Goal: Contribute content: Contribute content

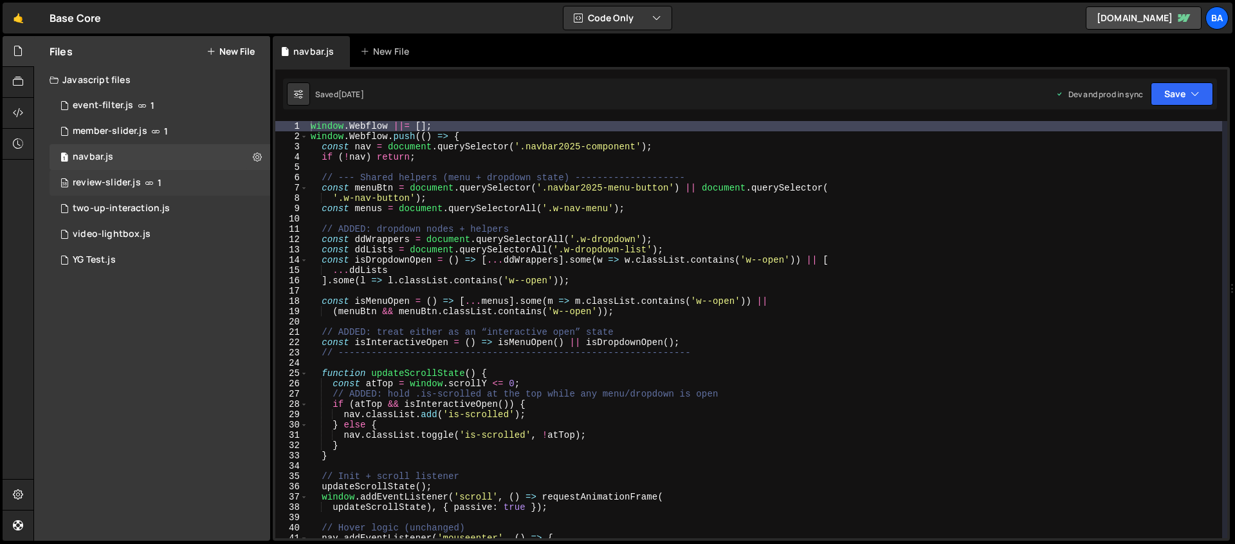
scroll to position [1693, 0]
click at [118, 128] on div "member-slider.js" at bounding box center [110, 131] width 75 height 12
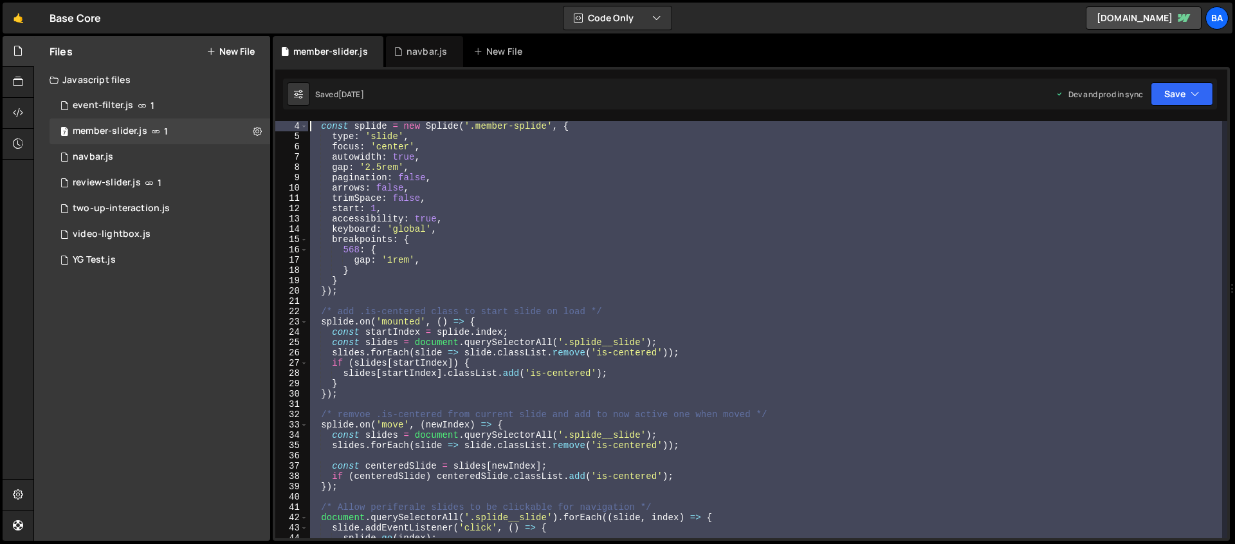
scroll to position [0, 0]
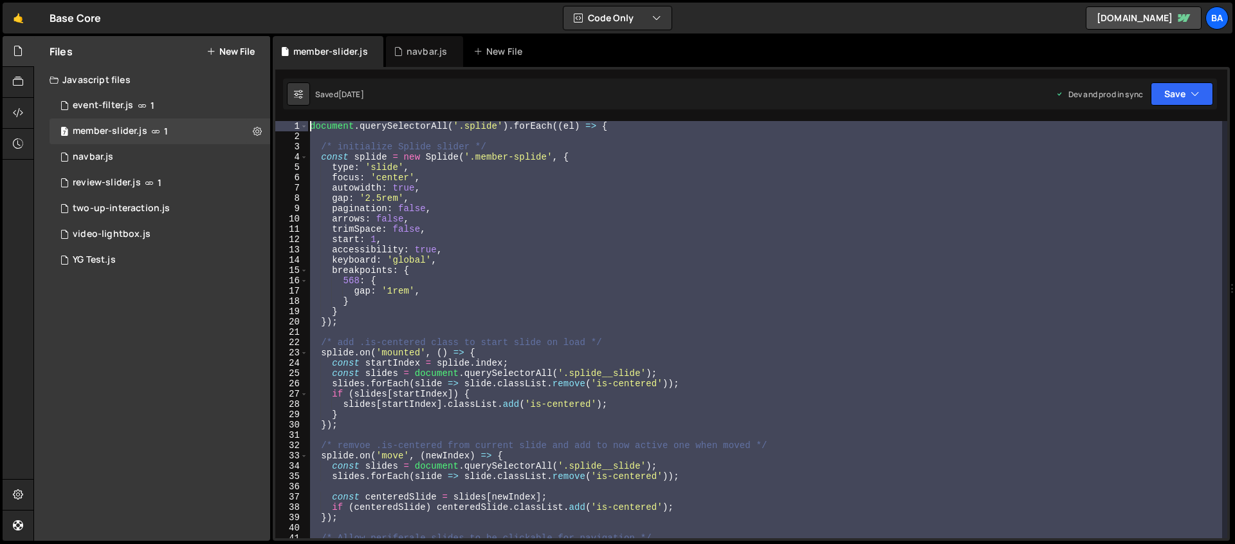
drag, startPoint x: 367, startPoint y: 322, endPoint x: 275, endPoint y: 115, distance: 227.2
click at [275, 115] on div "1 2 3 4 5 6 7 8 9 10 11 12 13 14 15 16 17 18 19 20 21 22 23 24 25 26 27 28 29 3…" at bounding box center [751, 303] width 957 height 473
type textarea "document.querySelectorAll('.splide').forEach((el) => {"
click at [17, 10] on link "🤙" at bounding box center [19, 18] width 32 height 31
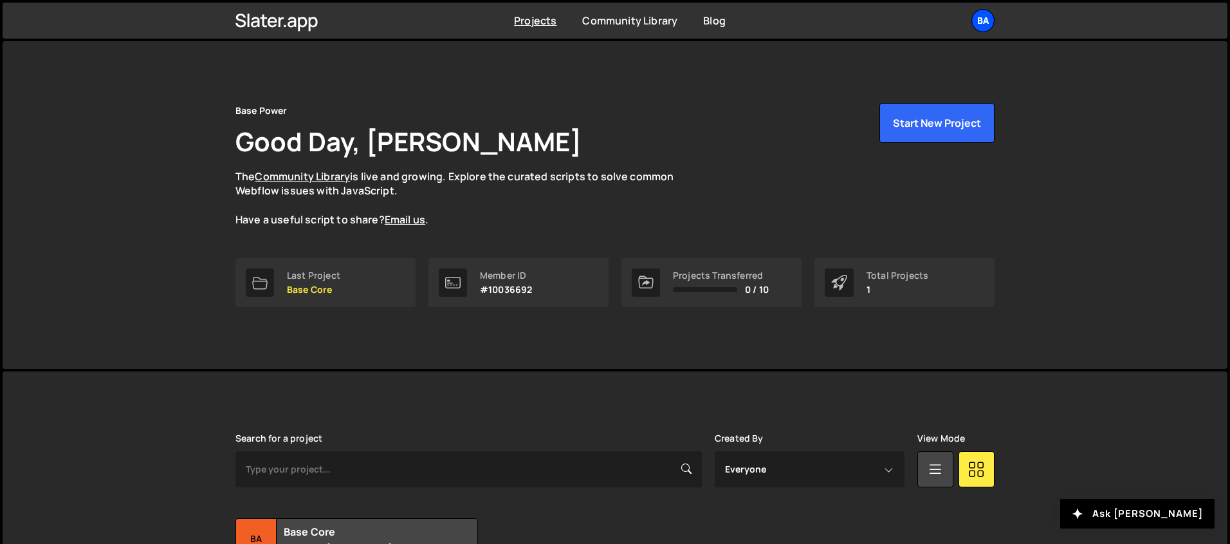
click at [981, 17] on div "Ba" at bounding box center [982, 20] width 23 height 23
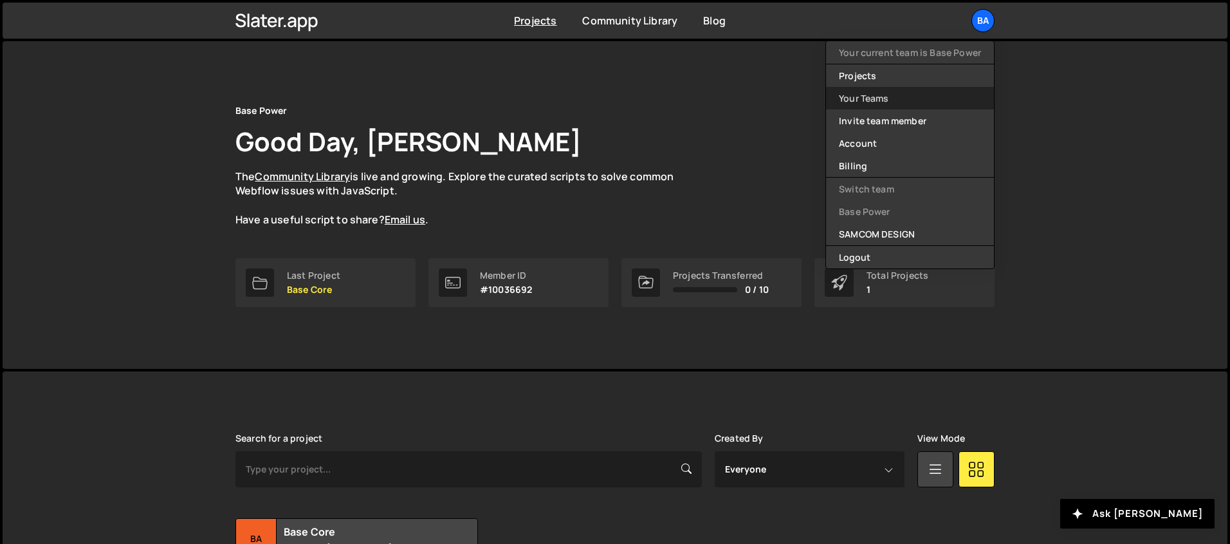
click at [887, 96] on link "Your Teams" at bounding box center [910, 98] width 168 height 23
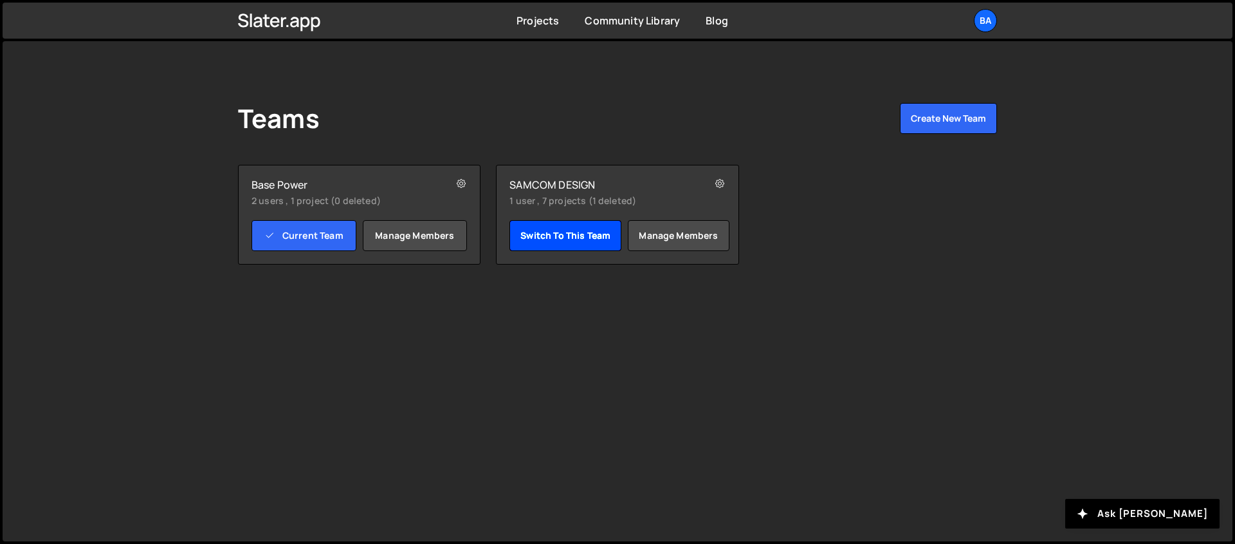
click at [562, 242] on link "Switch to this team" at bounding box center [566, 235] width 112 height 31
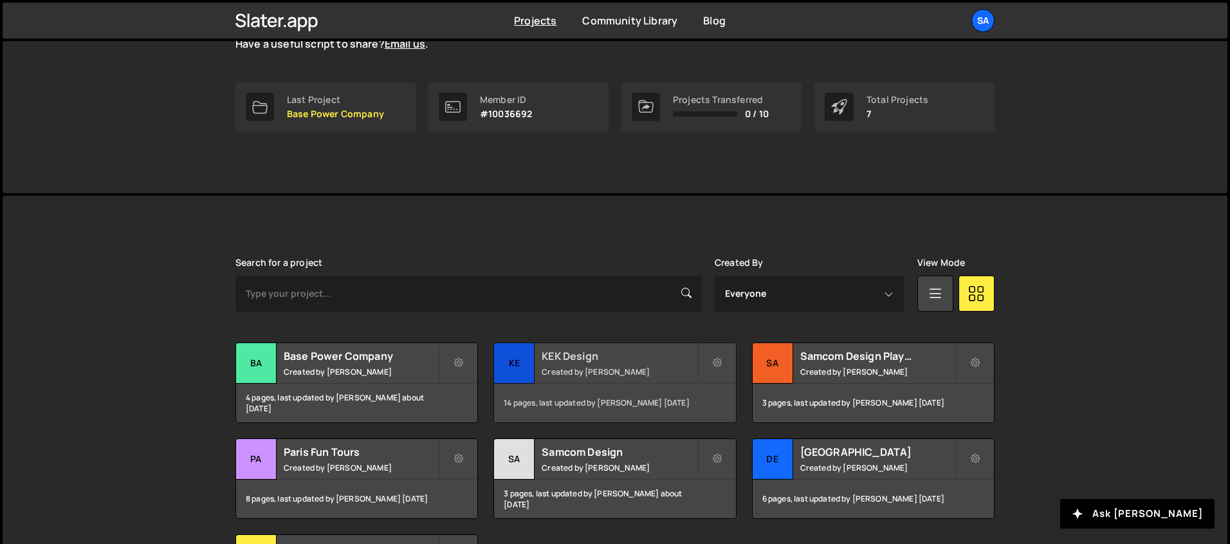
scroll to position [311, 0]
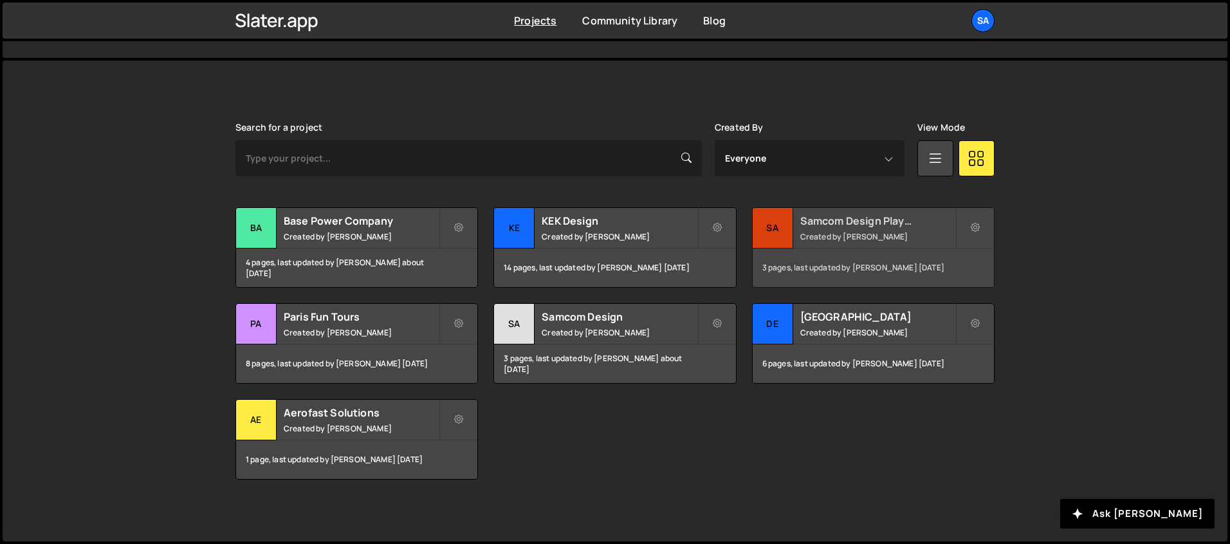
click at [777, 230] on div "Sa" at bounding box center [773, 228] width 41 height 41
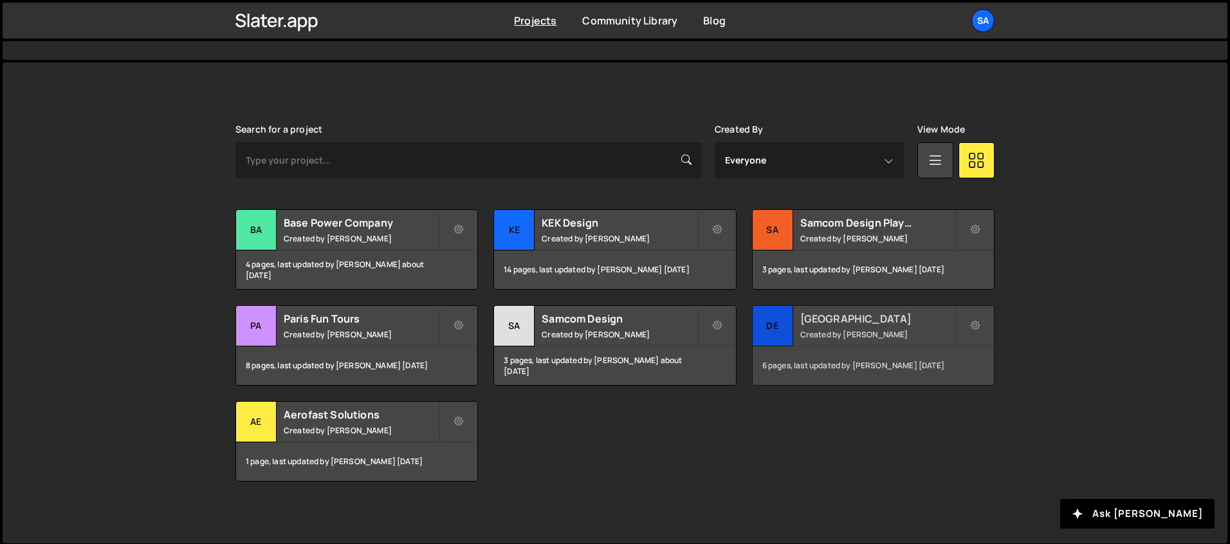
scroll to position [311, 0]
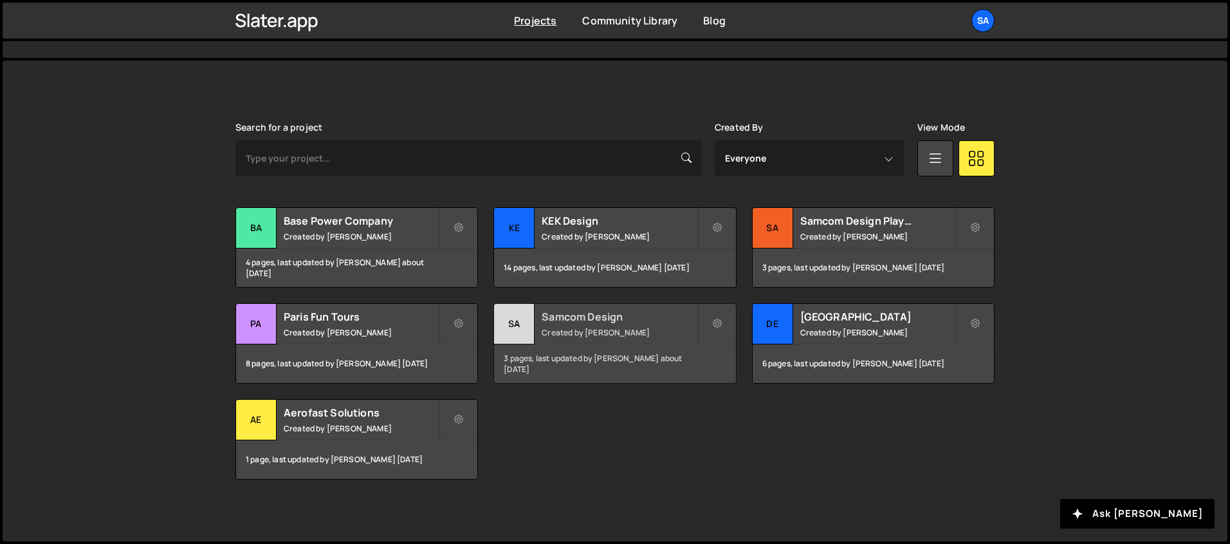
click at [515, 322] on div "Sa" at bounding box center [514, 324] width 41 height 41
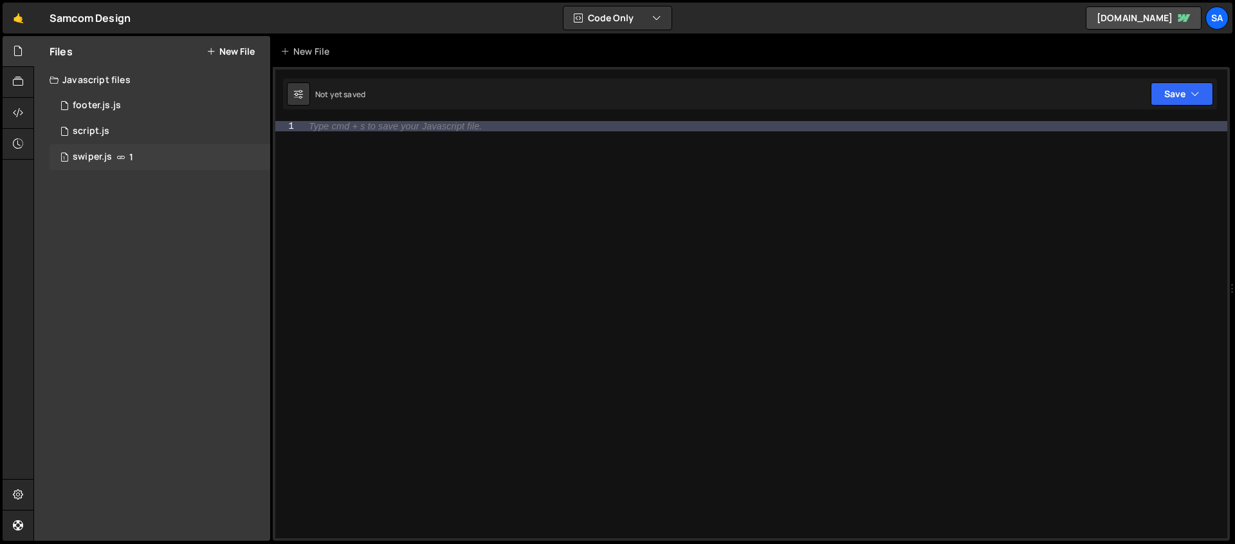
click at [107, 154] on div "swiper.js" at bounding box center [92, 157] width 39 height 12
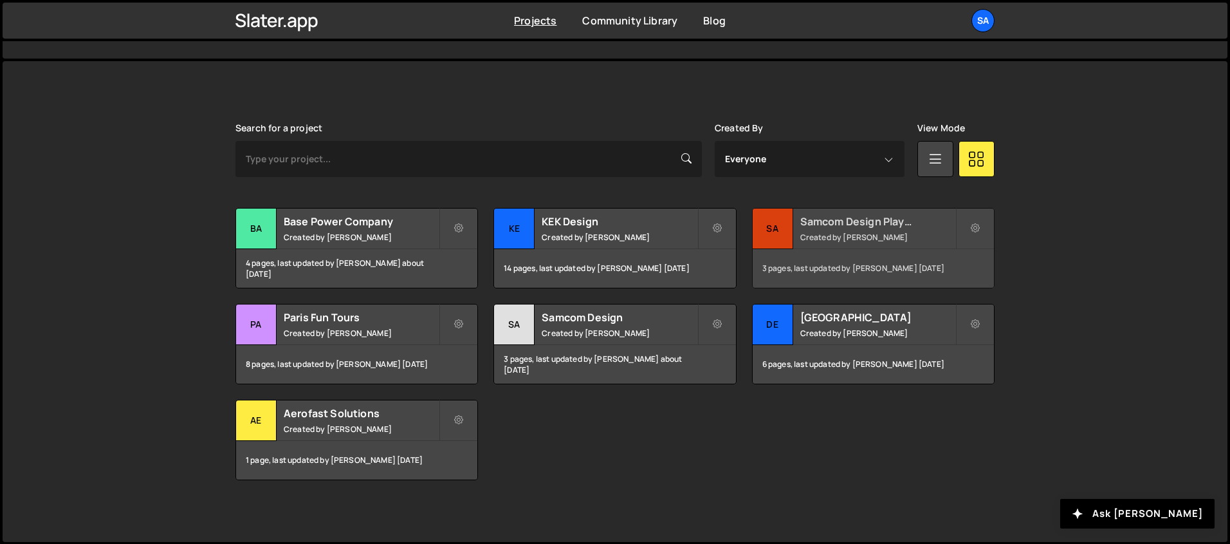
scroll to position [311, 0]
click at [519, 322] on div "Sa" at bounding box center [514, 324] width 41 height 41
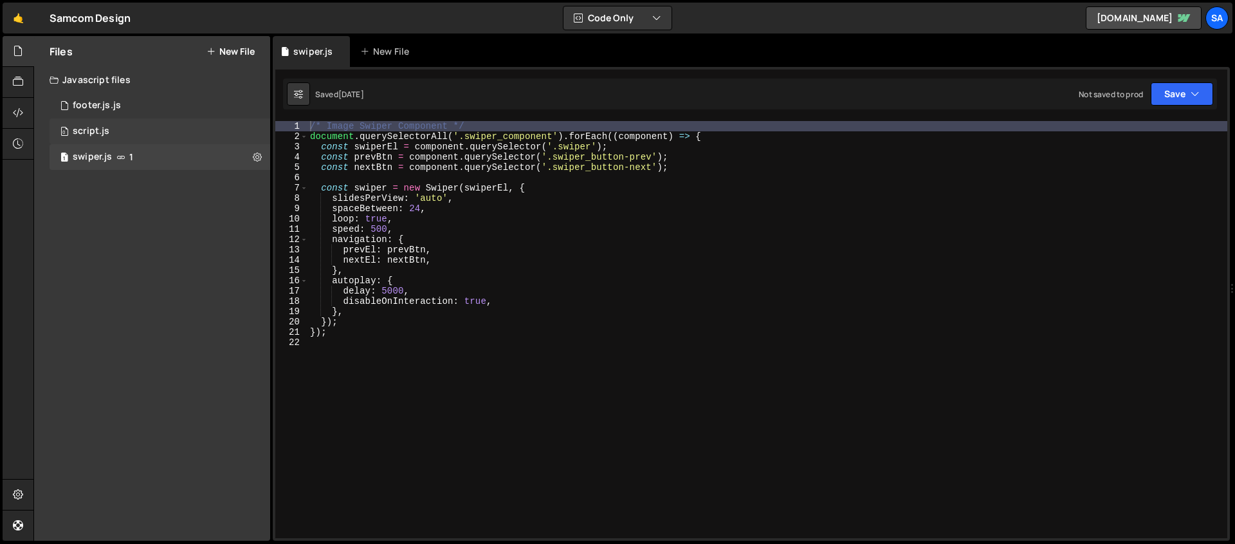
click at [129, 129] on div "0 script.js 0" at bounding box center [160, 131] width 221 height 26
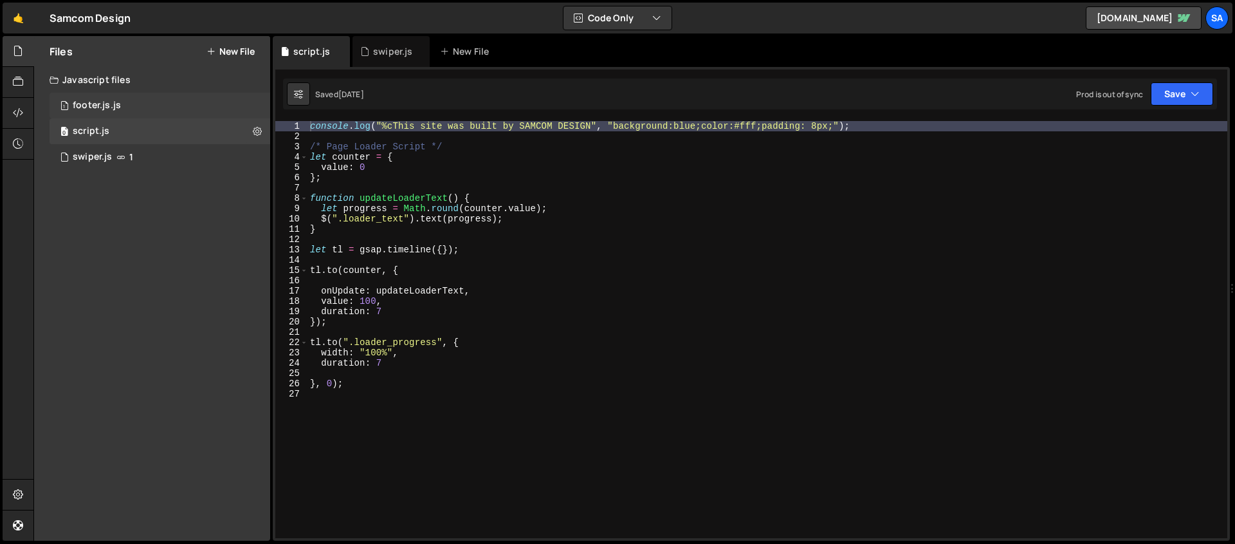
scroll to position [20966, 0]
click at [111, 100] on div "footer.js.js" at bounding box center [97, 106] width 48 height 12
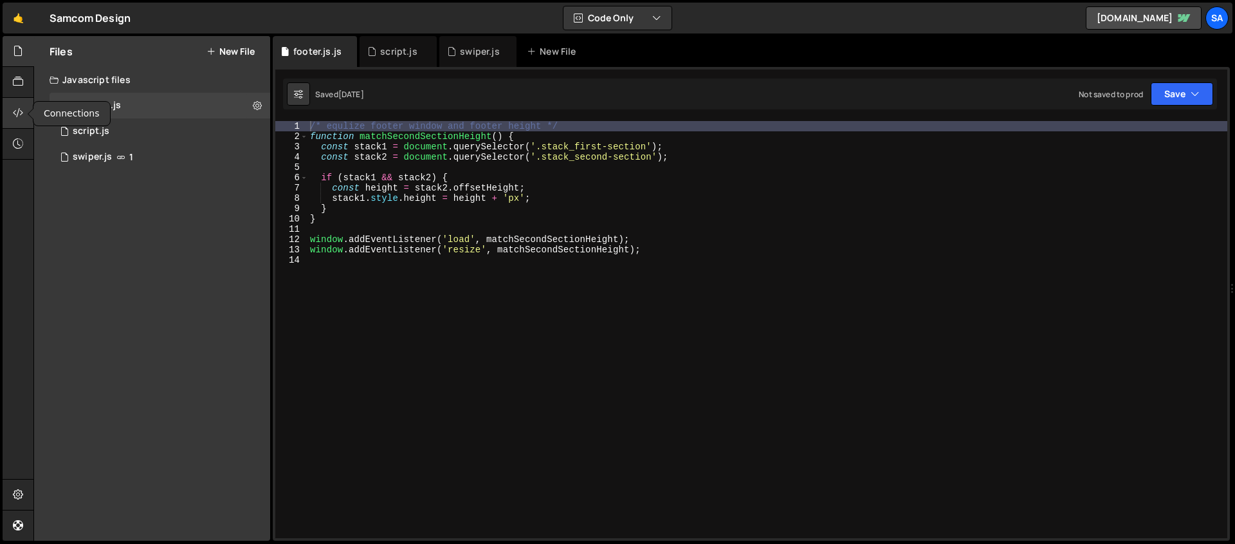
click at [19, 102] on div at bounding box center [19, 113] width 32 height 31
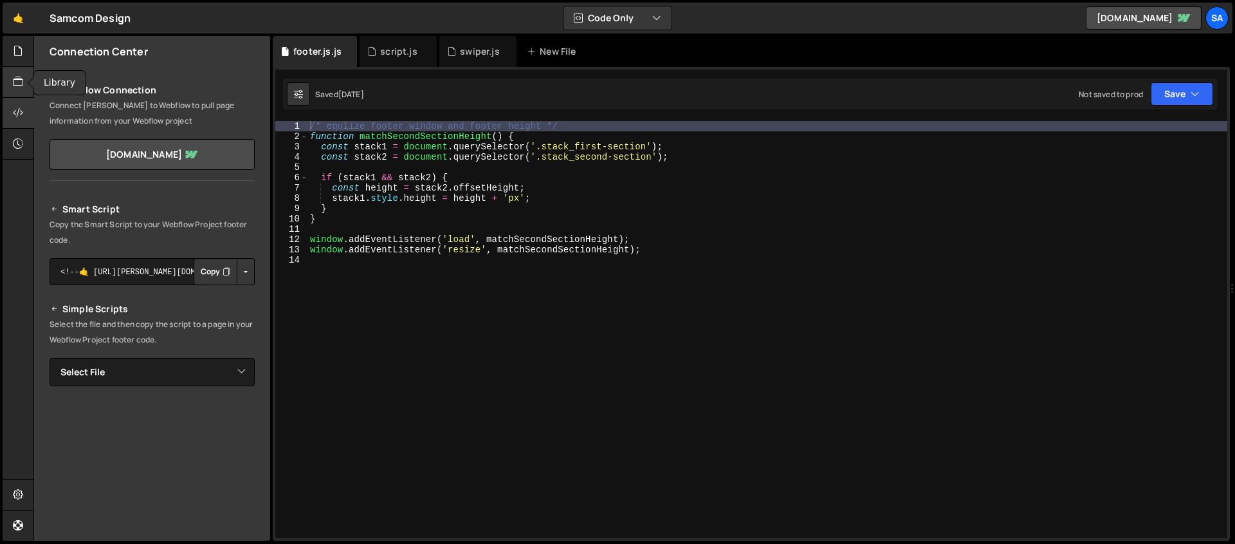
click at [18, 78] on icon at bounding box center [18, 82] width 10 height 14
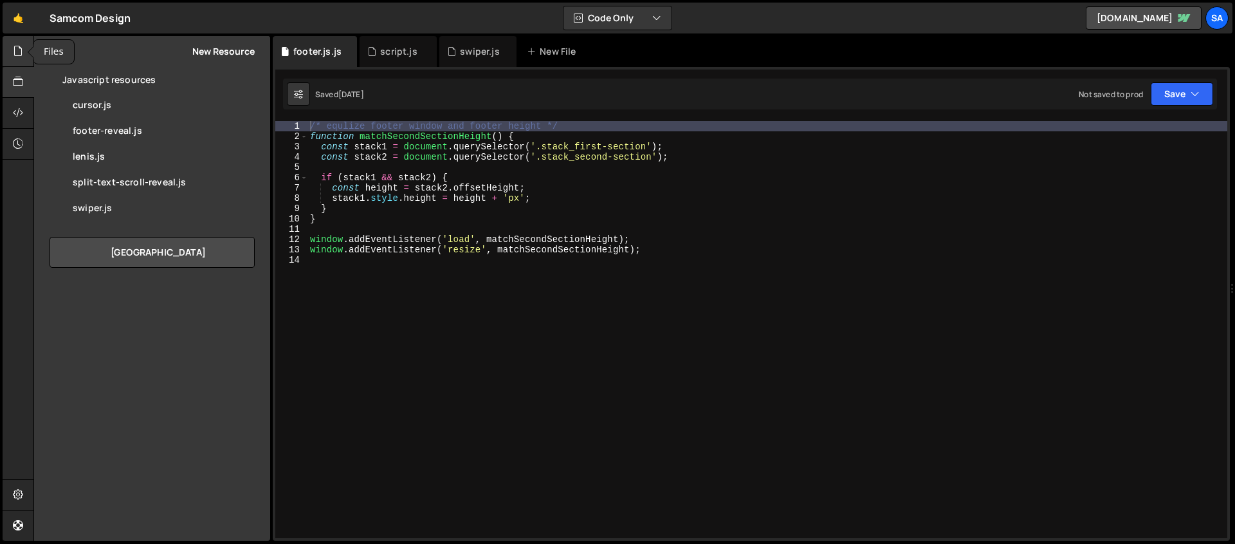
click at [15, 45] on icon at bounding box center [18, 51] width 10 height 14
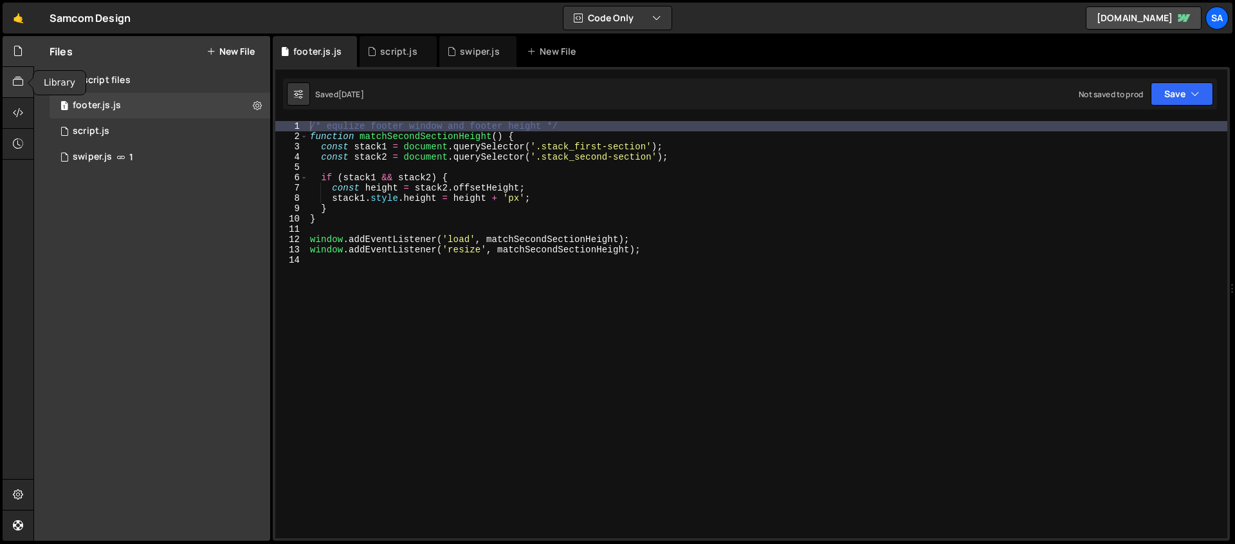
click at [11, 79] on div at bounding box center [19, 82] width 32 height 31
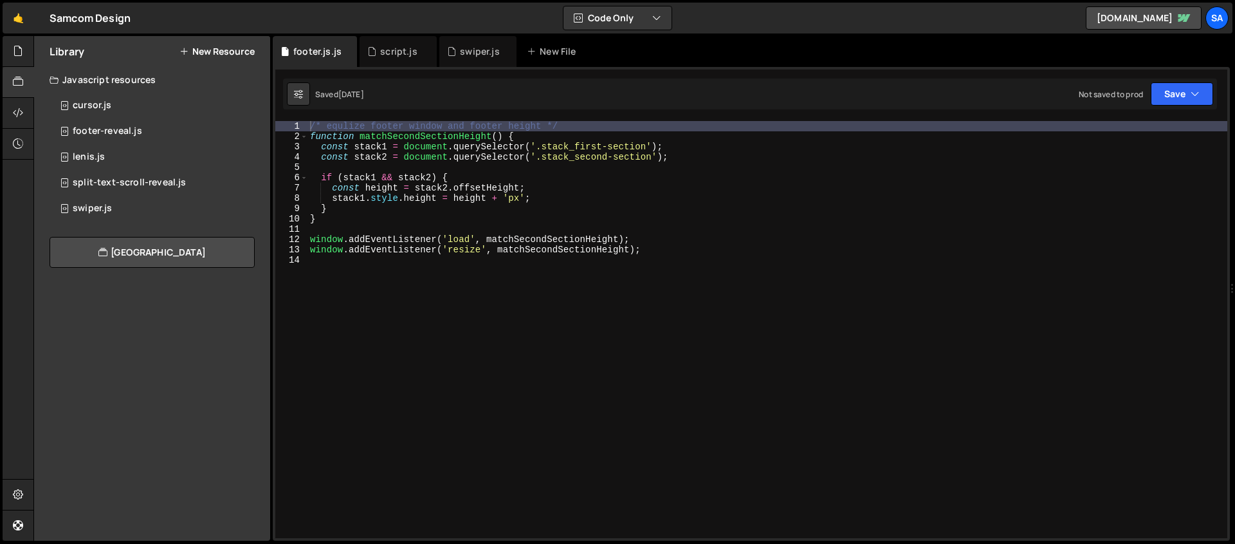
click at [210, 48] on button "New Resource" at bounding box center [216, 51] width 75 height 10
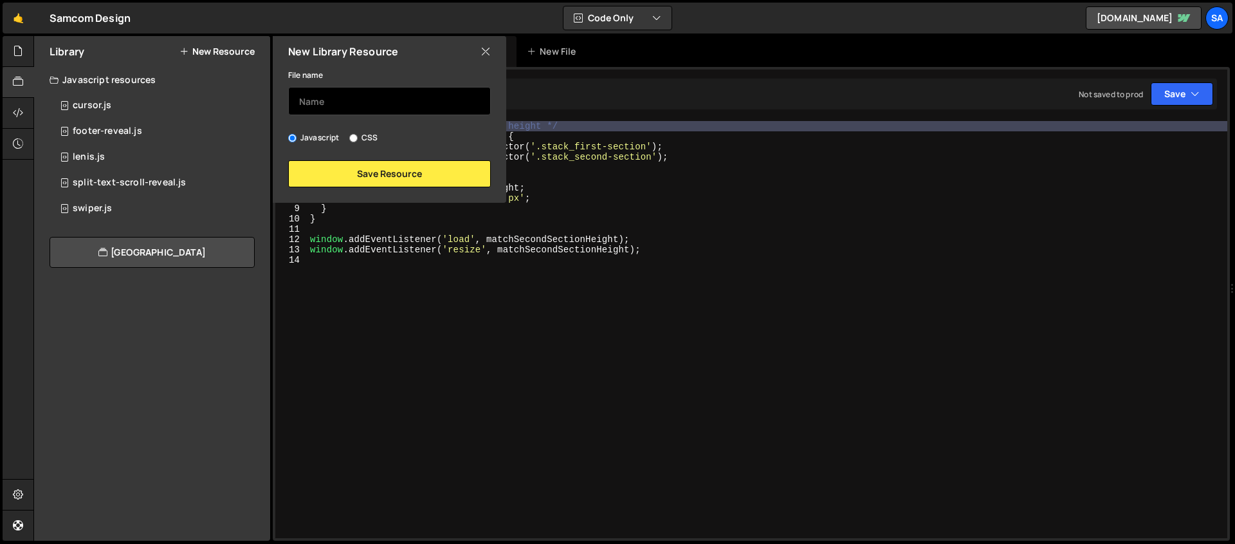
click at [320, 94] on input "text" at bounding box center [389, 101] width 203 height 28
type input "splide.js"
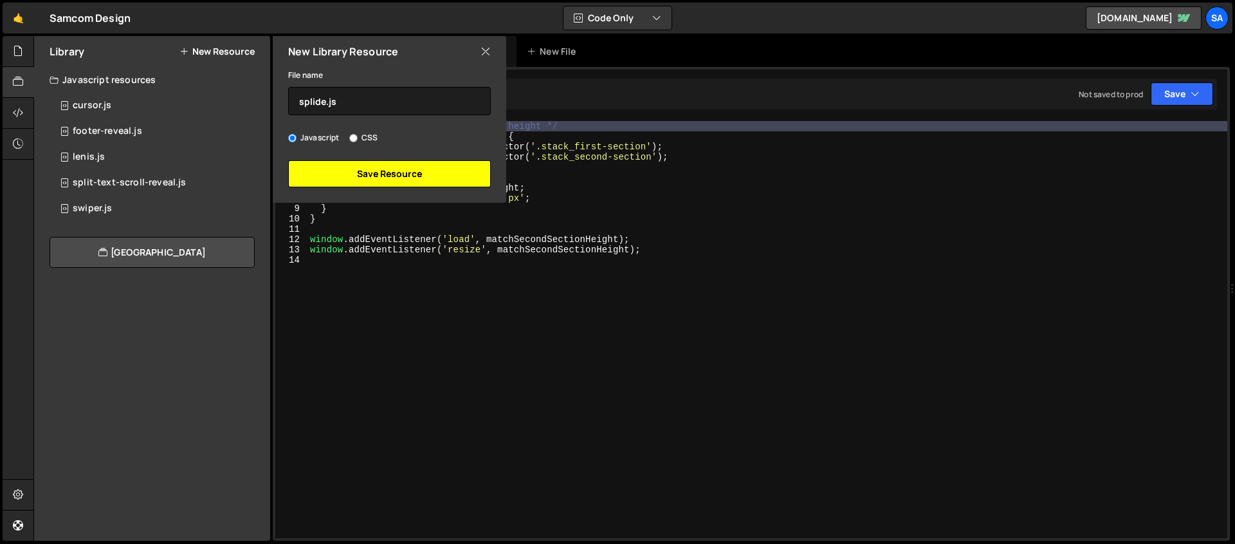
click at [385, 172] on button "Save Resource" at bounding box center [389, 173] width 203 height 27
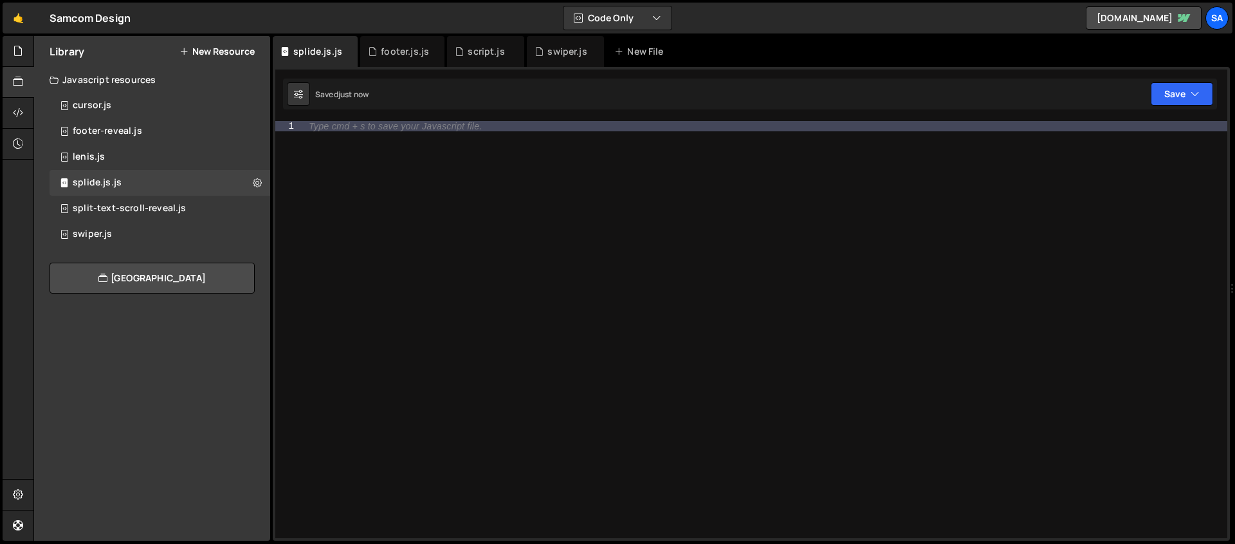
click at [376, 142] on div "Type cmd + s to save your Javascript file." at bounding box center [764, 339] width 925 height 437
paste textarea "document.querySelectorAll('.splide').forEach((el) => {"
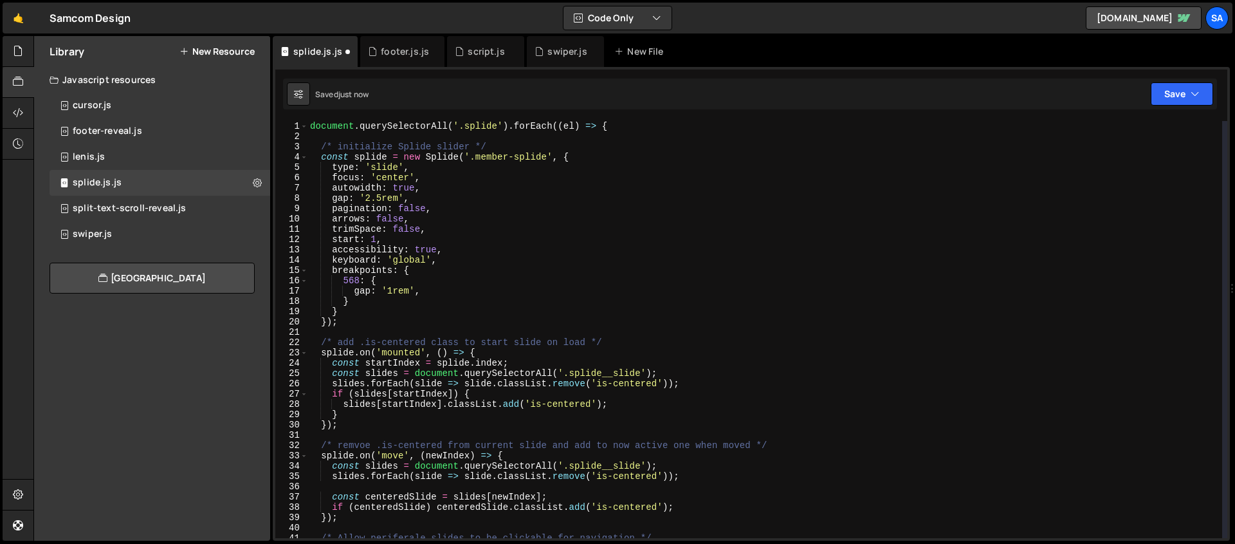
click at [309, 127] on div "document . querySelectorAll ( '.splide' ) . forEach (( el ) => { /* initialize …" at bounding box center [765, 339] width 915 height 437
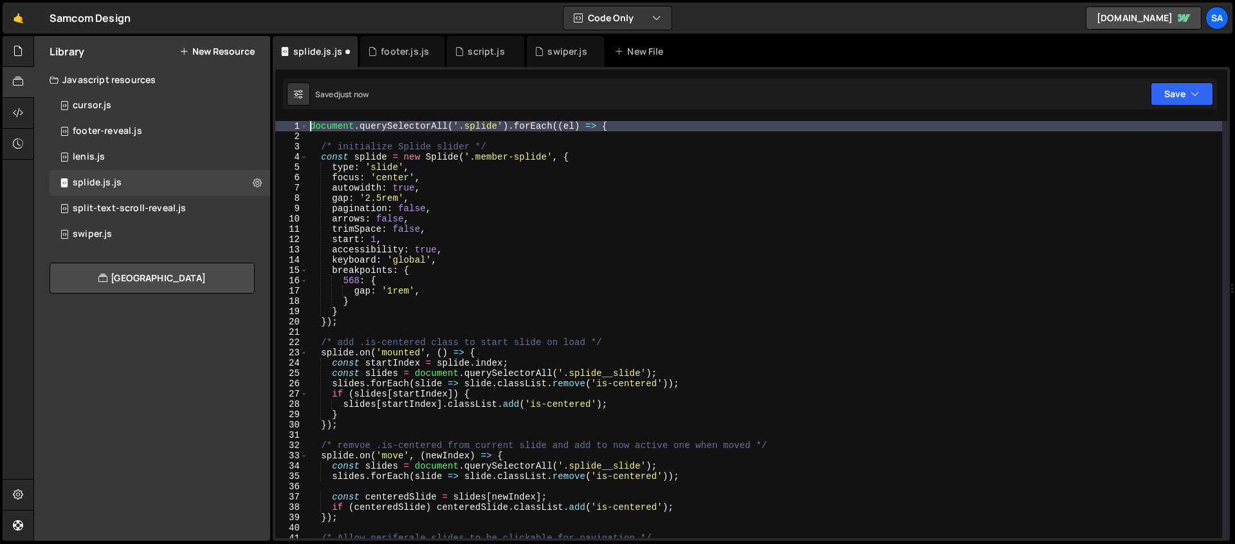
type textarea "document.querySelectorAll('.splide').forEach((el) => {"
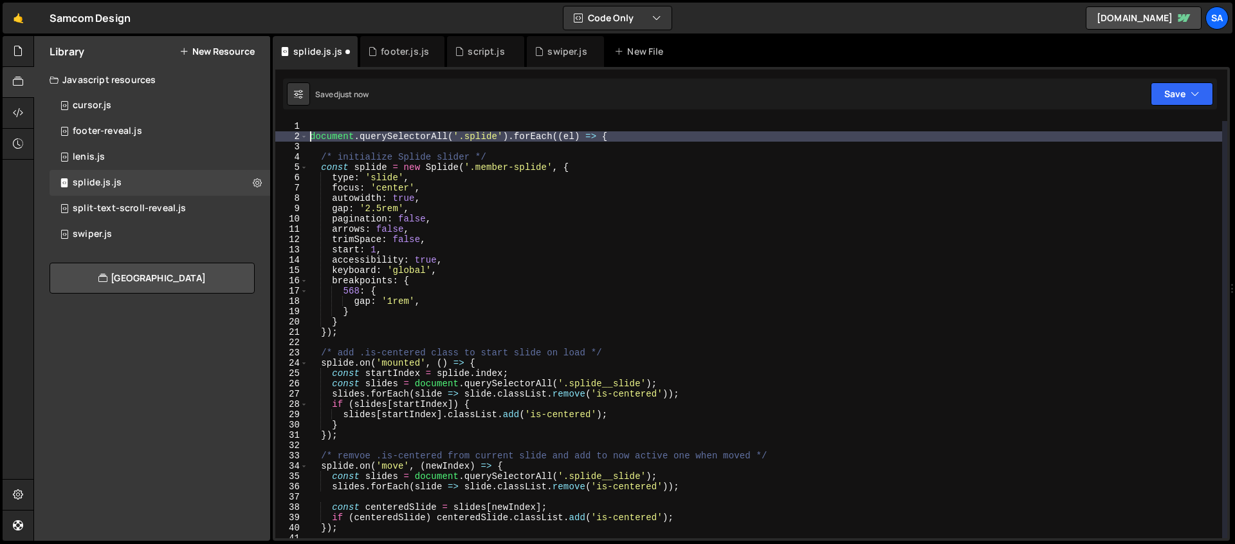
click at [312, 126] on div "document . querySelectorAll ( '.splide' ) . forEach (( el ) => { /* initialize …" at bounding box center [765, 339] width 915 height 437
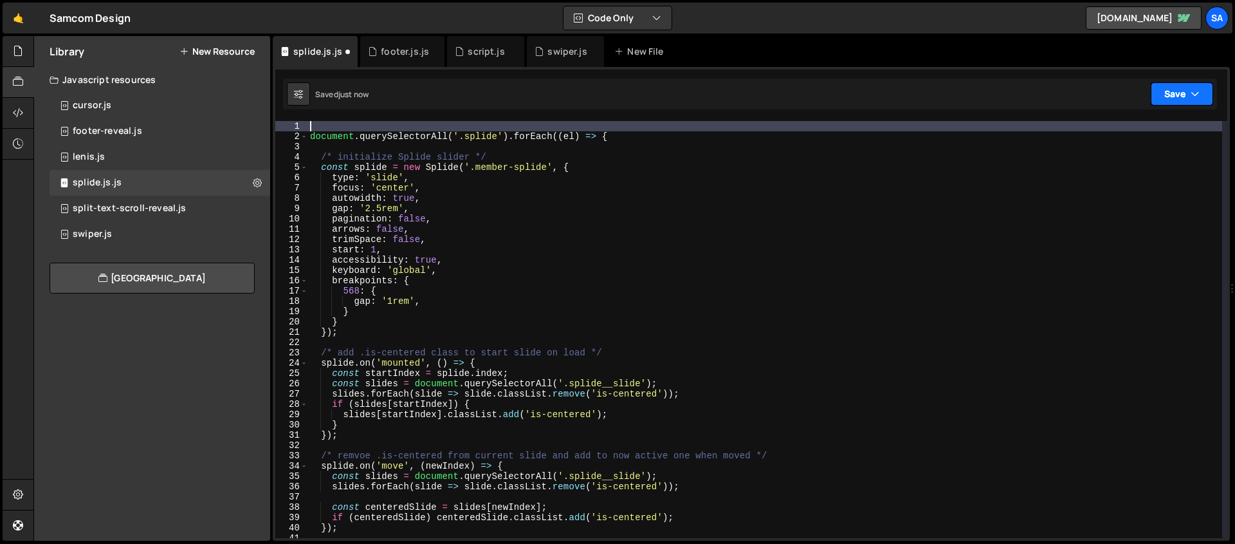
click at [1191, 93] on icon "button" at bounding box center [1195, 93] width 9 height 13
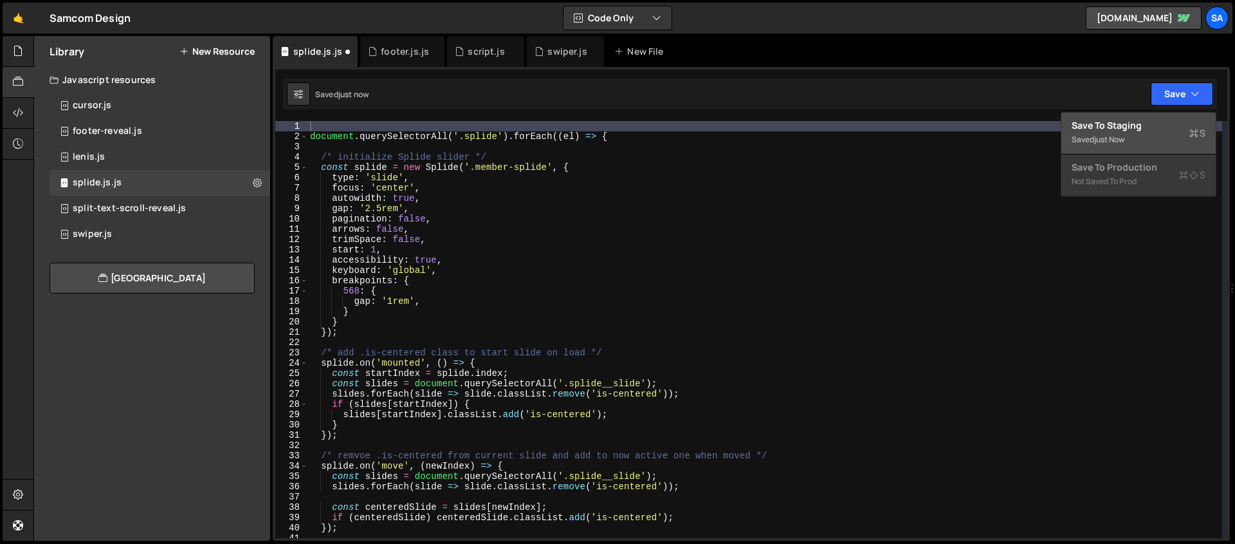
click at [1125, 134] on div "just now" at bounding box center [1109, 139] width 30 height 11
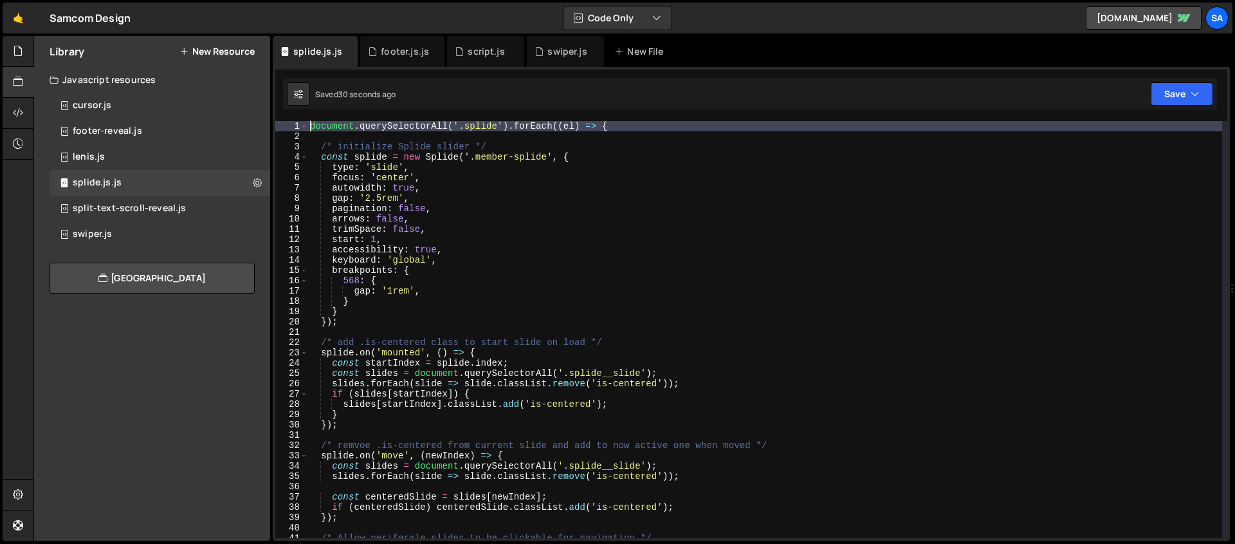
click at [311, 125] on div "document . querySelectorAll ( '.splide' ) . forEach (( el ) => { /* initialize …" at bounding box center [765, 339] width 915 height 437
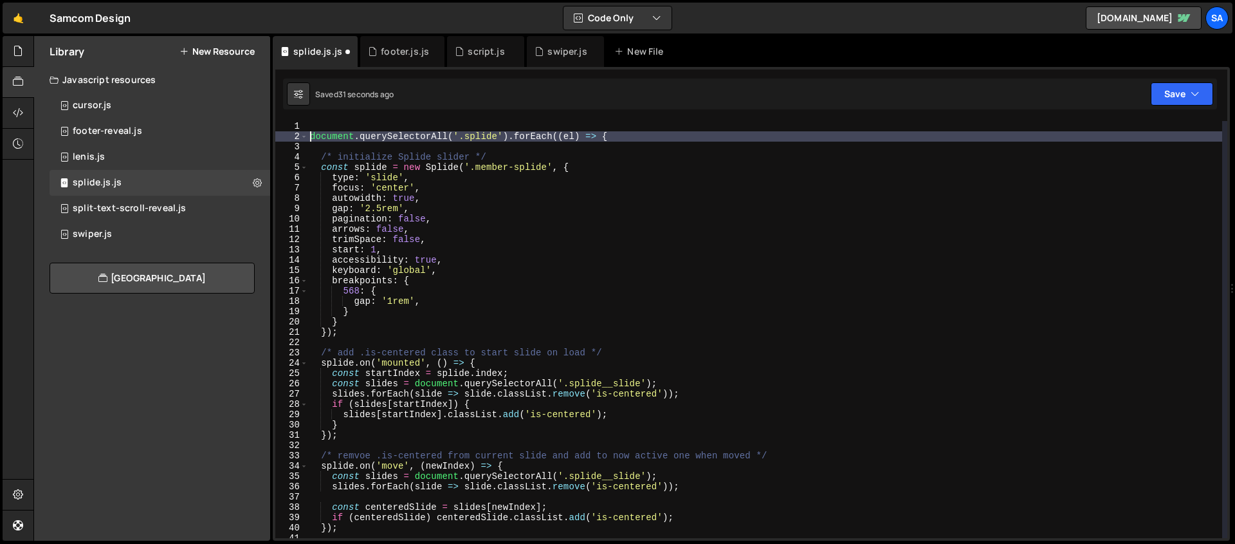
type textarea "document.querySelectorAll('.splide').forEach((el) => {"
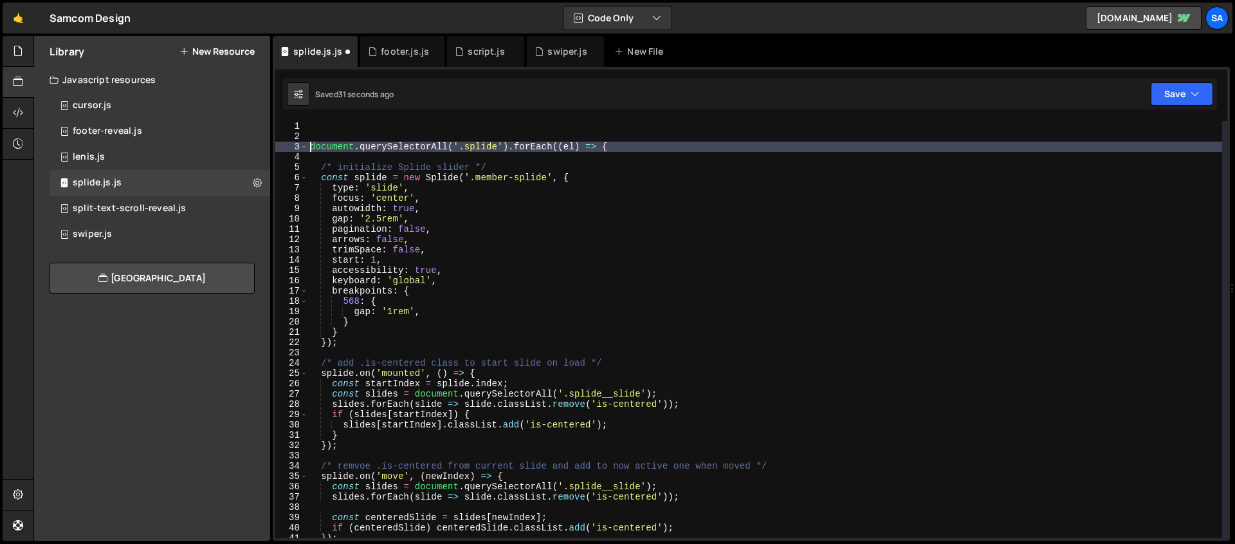
click at [320, 132] on div "document . querySelectorAll ( '.splide' ) . forEach (( el ) => { /* initialize …" at bounding box center [765, 339] width 915 height 437
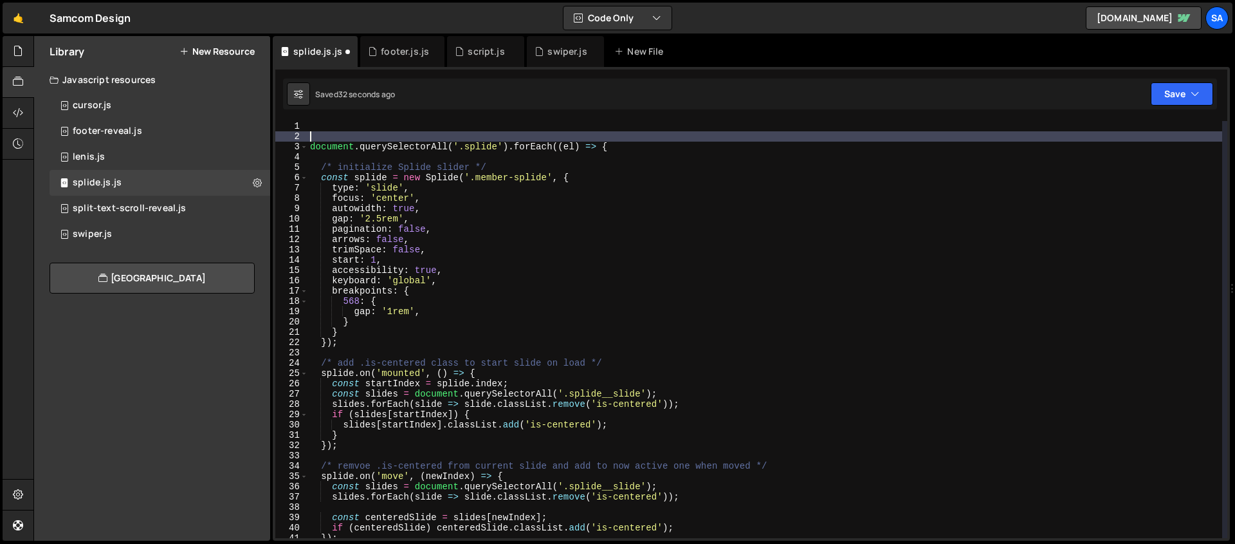
click at [321, 126] on div "document . querySelectorAll ( '.splide' ) . forEach (( el ) => { /* initialize …" at bounding box center [765, 339] width 915 height 437
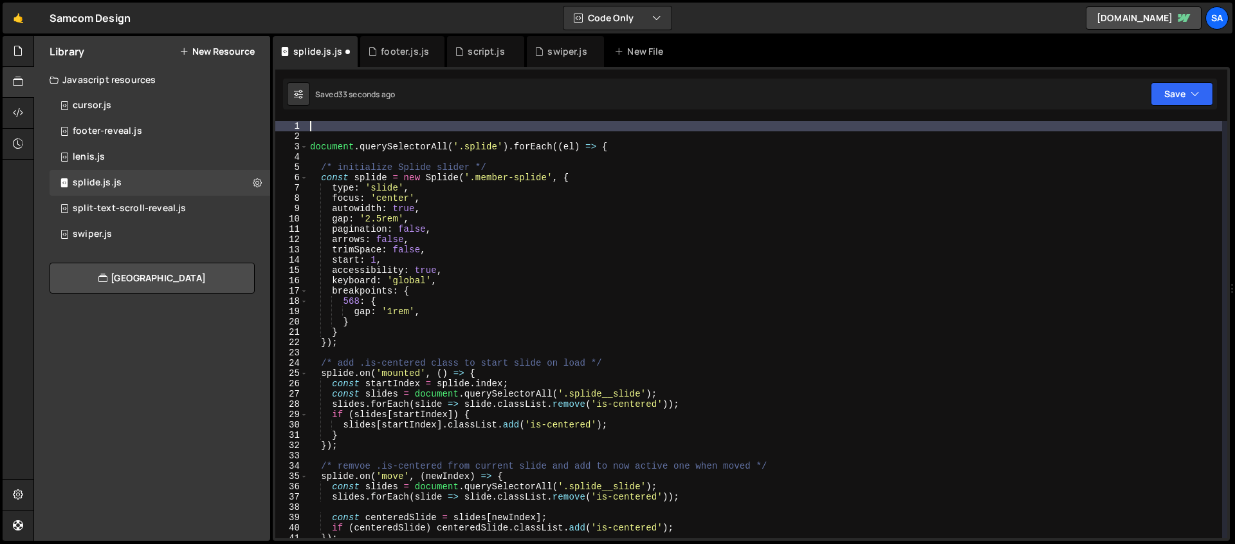
paste textarea "window.Webflow.push(() => {"
type textarea "window.Webflow.push(() => {"
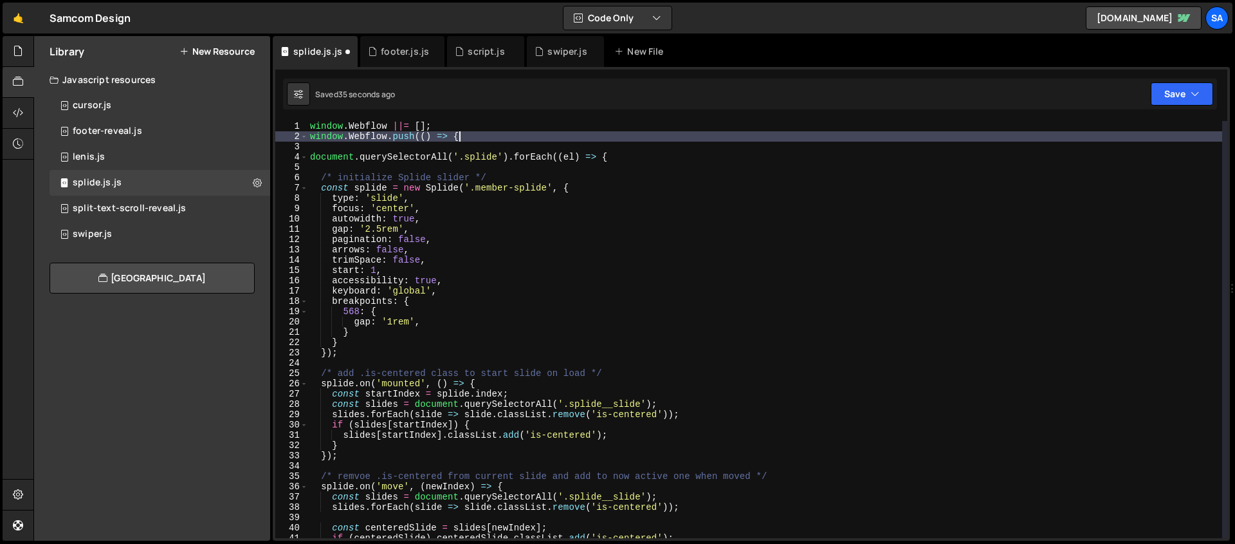
click at [331, 149] on div "window . Webflow ||= [ ] ; window . Webflow . push (( ) => { document . querySe…" at bounding box center [765, 339] width 915 height 437
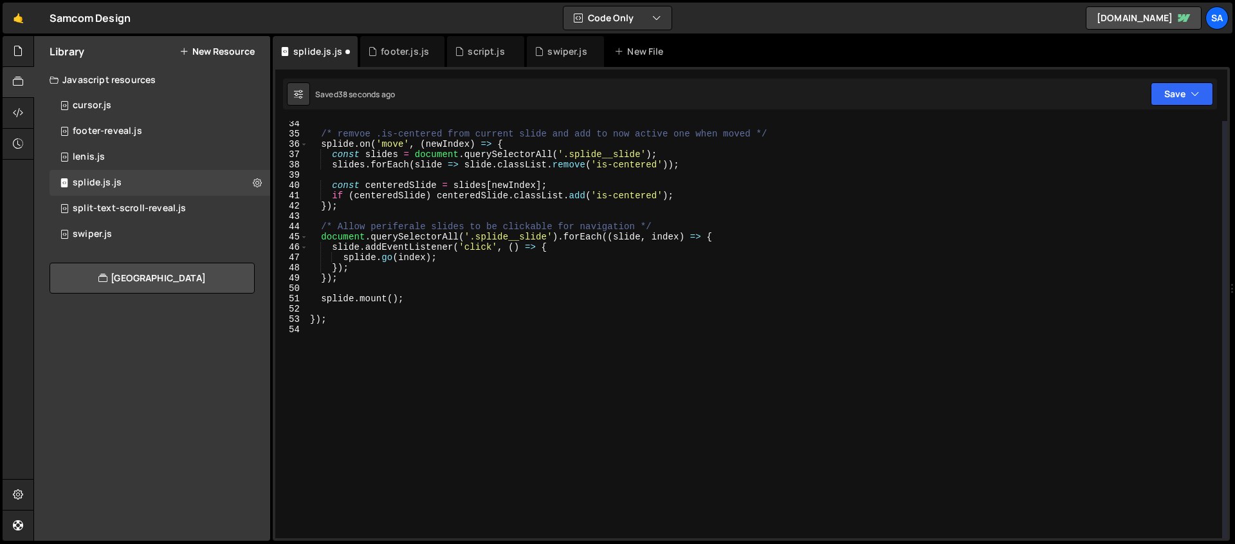
scroll to position [342, 0]
click at [360, 327] on div "/* remvoe .is-centered from current slide and add to now active one when moved …" at bounding box center [765, 336] width 915 height 437
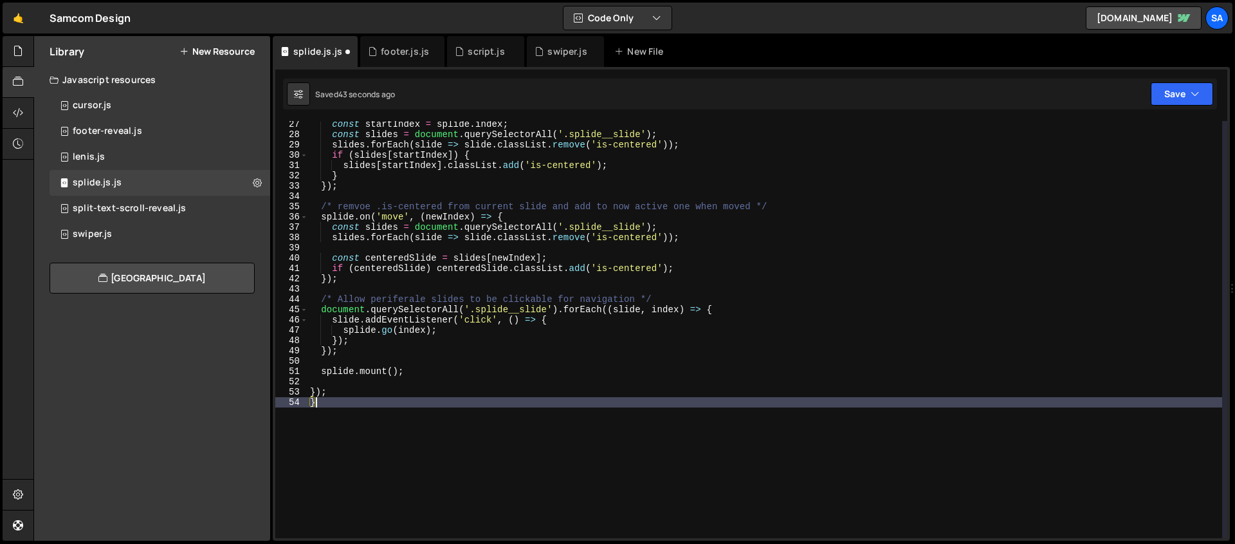
scroll to position [270, 0]
click at [1177, 98] on button "Save" at bounding box center [1182, 93] width 62 height 23
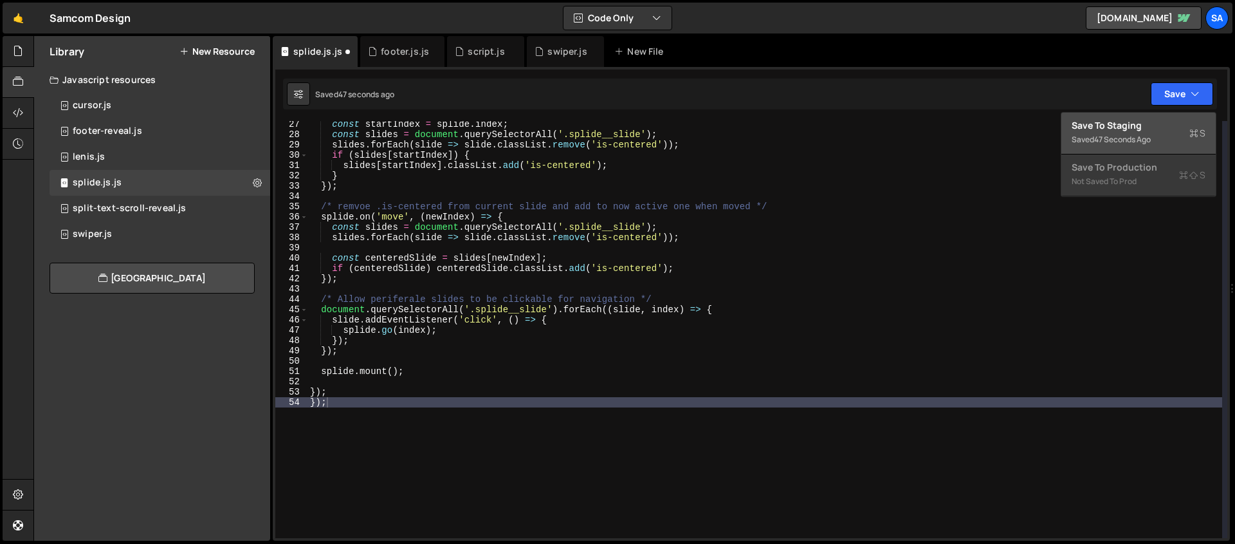
click at [1111, 134] on div "47 seconds ago" at bounding box center [1122, 139] width 57 height 11
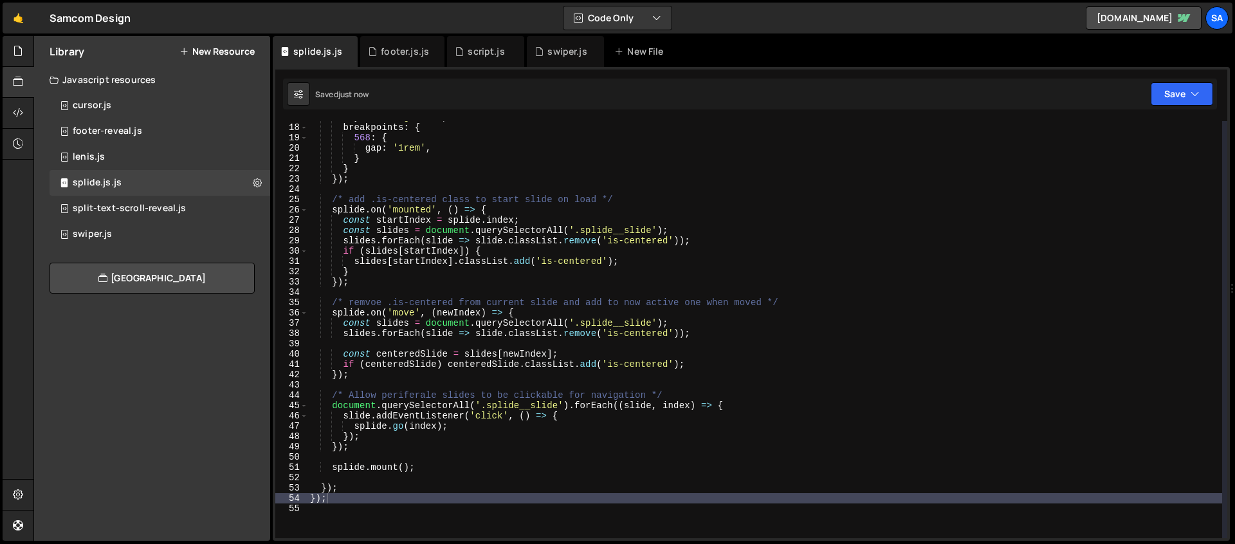
scroll to position [0, 0]
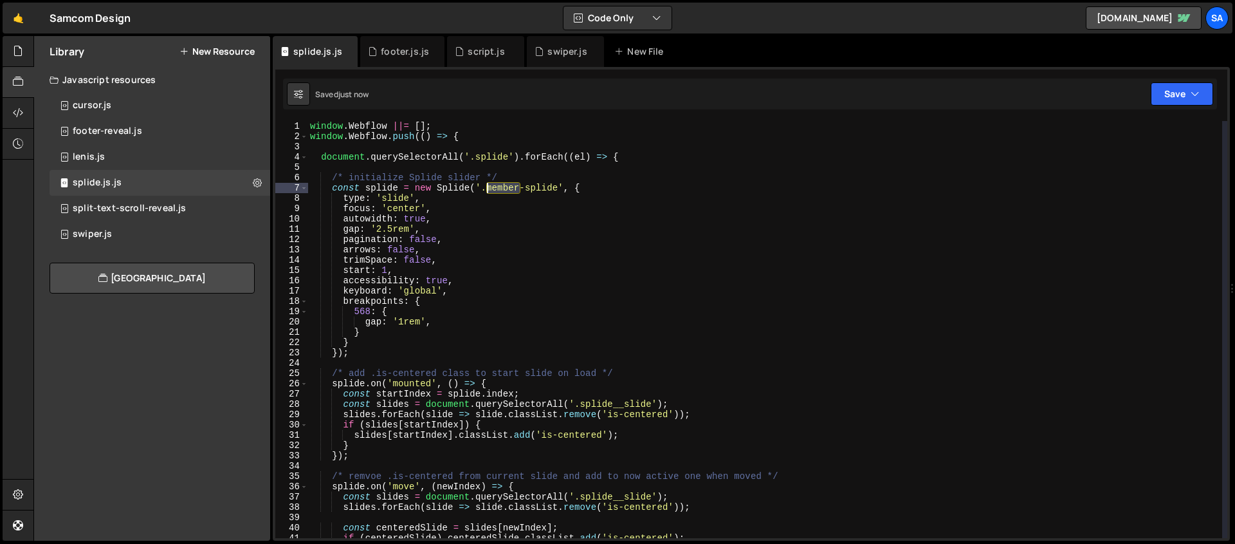
drag, startPoint x: 520, startPoint y: 187, endPoint x: 486, endPoint y: 188, distance: 34.8
click at [486, 188] on div "window . Webflow ||= [ ] ; window . Webflow . push (( ) => { document . querySe…" at bounding box center [765, 339] width 915 height 437
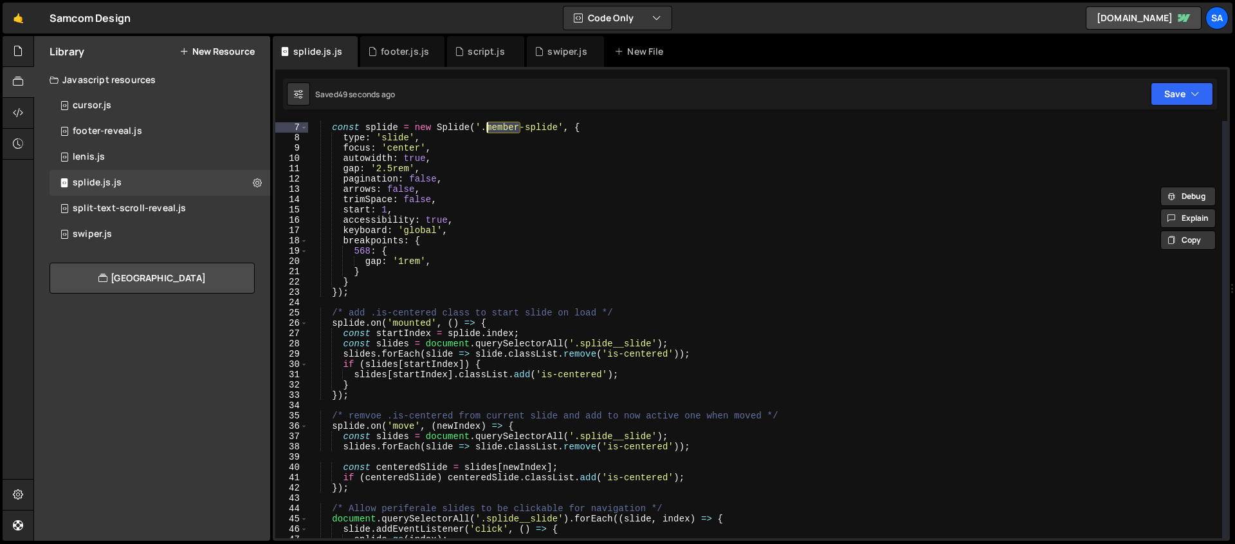
scroll to position [60, 0]
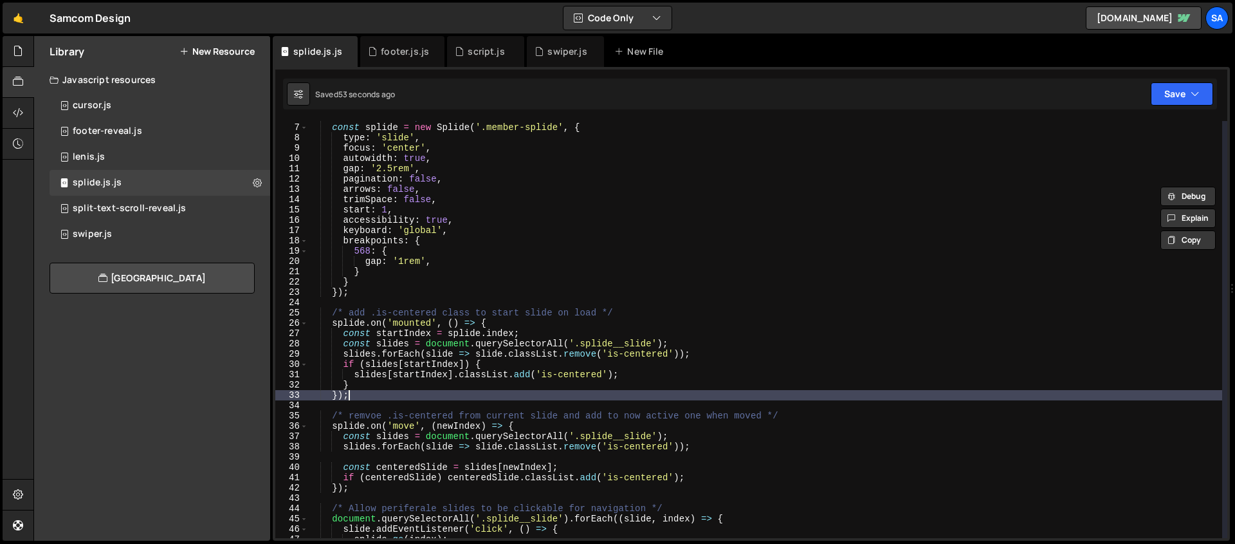
drag, startPoint x: 380, startPoint y: 395, endPoint x: 410, endPoint y: 392, distance: 30.3
click at [410, 392] on div "/* initialize Splide slider */ const splide = new Splide ( '.member-splide' , {…" at bounding box center [765, 330] width 915 height 437
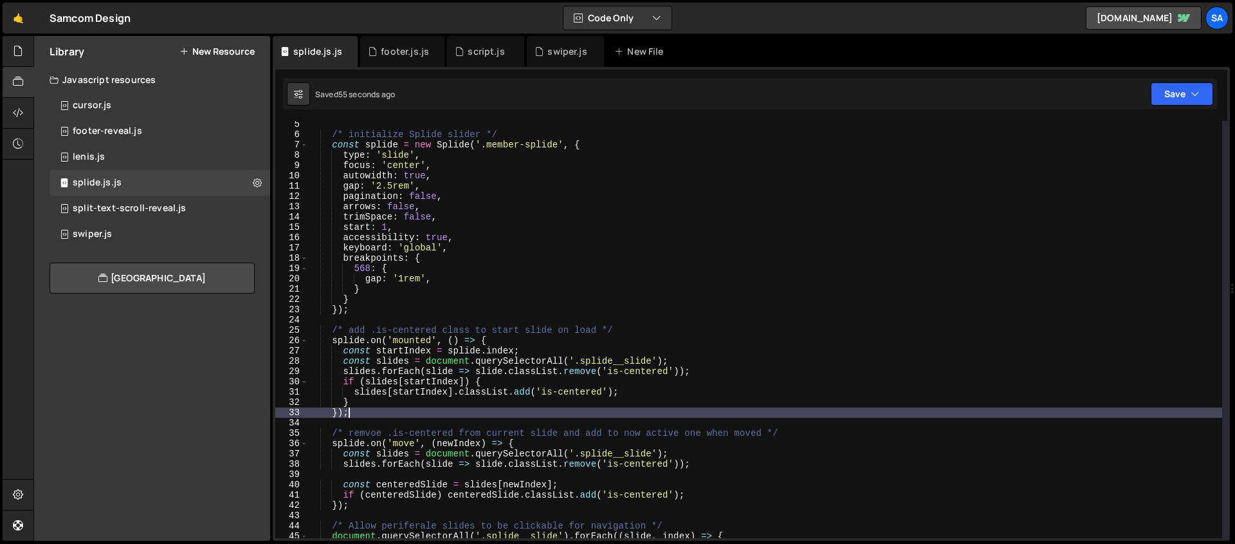
scroll to position [0, 0]
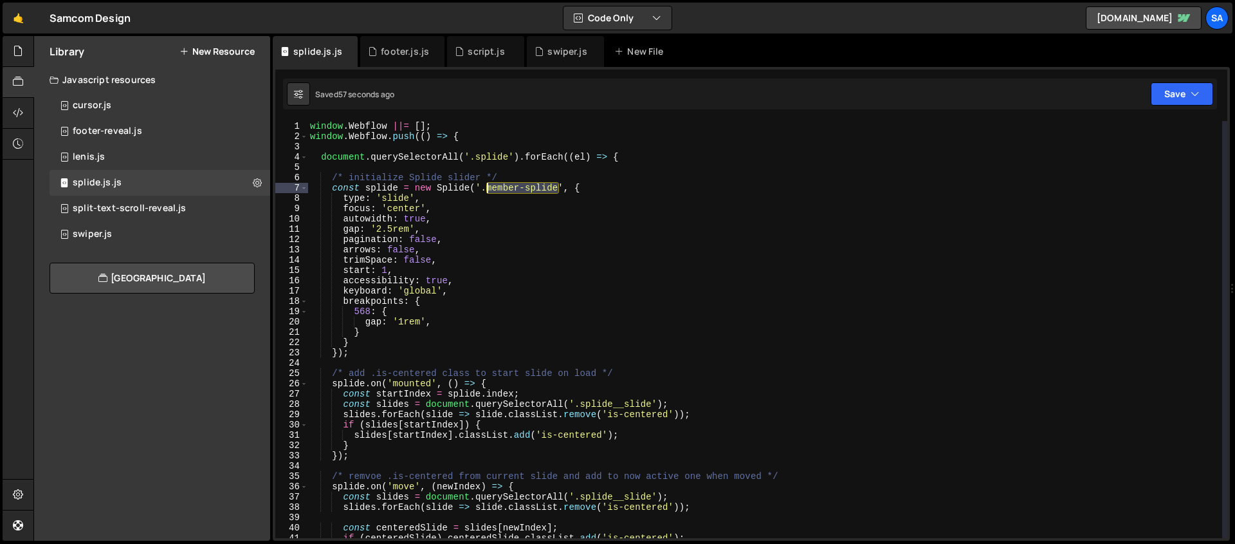
drag, startPoint x: 556, startPoint y: 186, endPoint x: 487, endPoint y: 188, distance: 68.9
click at [487, 188] on div "window . Webflow ||= [ ] ; window . Webflow . push (( ) => { document . querySe…" at bounding box center [765, 339] width 915 height 437
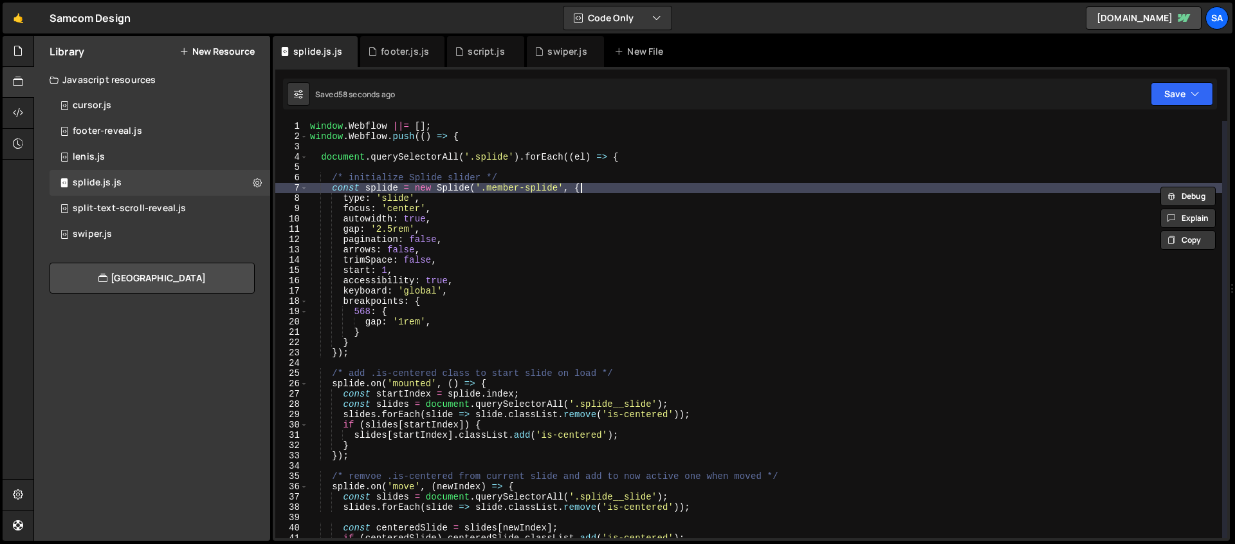
click at [598, 191] on div "window . Webflow ||= [ ] ; window . Webflow . push (( ) => { document . querySe…" at bounding box center [765, 339] width 915 height 437
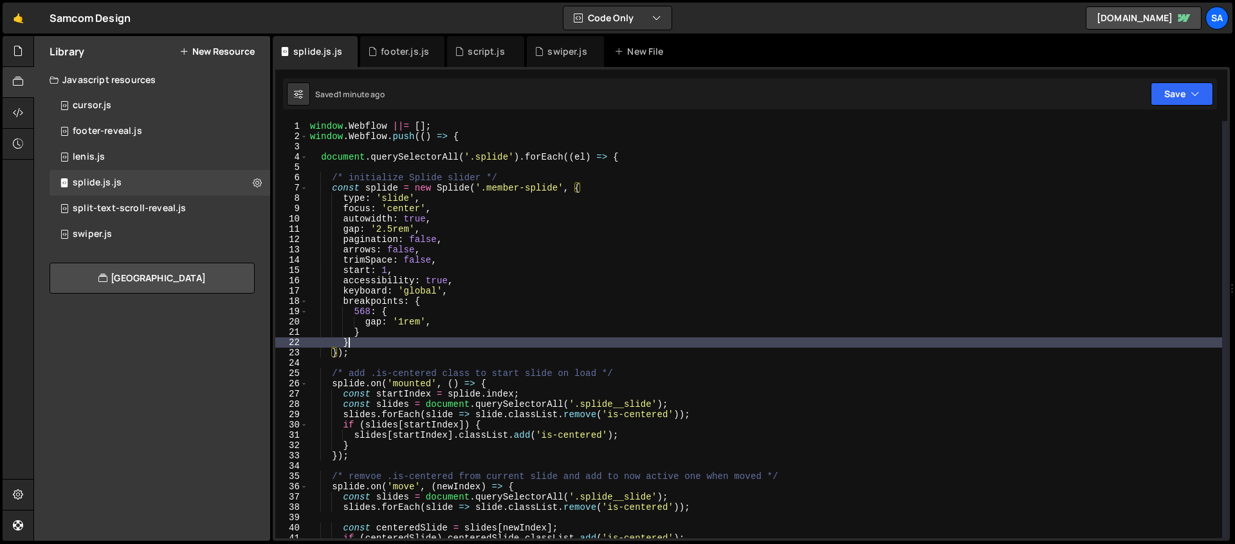
click at [441, 344] on div "window . Webflow ||= [ ] ; window . Webflow . push (( ) => { document . querySe…" at bounding box center [765, 339] width 915 height 437
click at [436, 349] on div "window . Webflow ||= [ ] ; window . Webflow . push (( ) => { document . querySe…" at bounding box center [765, 339] width 915 height 437
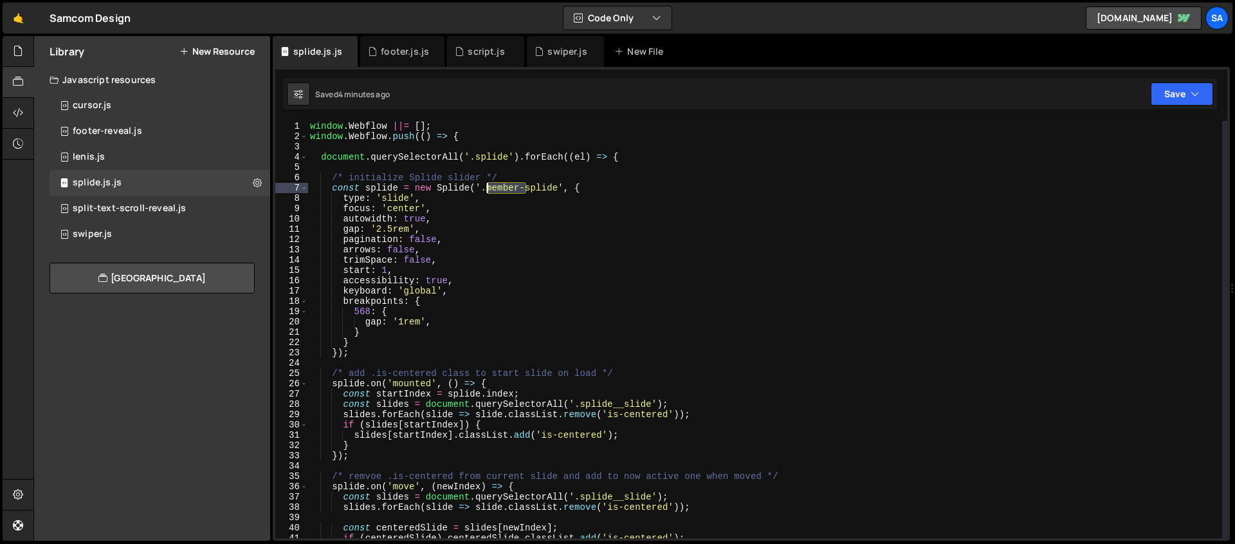
drag, startPoint x: 526, startPoint y: 191, endPoint x: 506, endPoint y: 183, distance: 20.8
click at [488, 186] on div "window . Webflow ||= [ ] ; window . Webflow . push (( ) => { document . querySe…" at bounding box center [765, 339] width 915 height 437
type textarea "const splide = new Splide('.splide', {"
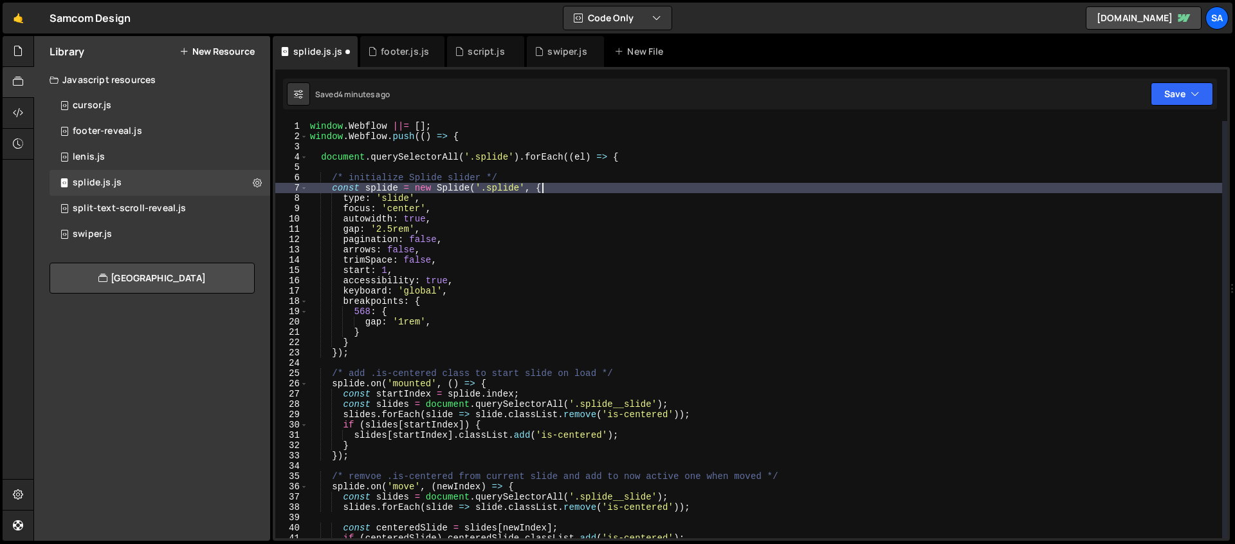
click at [573, 187] on div "window . Webflow ||= [ ] ; window . Webflow . push (( ) => { document . querySe…" at bounding box center [765, 339] width 915 height 437
click at [1182, 96] on button "Save" at bounding box center [1182, 93] width 62 height 23
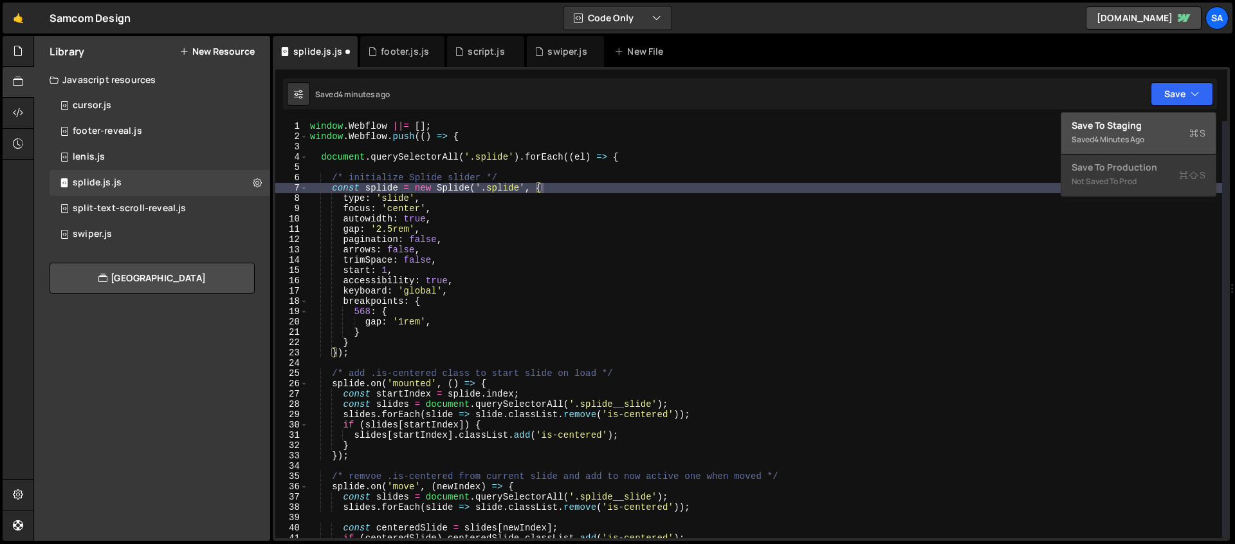
click at [1151, 123] on div "Save to Staging S" at bounding box center [1139, 125] width 134 height 13
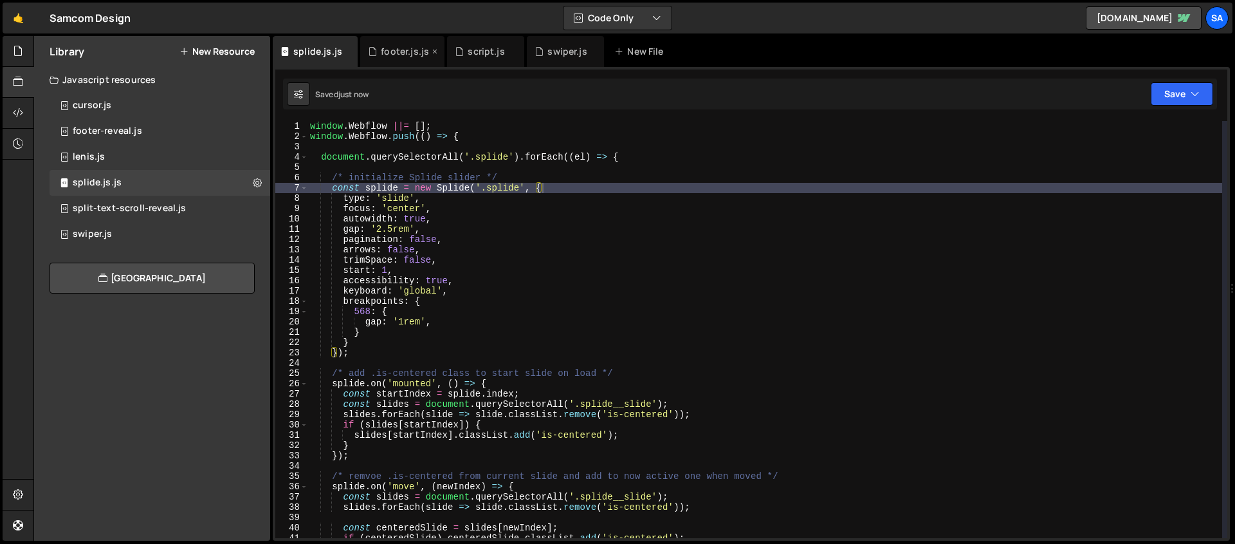
click at [430, 50] on icon at bounding box center [434, 51] width 9 height 13
click at [0, 0] on icon at bounding box center [0, 0] width 0 height 0
click at [257, 178] on icon at bounding box center [257, 182] width 9 height 12
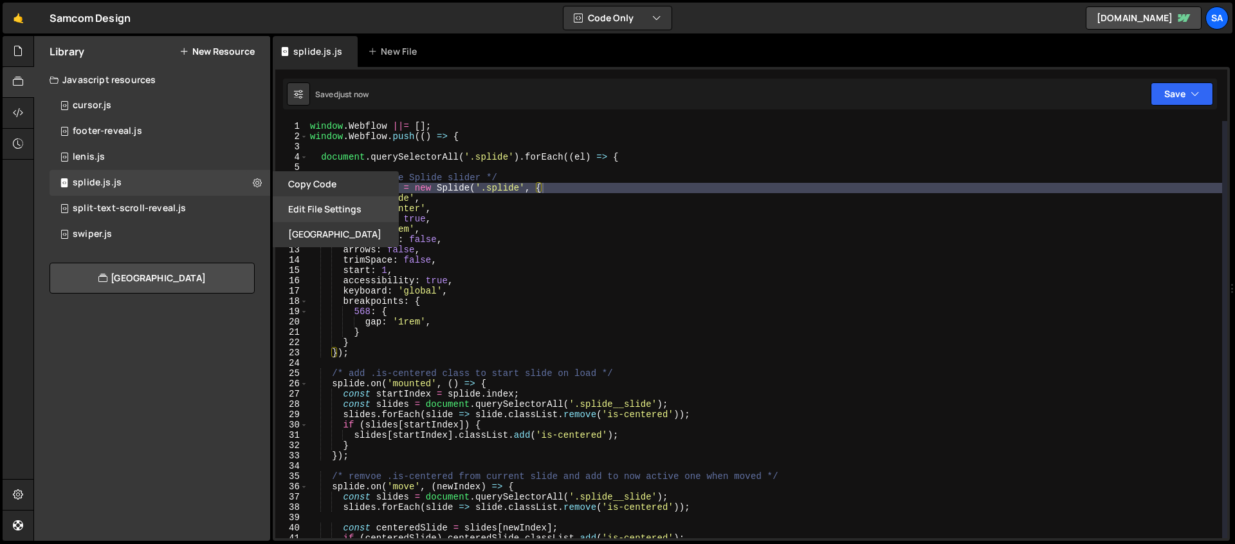
click at [342, 203] on button "Edit File Settings" at bounding box center [336, 208] width 126 height 25
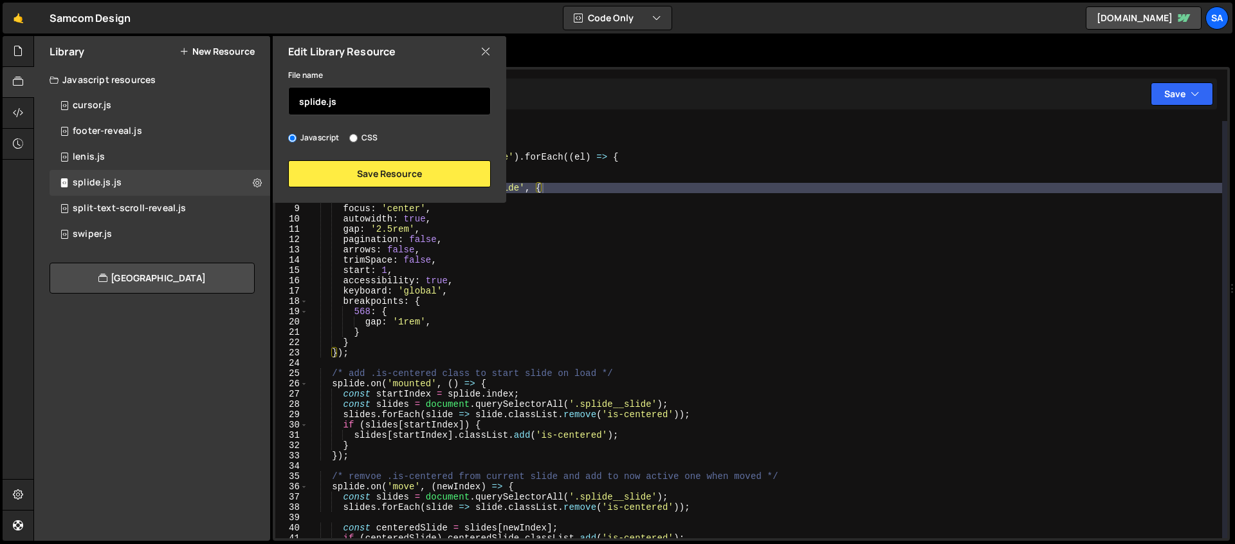
click at [358, 106] on input "splide.js" at bounding box center [389, 101] width 203 height 28
type input "splide"
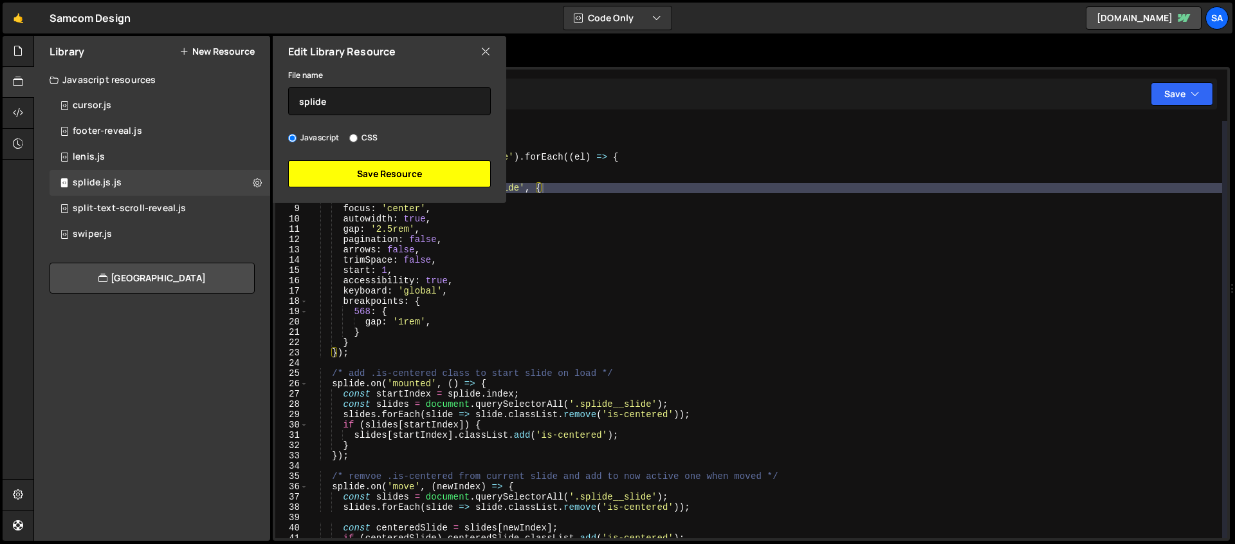
click at [404, 176] on button "Save Resource" at bounding box center [389, 173] width 203 height 27
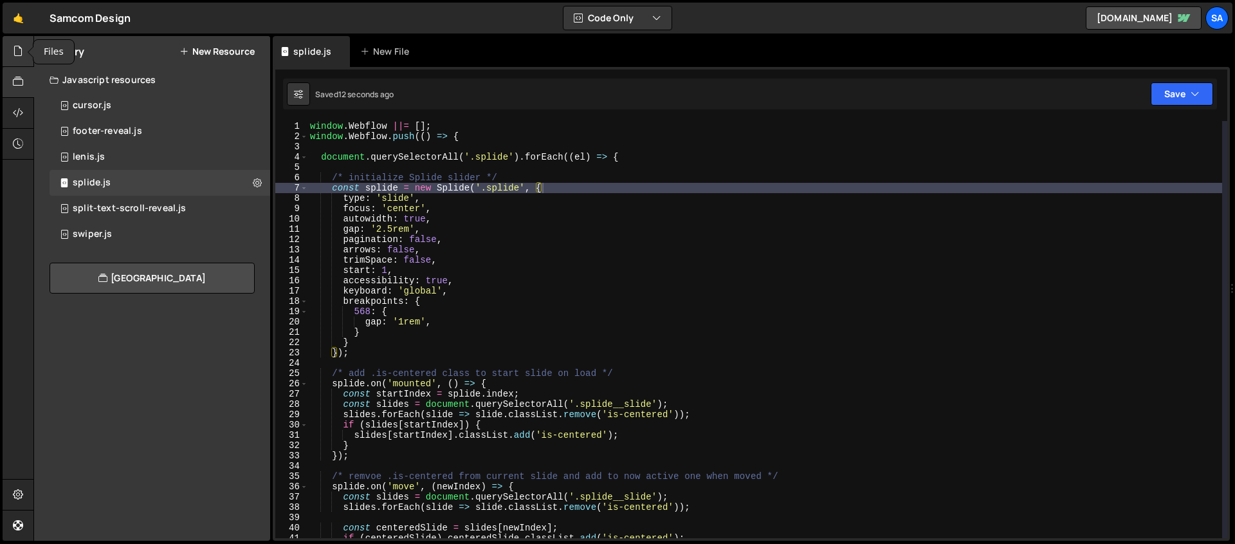
click at [17, 51] on icon at bounding box center [18, 51] width 10 height 14
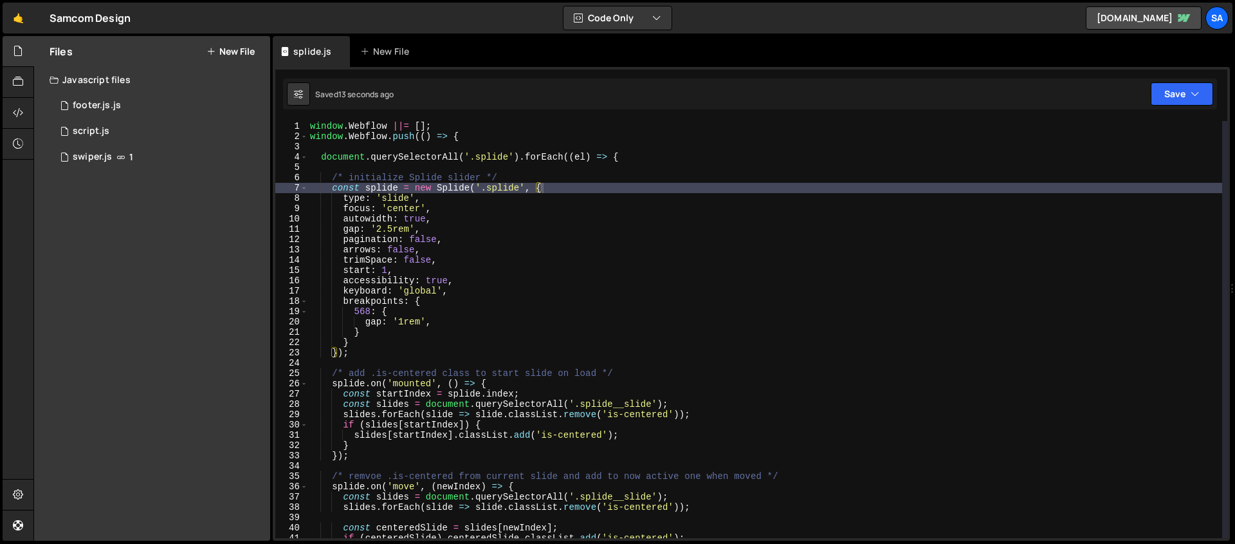
click at [231, 39] on div "Files New File" at bounding box center [152, 51] width 236 height 31
click at [232, 46] on button "New File" at bounding box center [231, 51] width 48 height 10
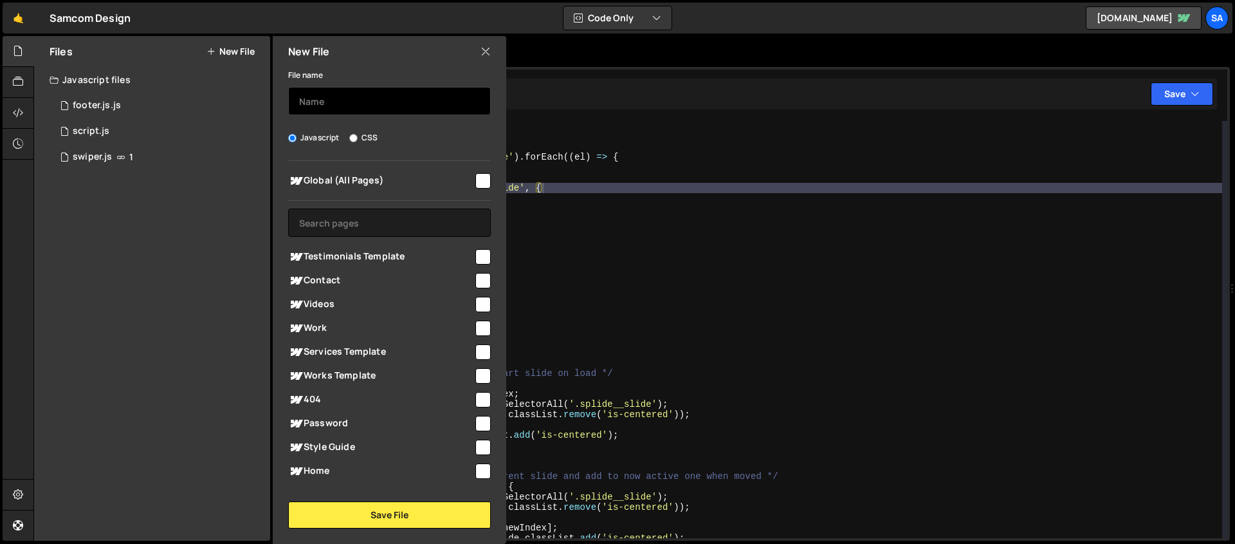
click at [375, 106] on input "text" at bounding box center [389, 101] width 203 height 28
type input "spli"
click at [484, 32] on div "🤙 Samcom Design ⚠️ Code is being edited in another browser Code Only Code Only …" at bounding box center [618, 18] width 1230 height 31
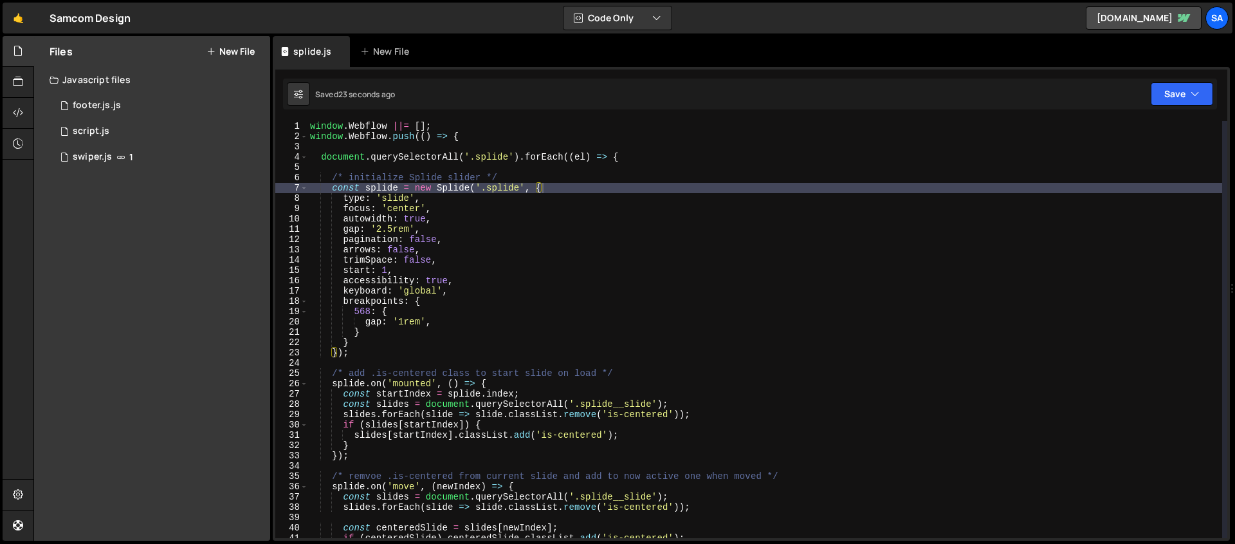
click at [484, 48] on div "splide.js New File" at bounding box center [751, 51] width 957 height 31
click at [19, 77] on icon at bounding box center [18, 82] width 10 height 14
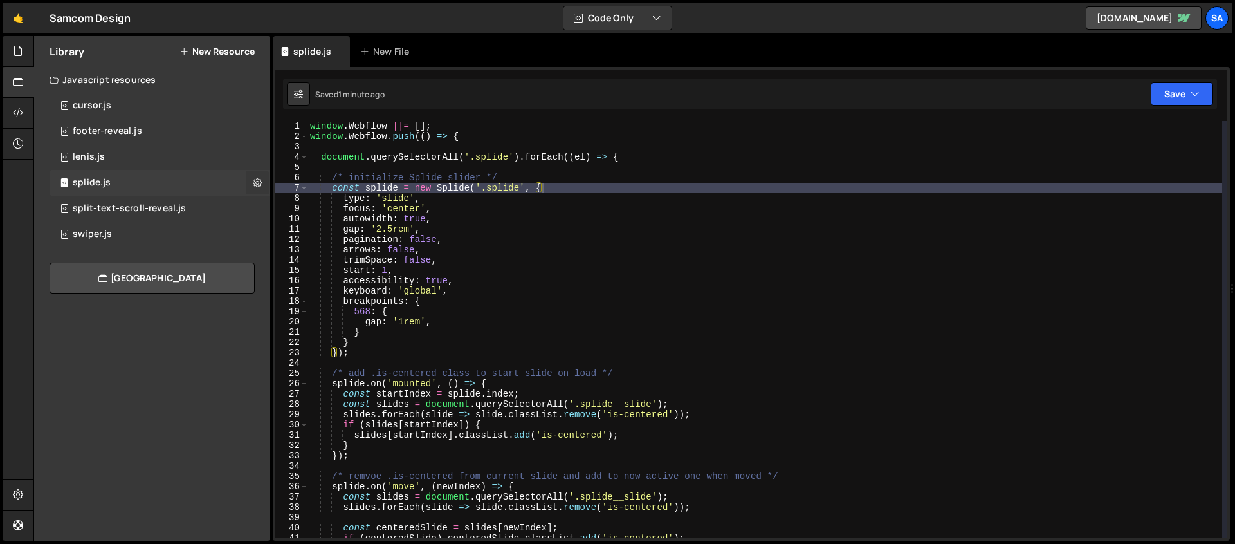
click at [262, 183] on button at bounding box center [257, 182] width 23 height 23
click at [344, 210] on button "Edit File Settings" at bounding box center [336, 208] width 126 height 25
type input "splide"
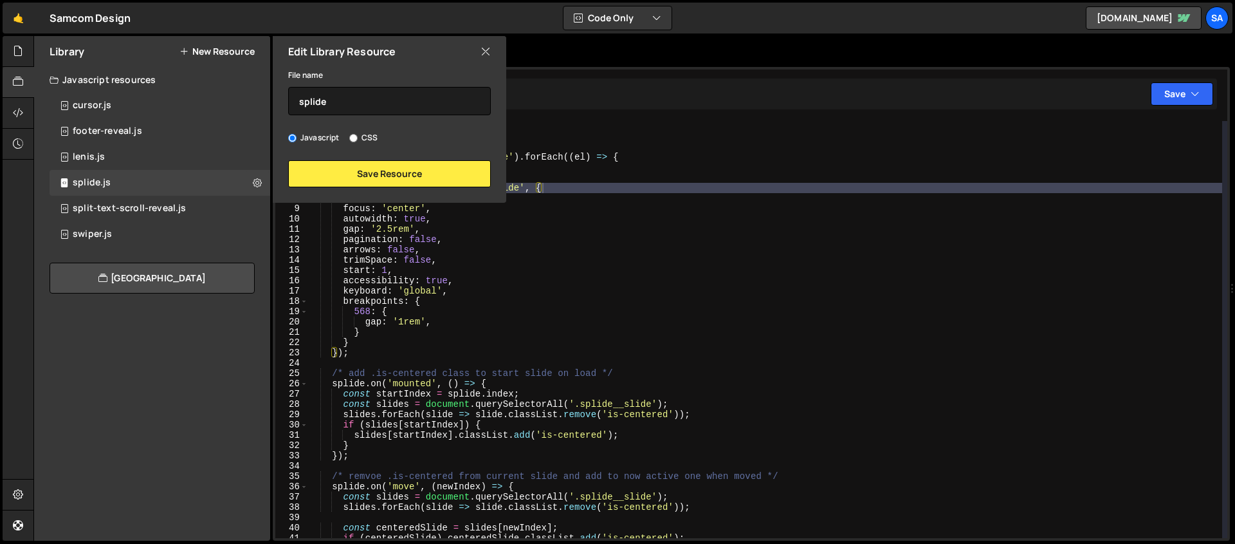
click at [487, 51] on icon at bounding box center [486, 51] width 10 height 14
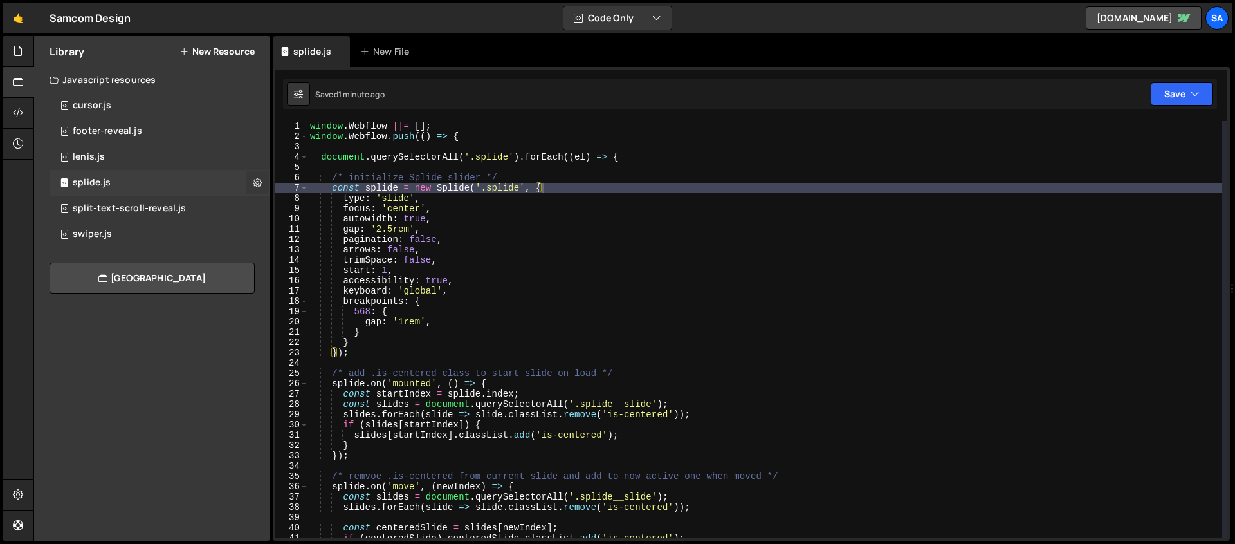
click at [252, 179] on button at bounding box center [257, 182] width 23 height 23
click at [327, 118] on div "const splide = new Splide('.splide', { 1 2 3 4 5 6 7 8 9 10 11 12 13 14 15 16 1…" at bounding box center [751, 303] width 957 height 473
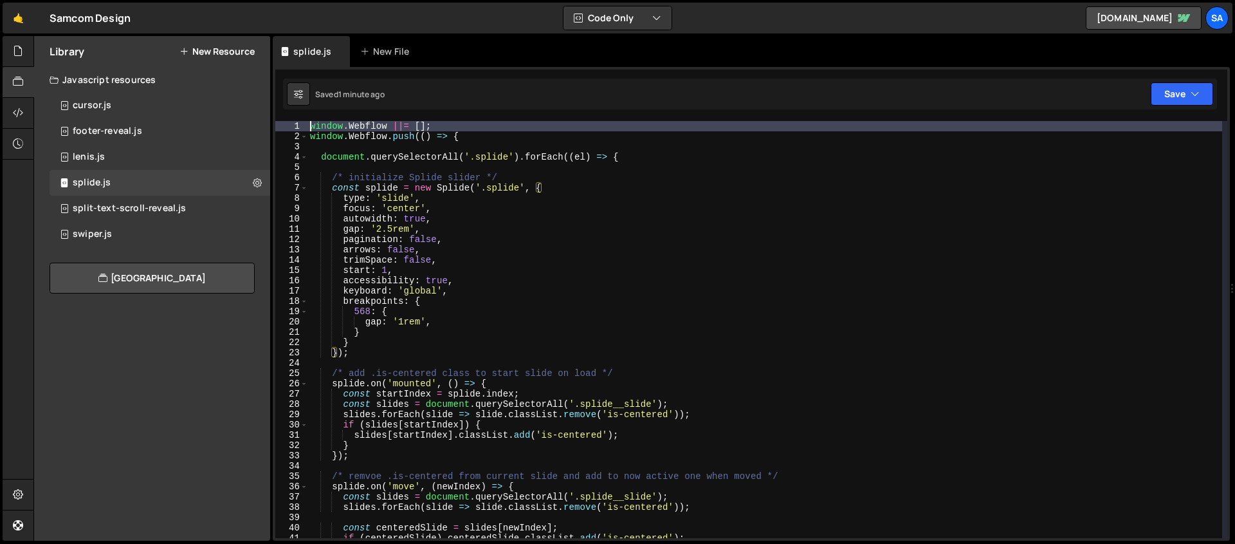
click at [311, 124] on div "window . Webflow ||= [ ] ; window . Webflow . push (( ) => { document . querySe…" at bounding box center [765, 339] width 915 height 437
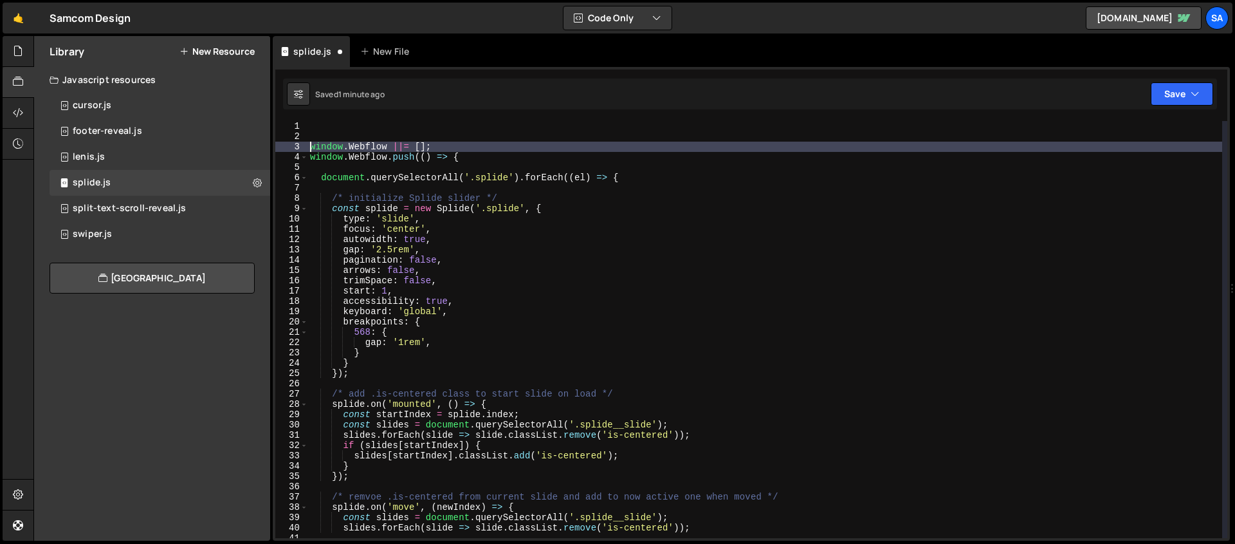
type textarea "window.Webflow ||= [];"
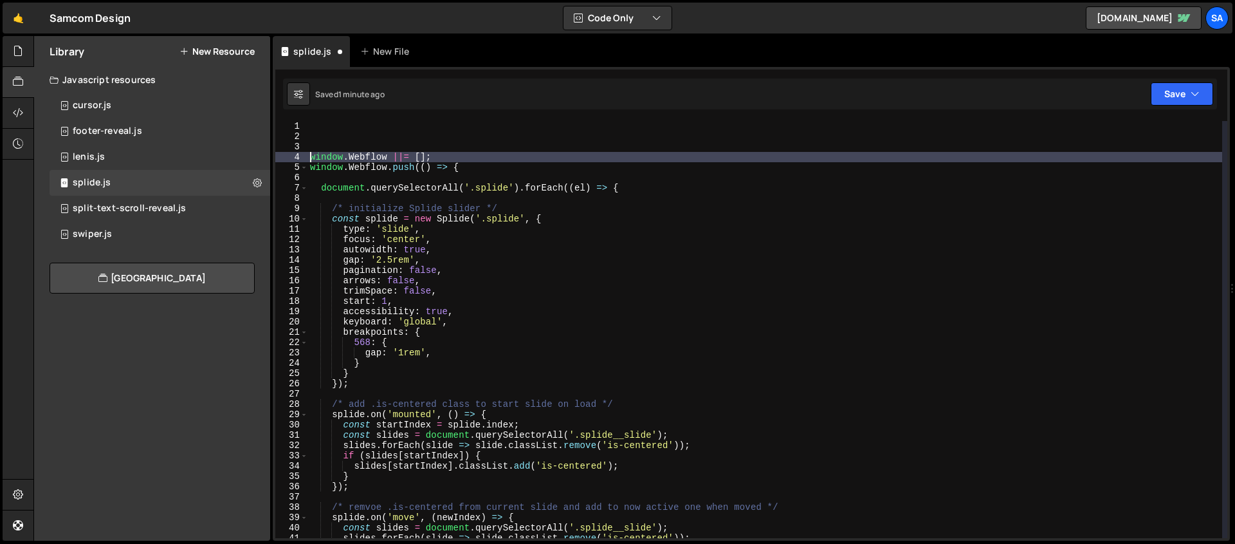
click at [317, 122] on div "window . Webflow ||= [ ] ; window . Webflow . push (( ) => { document . querySe…" at bounding box center [765, 339] width 915 height 437
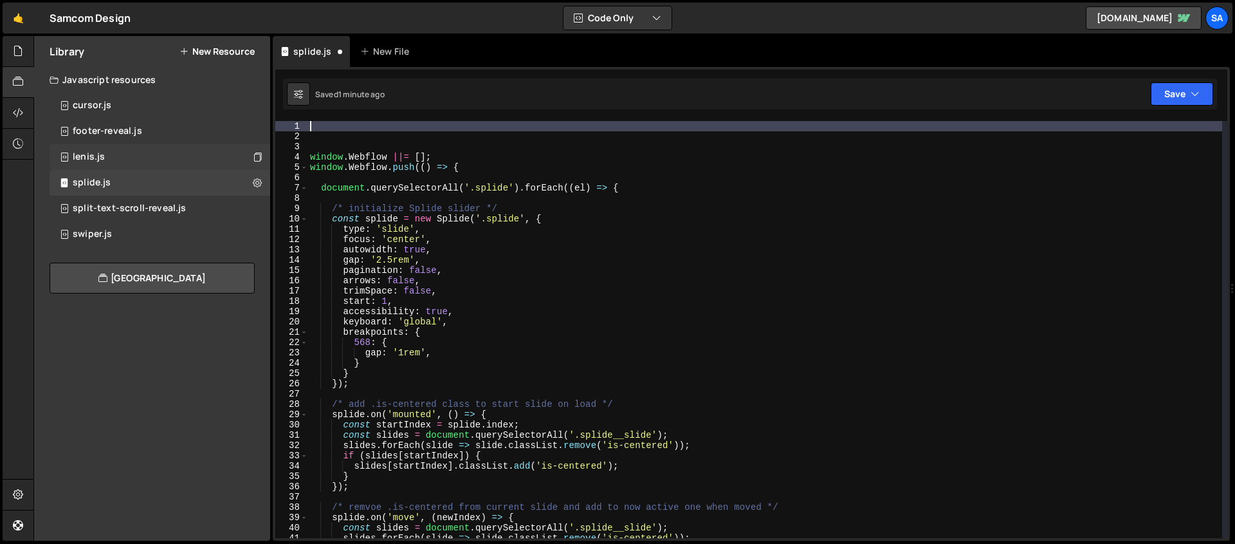
click at [133, 146] on div "lenis.js 0" at bounding box center [160, 157] width 221 height 26
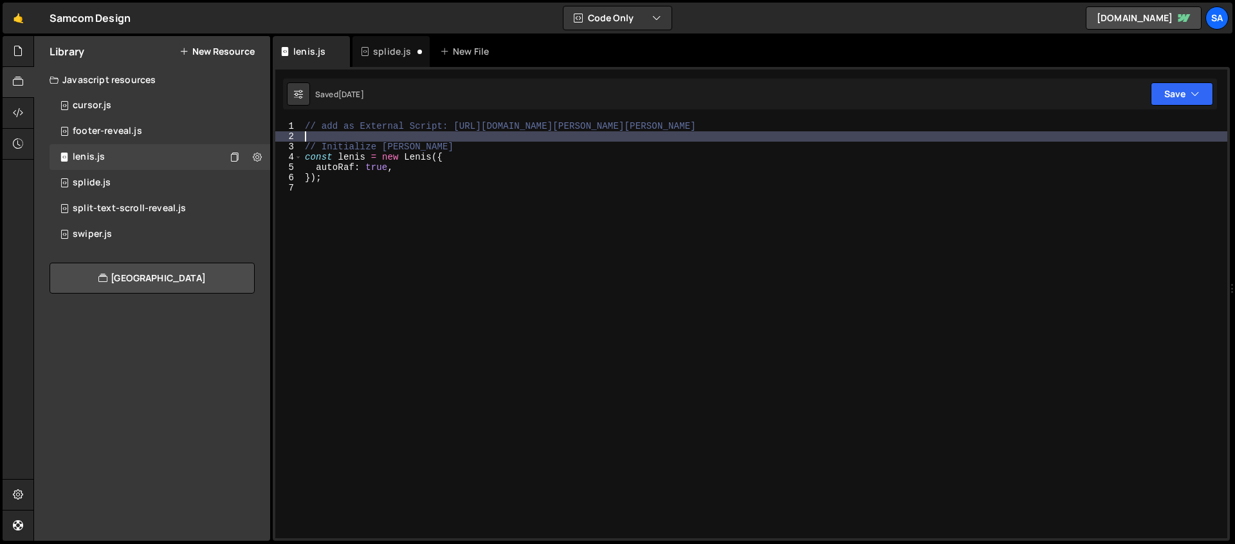
click at [432, 133] on div "// add as External Script: https://unpkg.com/lenis@1.1.5/dist/lenis.min.js // I…" at bounding box center [764, 339] width 925 height 437
click at [122, 206] on div "split-text-scroll-reveal.js" at bounding box center [129, 209] width 113 height 12
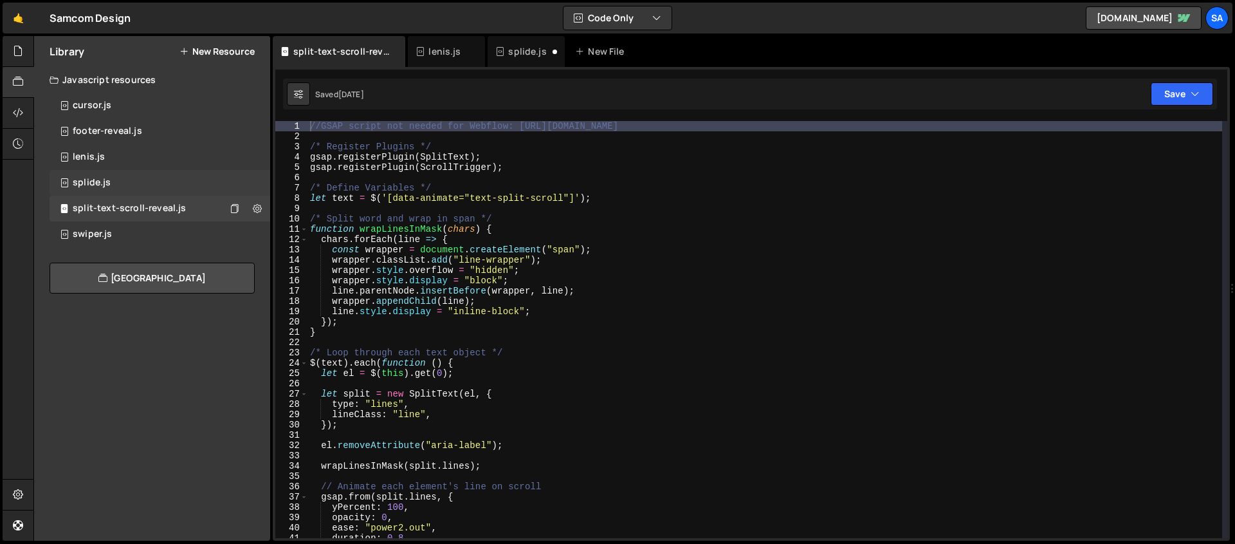
click at [157, 181] on div "splide.js 0" at bounding box center [160, 183] width 221 height 26
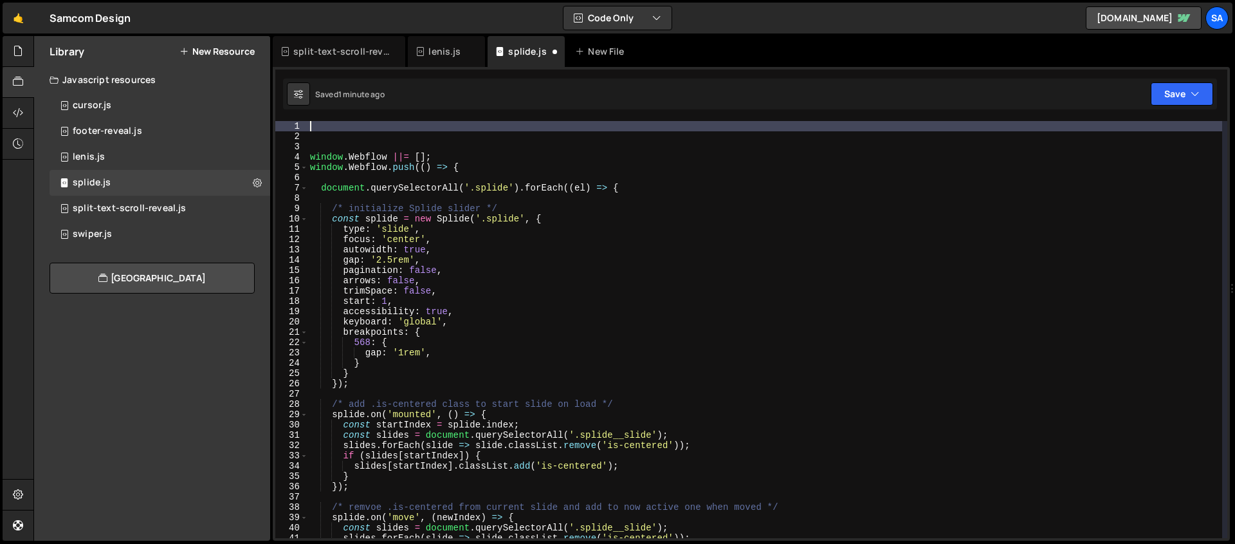
click at [338, 131] on div "window . Webflow ||= [ ] ; window . Webflow . push (( ) => { document . querySe…" at bounding box center [765, 339] width 915 height 437
type textarea "a"
paste textarea "https://cdn.jsdelivr.net/npm/@splidejs/splide@4.1.4/dist/js/splide.min.js"
type textarea "//add external script: https://cdn.jsdelivr.net/npm/@splidejs/splide@4.1.4/dist…"
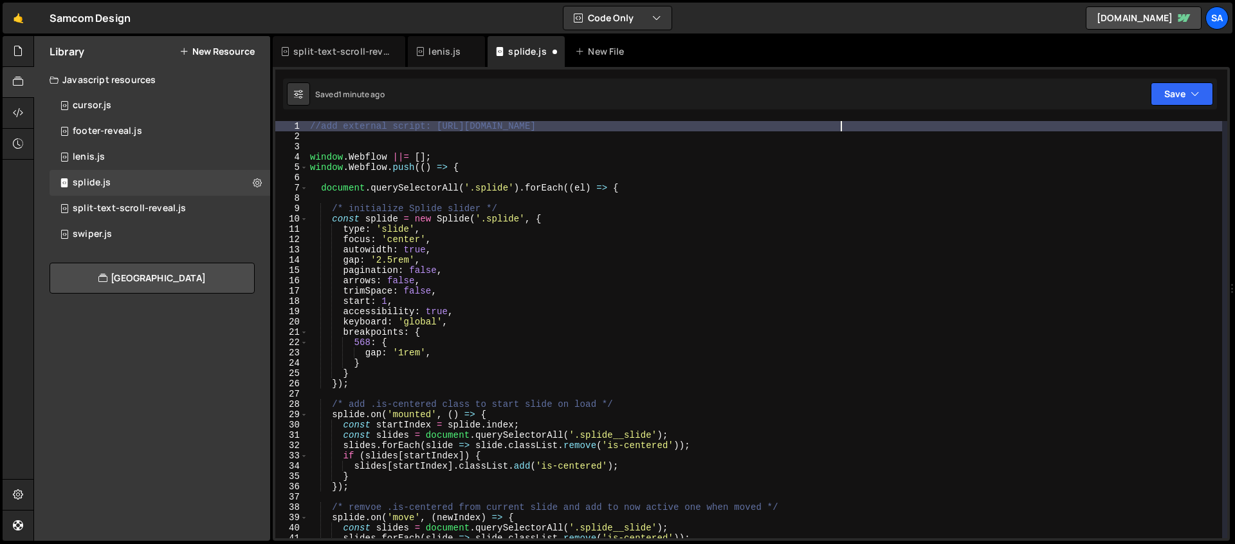
scroll to position [0, 0]
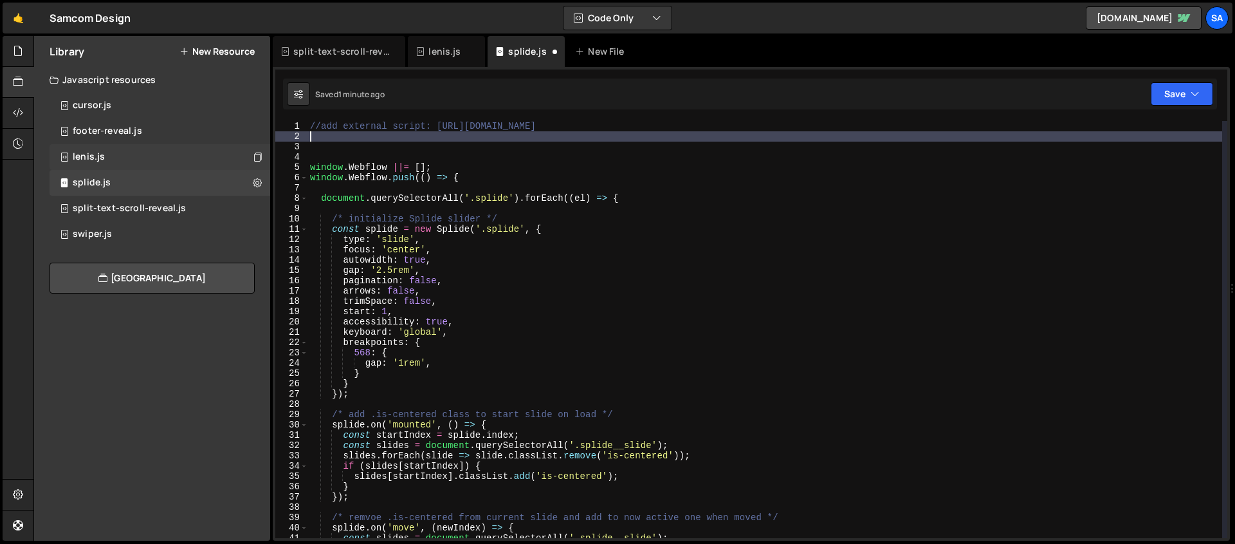
click at [122, 151] on div "lenis.js 0" at bounding box center [160, 157] width 221 height 26
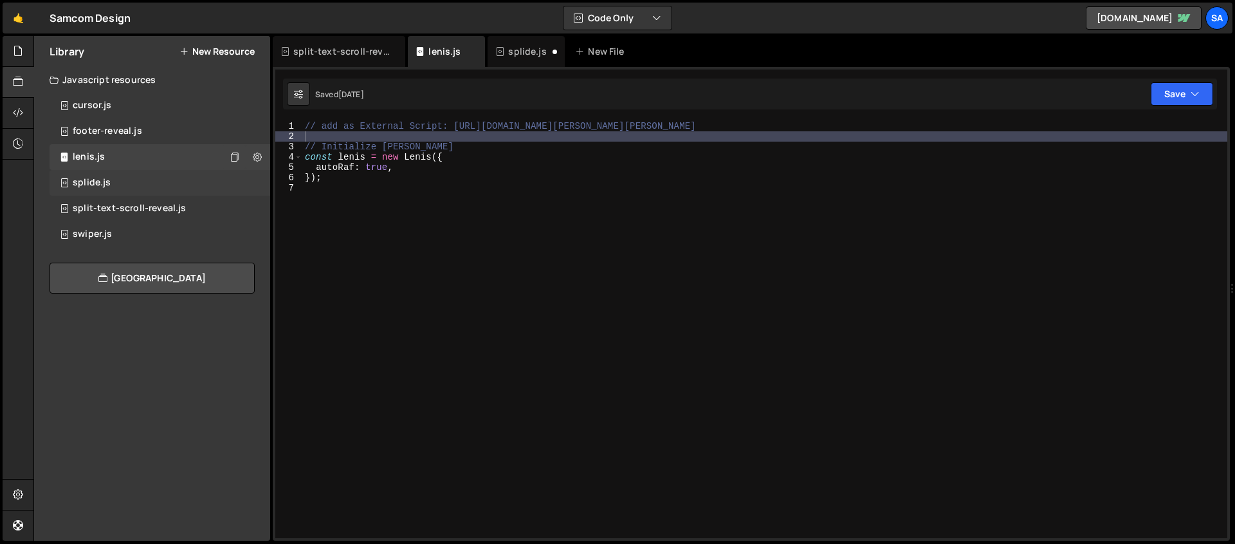
click at [120, 171] on div "splide.js 0" at bounding box center [160, 183] width 221 height 26
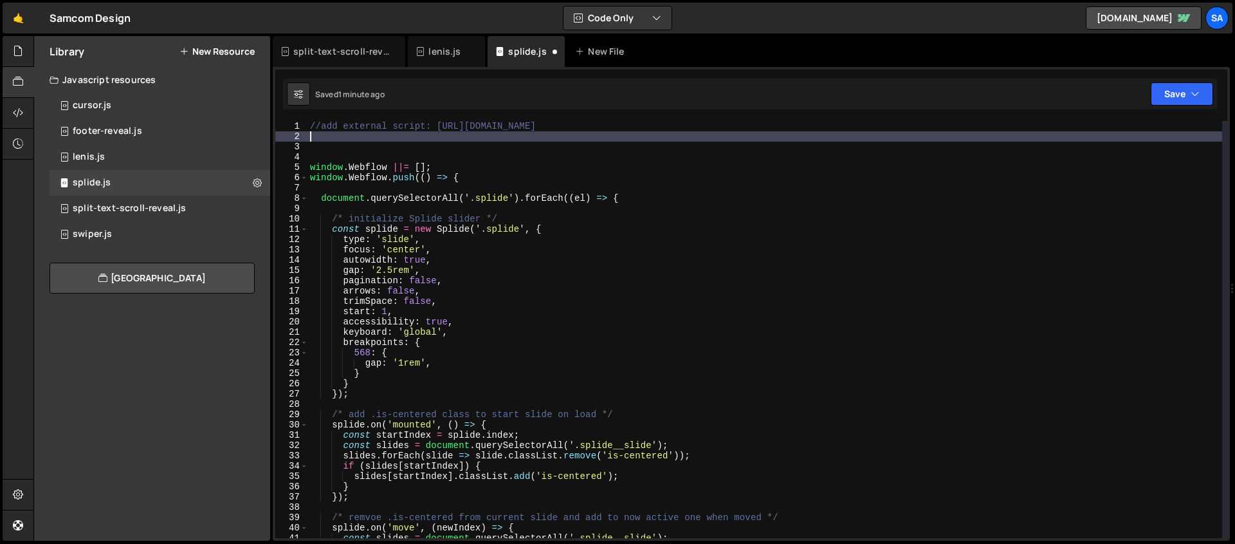
click at [379, 139] on div "//add external script: https://cdn.jsdelivr.net/npm/@splidejs/splide@4.1.4/dist…" at bounding box center [765, 339] width 915 height 437
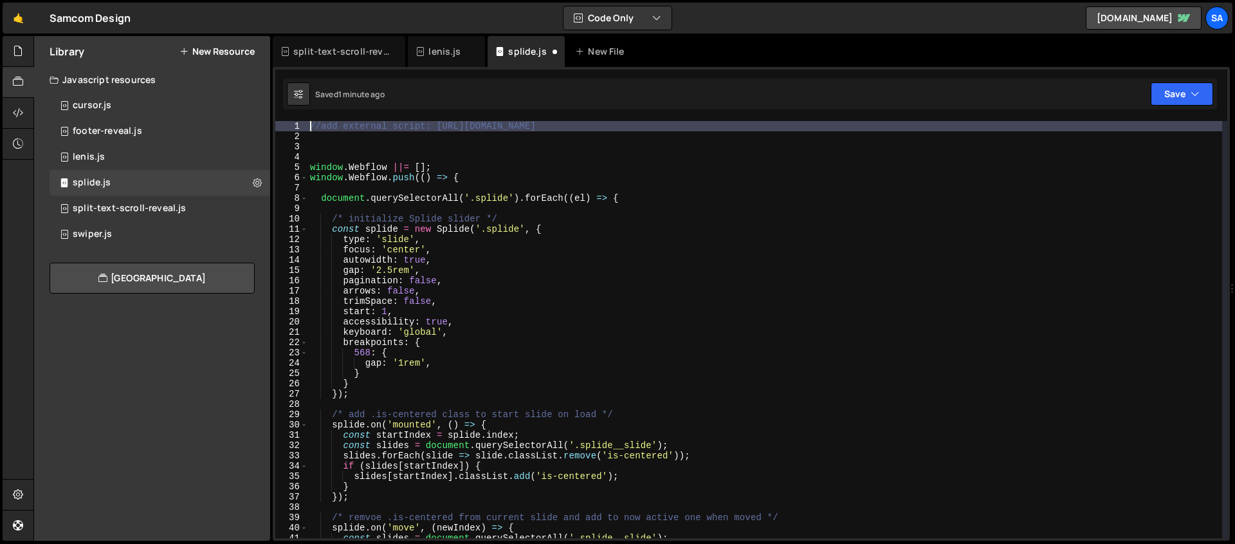
click at [310, 127] on div "//add external script: https://cdn.jsdelivr.net/npm/@splidejs/splide@4.1.4/dist…" at bounding box center [765, 339] width 915 height 437
type textarea "//add external script: https://cdn.jsdelivr.net/npm/@splidejs/splide@4.1.4/dist…"
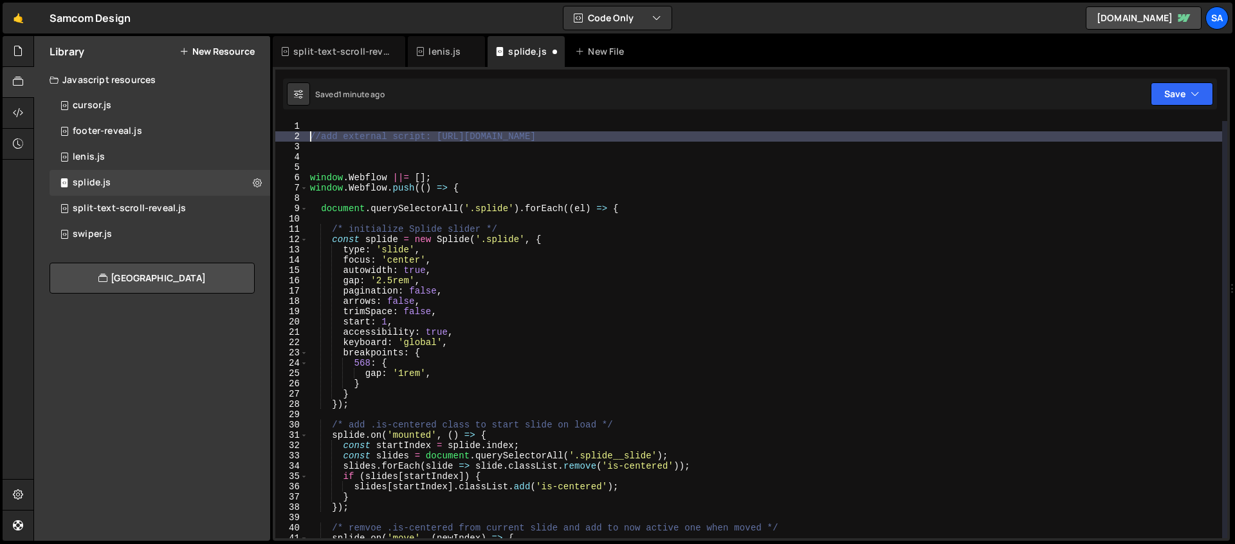
click at [315, 124] on div "//add external script: https://cdn.jsdelivr.net/npm/@splidejs/splide@4.1.4/dist…" at bounding box center [765, 339] width 915 height 437
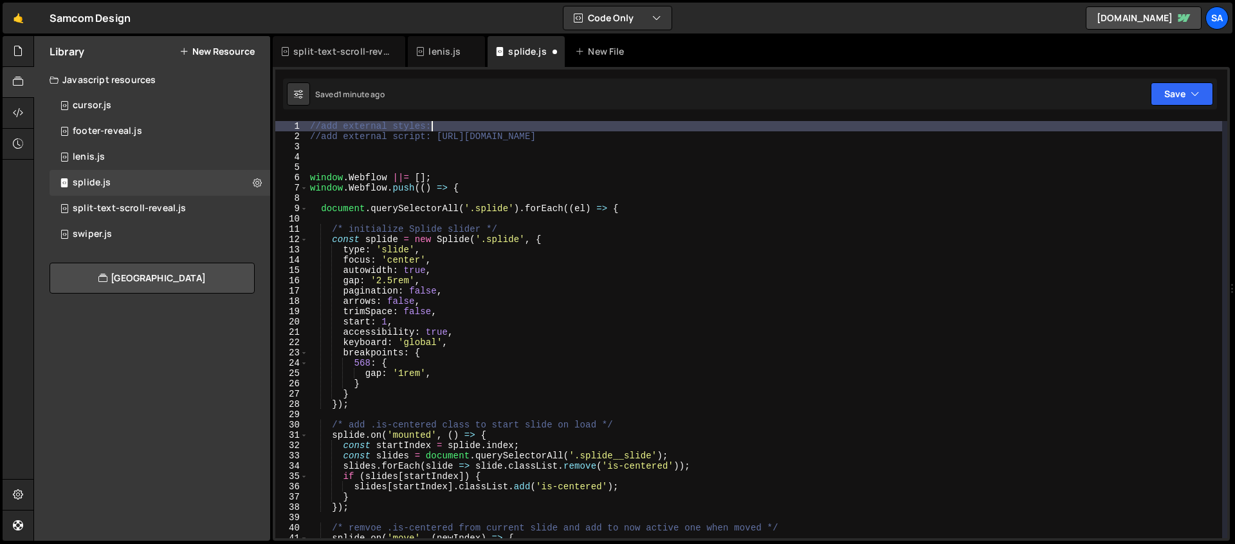
scroll to position [0, 8]
click at [451, 127] on div "//add external styles: //add external script: https://cdn.jsdelivr.net/npm/@spl…" at bounding box center [765, 339] width 915 height 437
paste textarea "https://cdn.jsdelivr.net/npm/@splidejs/splide@4.1.4/dist/css/splide.min.css"
type textarea "//add external styles: https://cdn.jsdelivr.net/npm/@splidejs/splide@4.1.4/dist…"
click at [1152, 91] on button "Save" at bounding box center [1182, 93] width 62 height 23
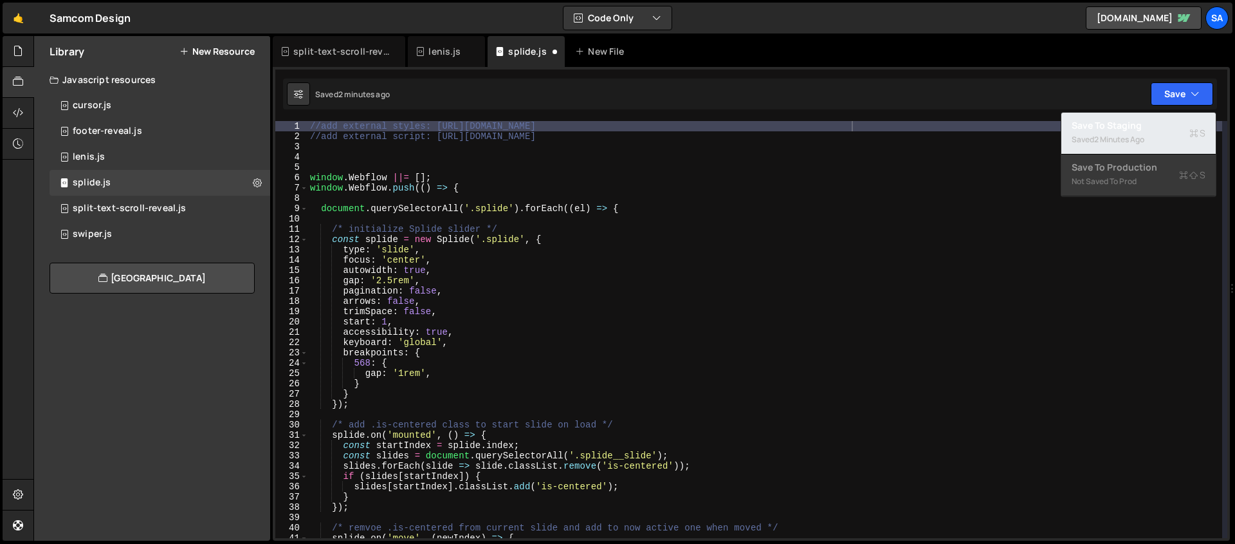
click at [1144, 132] on div "Saved 2 minutes ago" at bounding box center [1139, 139] width 134 height 15
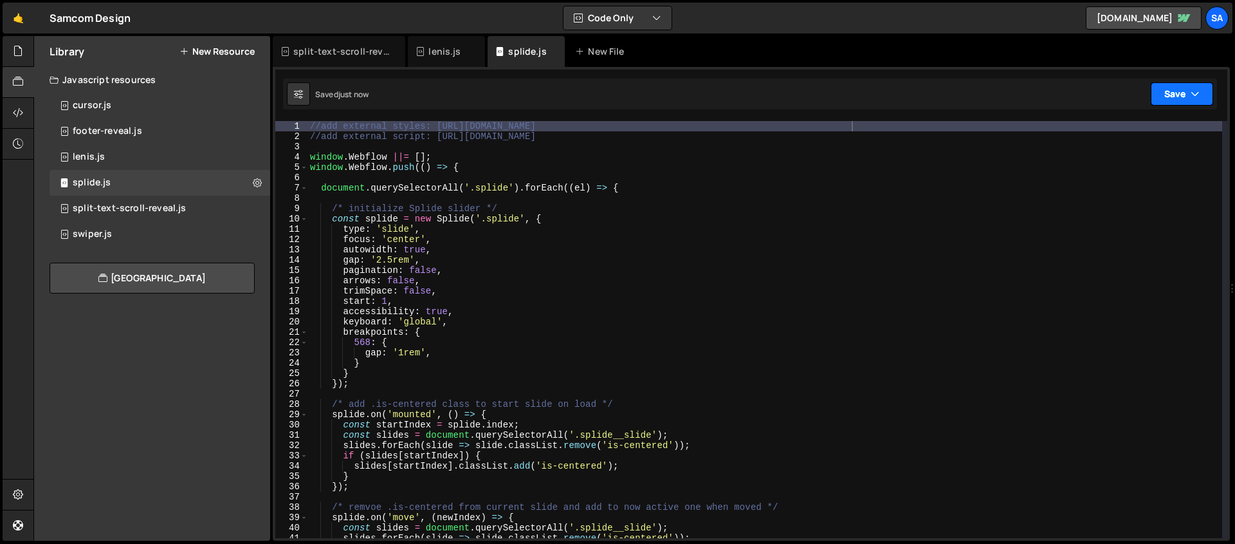
click at [1166, 93] on button "Save" at bounding box center [1182, 93] width 62 height 23
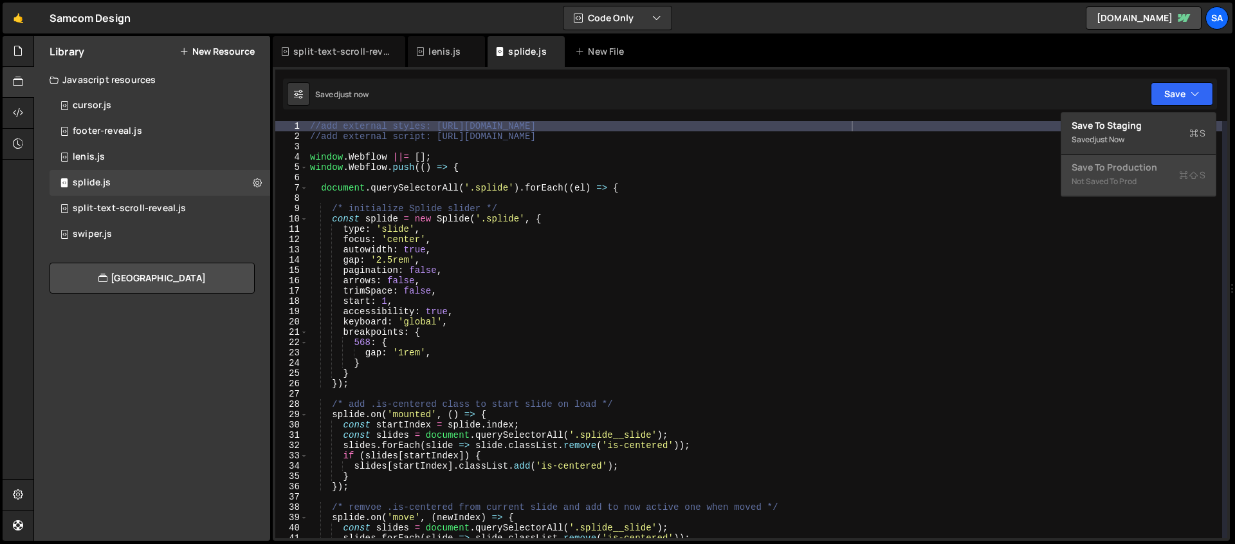
click at [1150, 170] on div "Save to Production S" at bounding box center [1139, 167] width 134 height 13
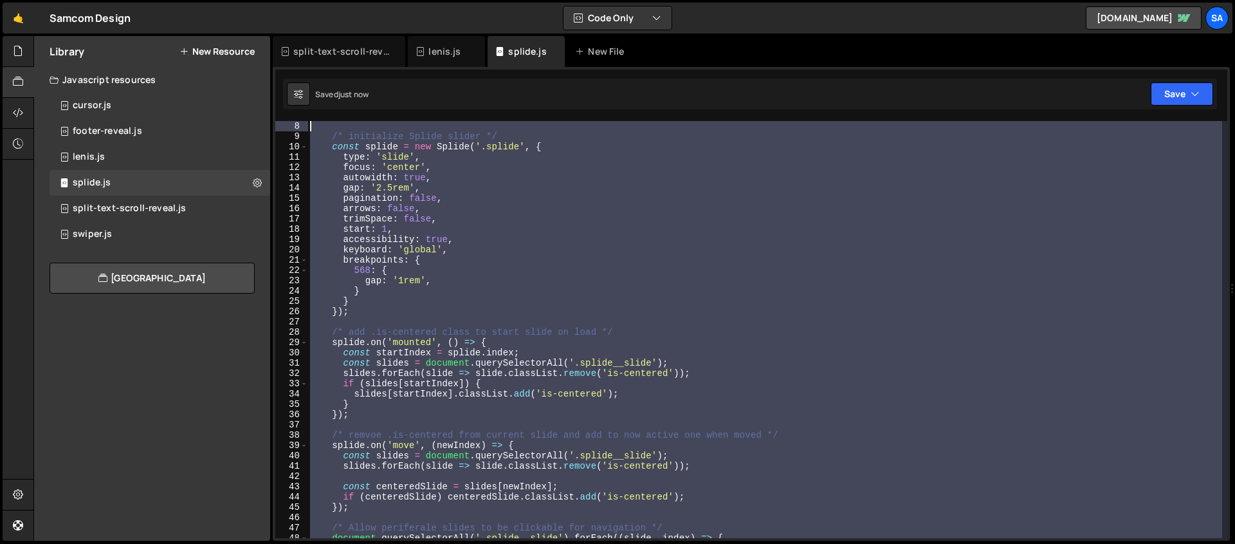
scroll to position [0, 0]
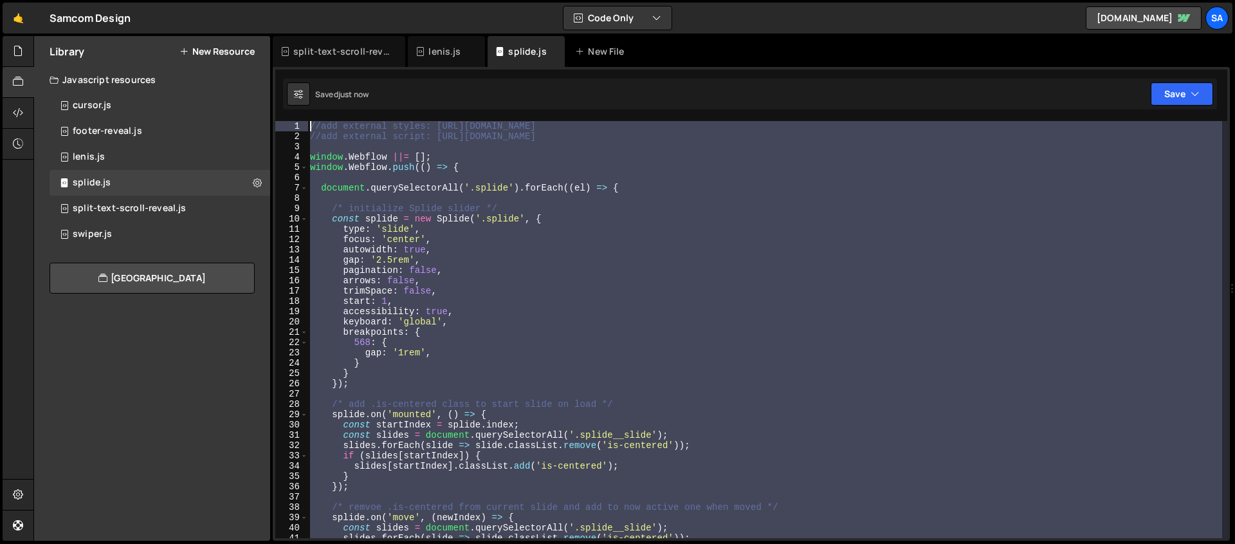
drag, startPoint x: 353, startPoint y: 251, endPoint x: 217, endPoint y: -47, distance: 327.3
click at [217, 0] on html "Projects Community Library Blog SA Your current team is SAMCOM DESIGN Projects …" at bounding box center [617, 272] width 1235 height 544
paste textarea "https://cdn.jsdelivr.net/npm/@splidejs/splide@4.1.4/dist/css/splide.min.cs"
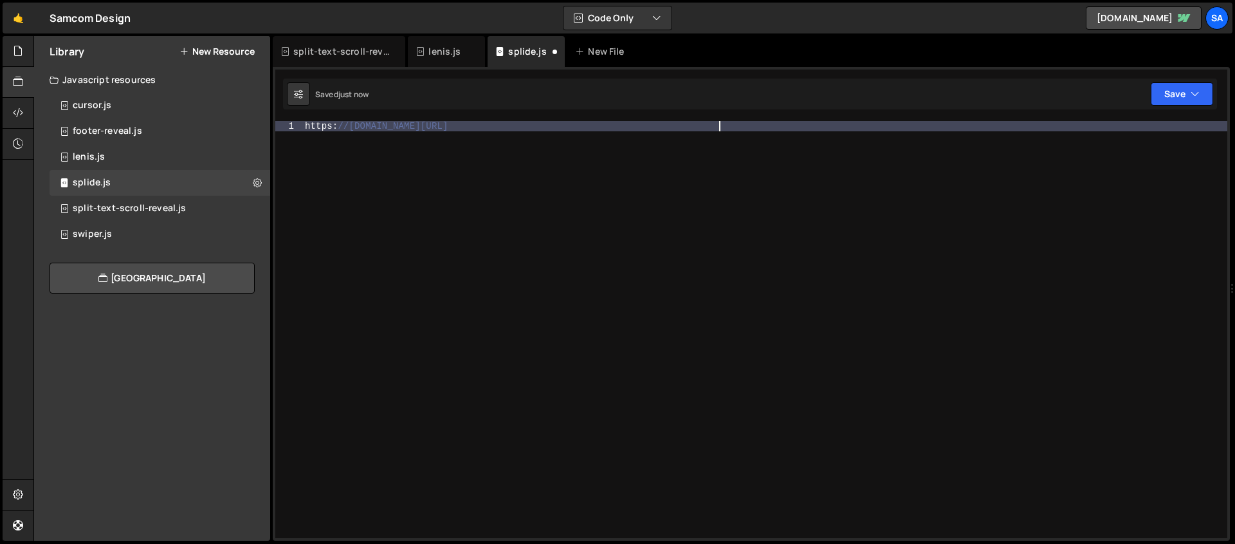
type textarea "});"
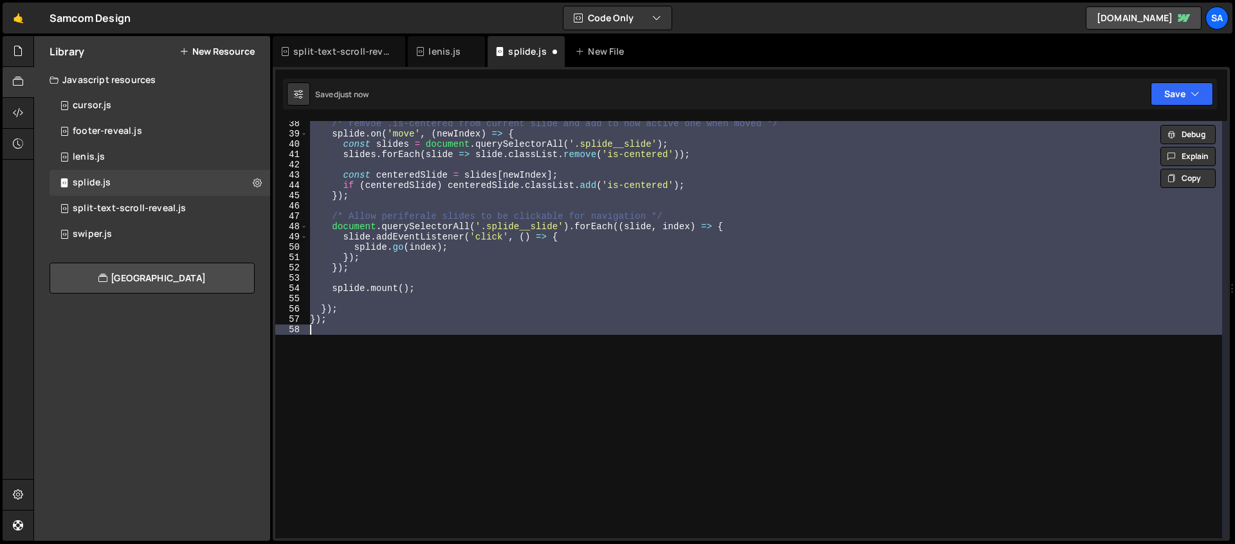
scroll to position [383, 0]
click at [8, 54] on div at bounding box center [19, 51] width 32 height 31
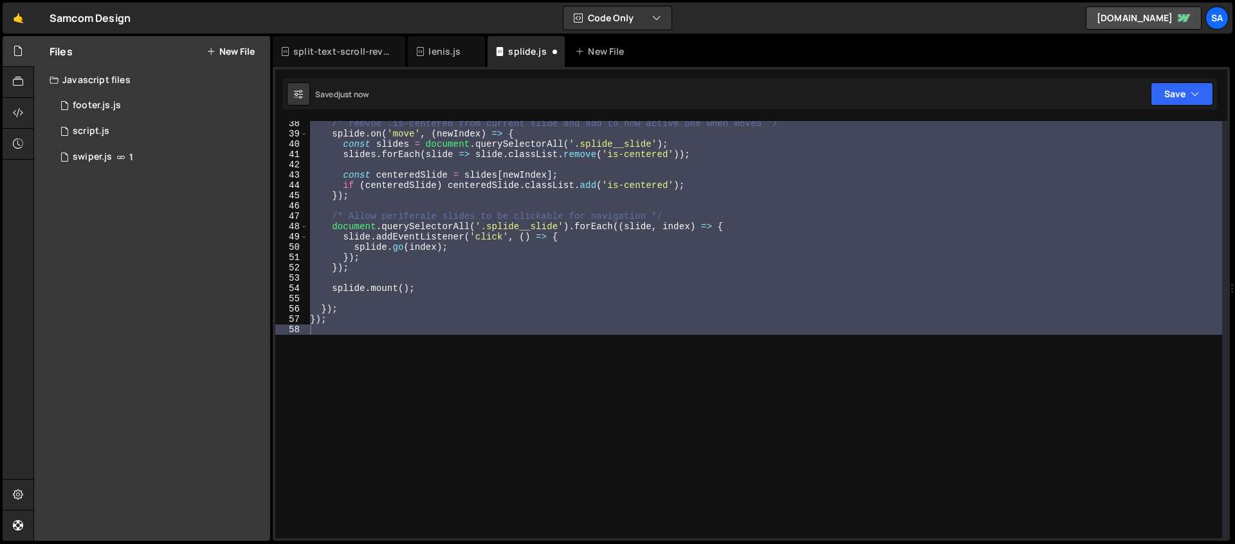
click at [244, 50] on button "New File" at bounding box center [231, 51] width 48 height 10
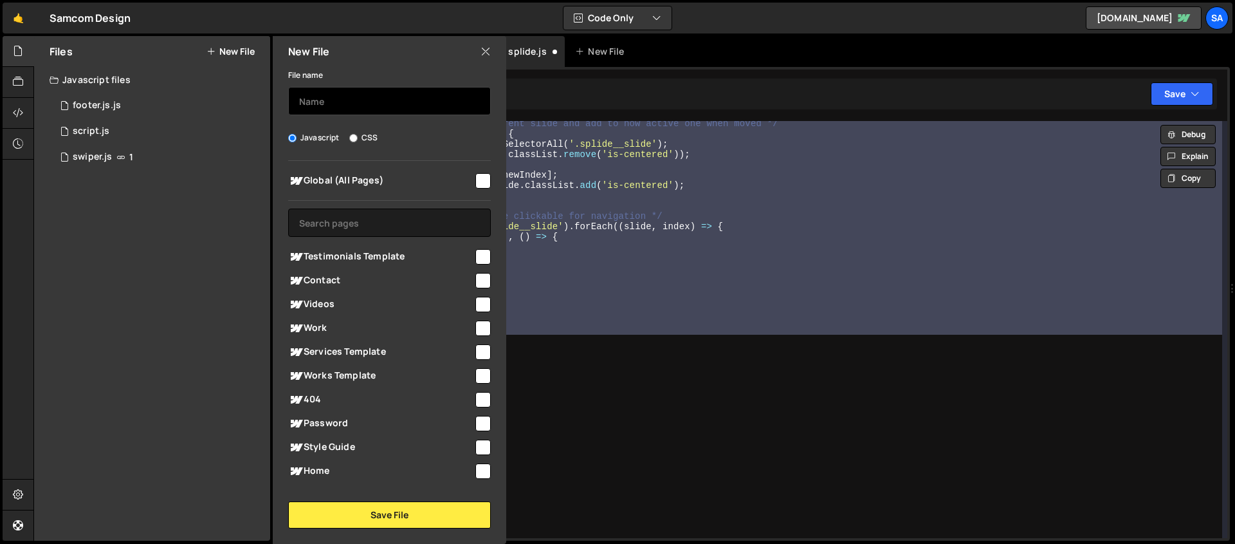
click at [346, 110] on input "text" at bounding box center [389, 101] width 203 height 28
type input "splide"
click at [480, 178] on input "checkbox" at bounding box center [482, 180] width 15 height 15
checkbox input "true"
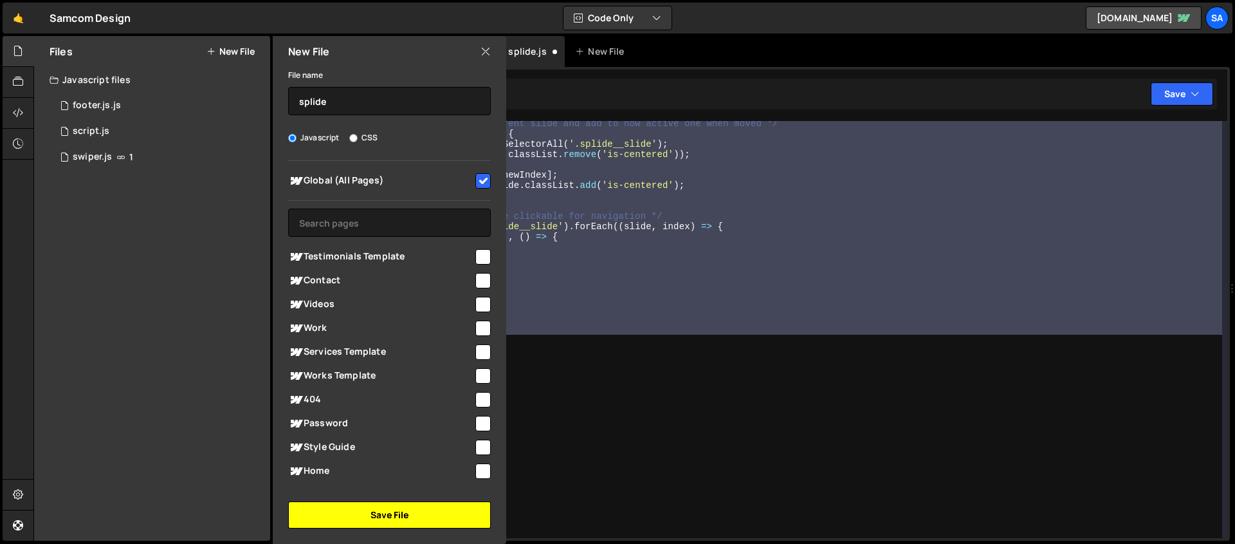
scroll to position [3, 0]
click at [418, 508] on button "Save File" at bounding box center [389, 514] width 203 height 27
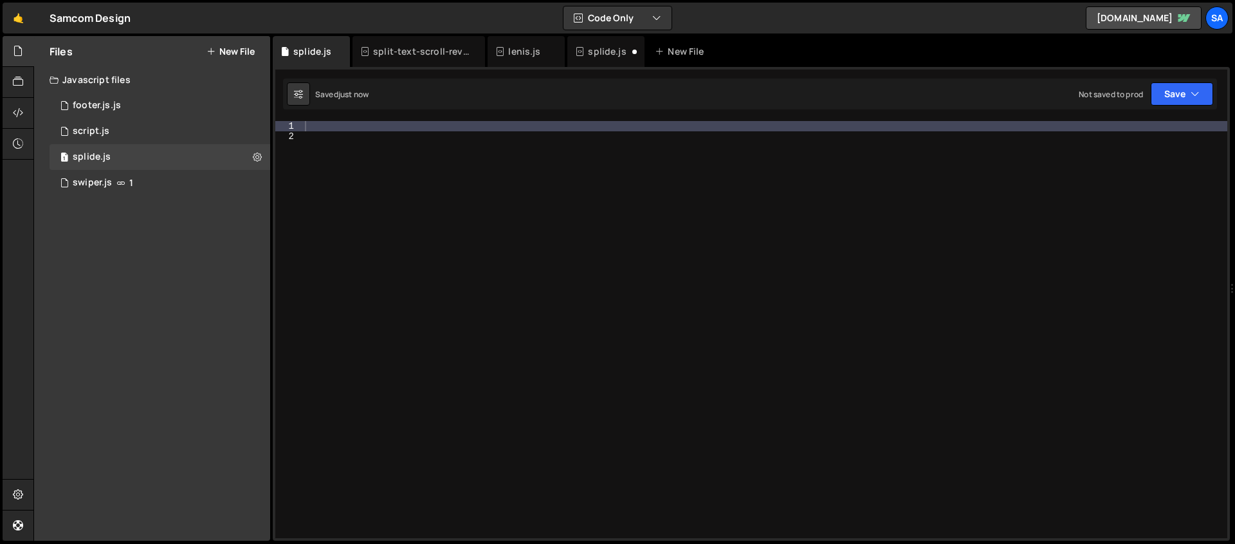
click at [362, 127] on div at bounding box center [764, 339] width 925 height 437
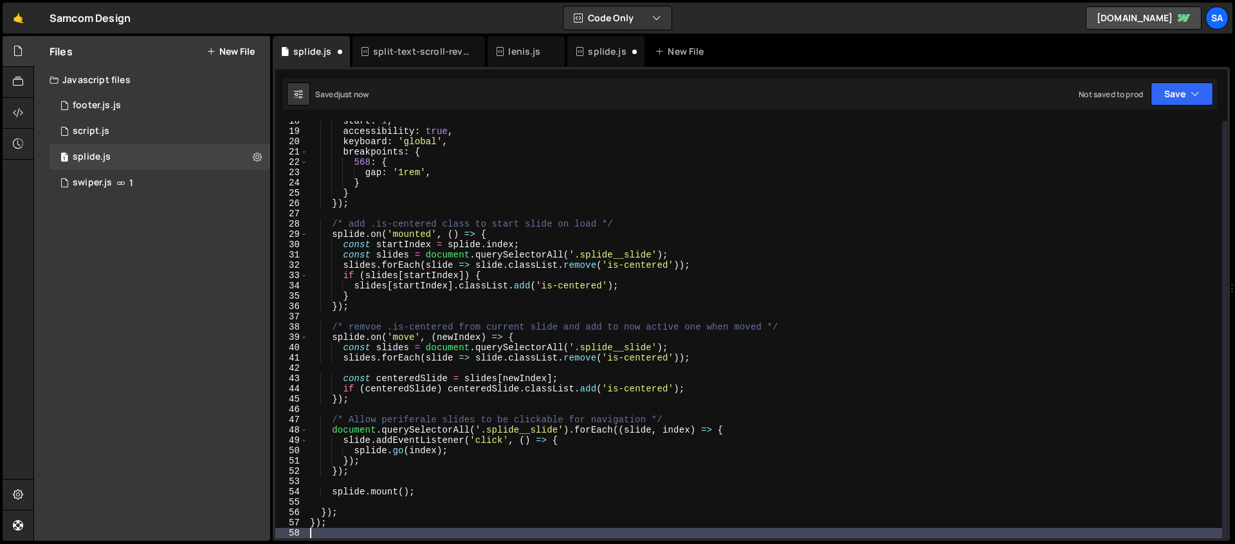
scroll to position [0, 0]
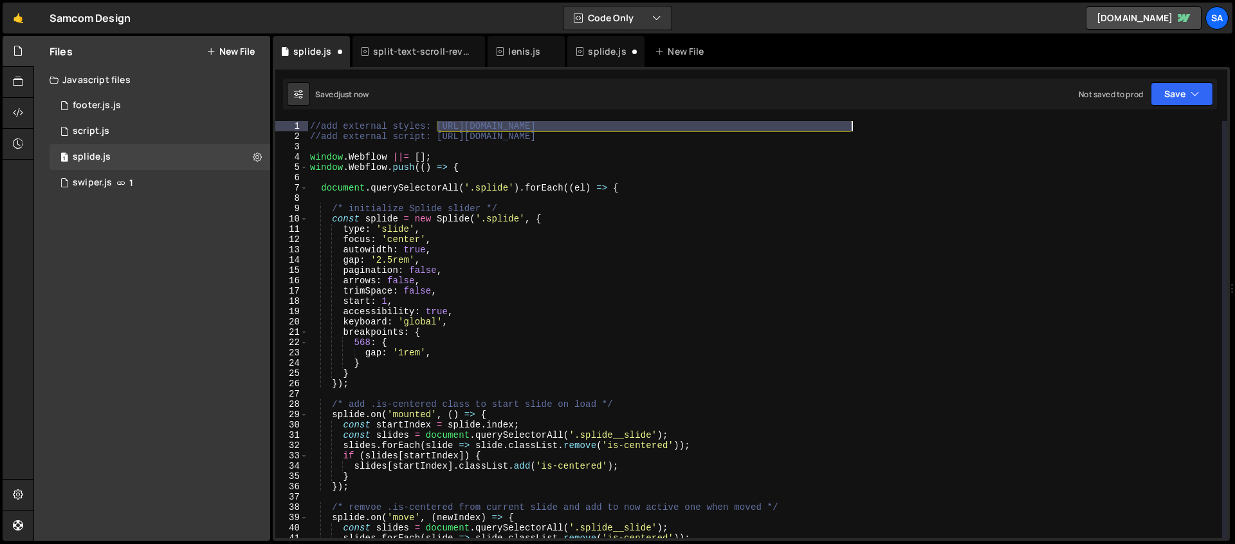
drag, startPoint x: 437, startPoint y: 127, endPoint x: 850, endPoint y: 122, distance: 412.4
click at [850, 122] on div "//add external styles: https://cdn.jsdelivr.net/npm/@splidejs/splide@4.1.4/dist…" at bounding box center [765, 339] width 915 height 437
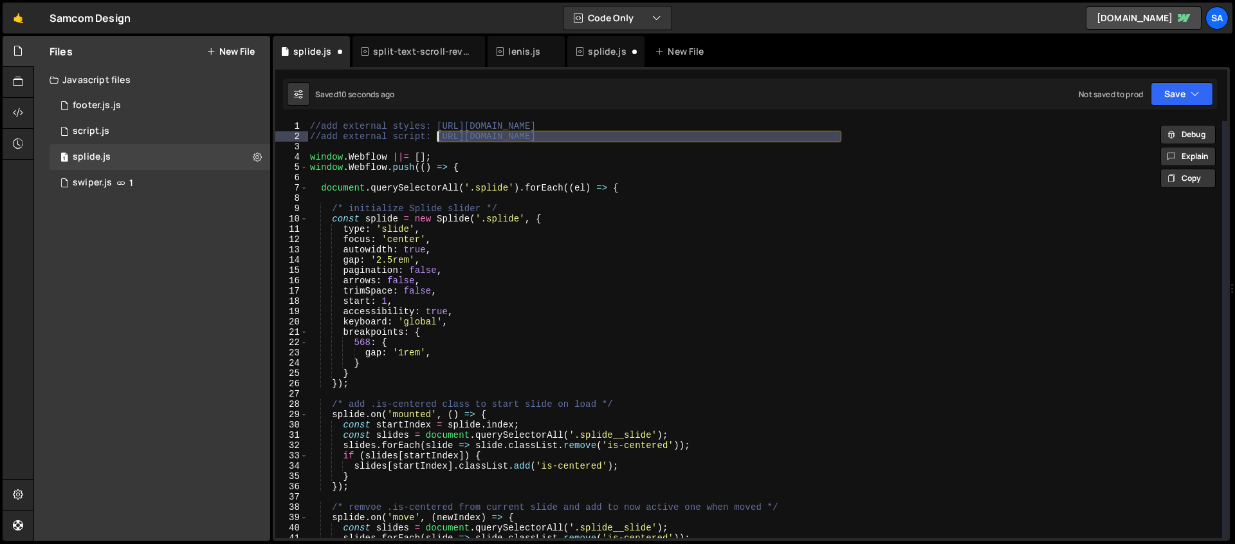
drag, startPoint x: 846, startPoint y: 138, endPoint x: 439, endPoint y: 137, distance: 406.6
click at [439, 137] on div "//add external styles: https://cdn.jsdelivr.net/npm/@splidejs/splide@4.1.4/dist…" at bounding box center [765, 339] width 915 height 437
type textarea "//add external script: https://cdn.jsdelivr.net/npm/@splidejs/splide@4.1.4/dist…"
click at [260, 156] on icon at bounding box center [257, 157] width 9 height 12
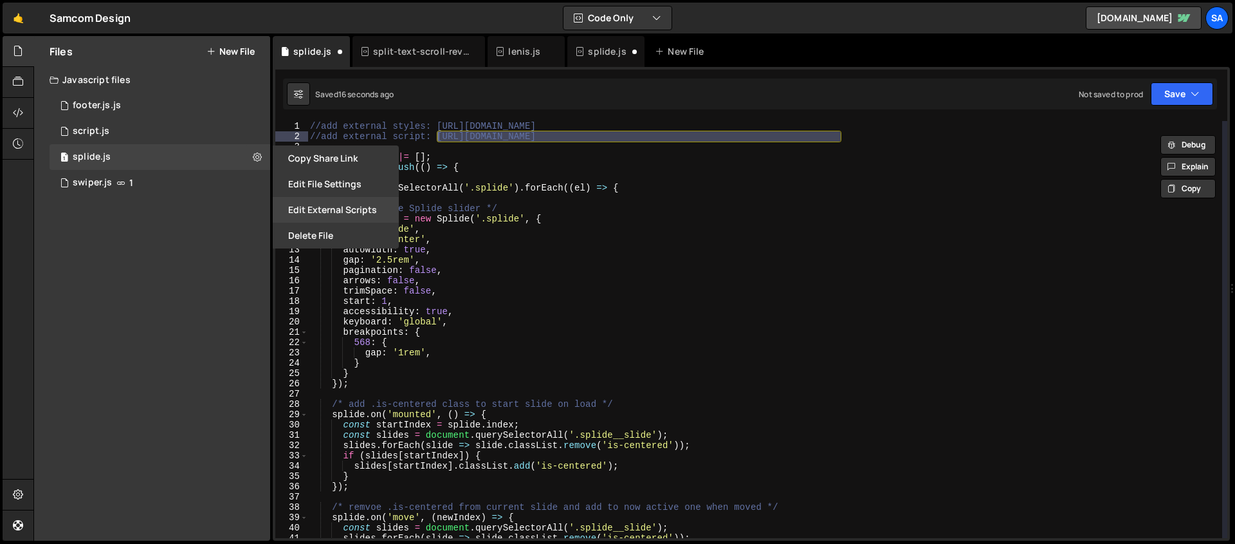
click at [352, 202] on button "Edit External Scripts" at bounding box center [336, 210] width 126 height 26
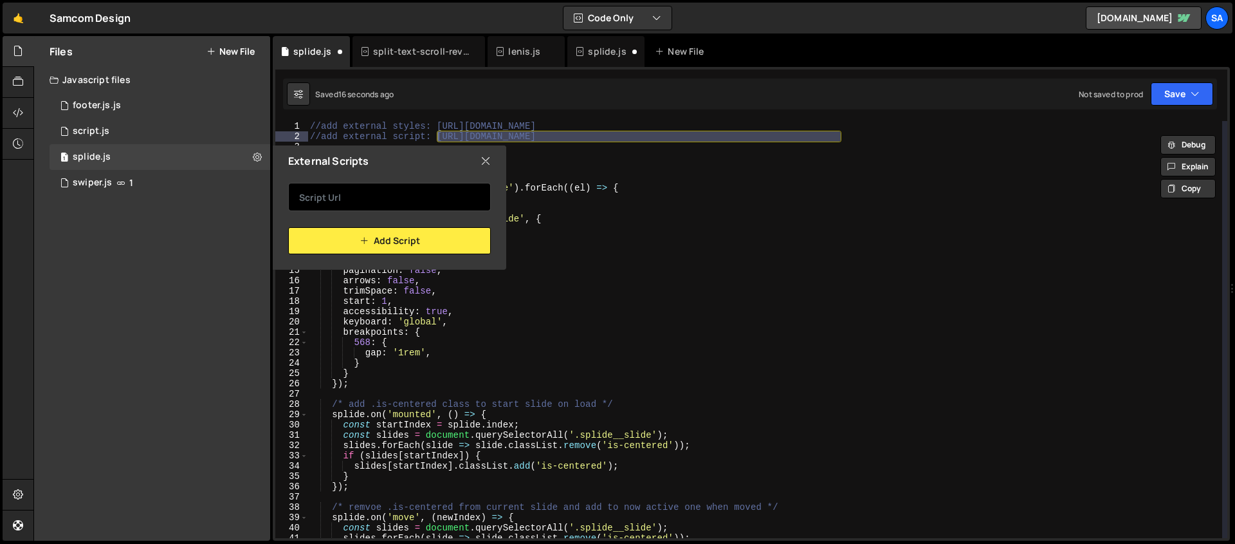
click at [349, 194] on input "text" at bounding box center [389, 197] width 203 height 28
paste input "https://cdn.jsdelivr.net/npm/@splidejs/splide@4.1.4/dist/js/splide.min.js"
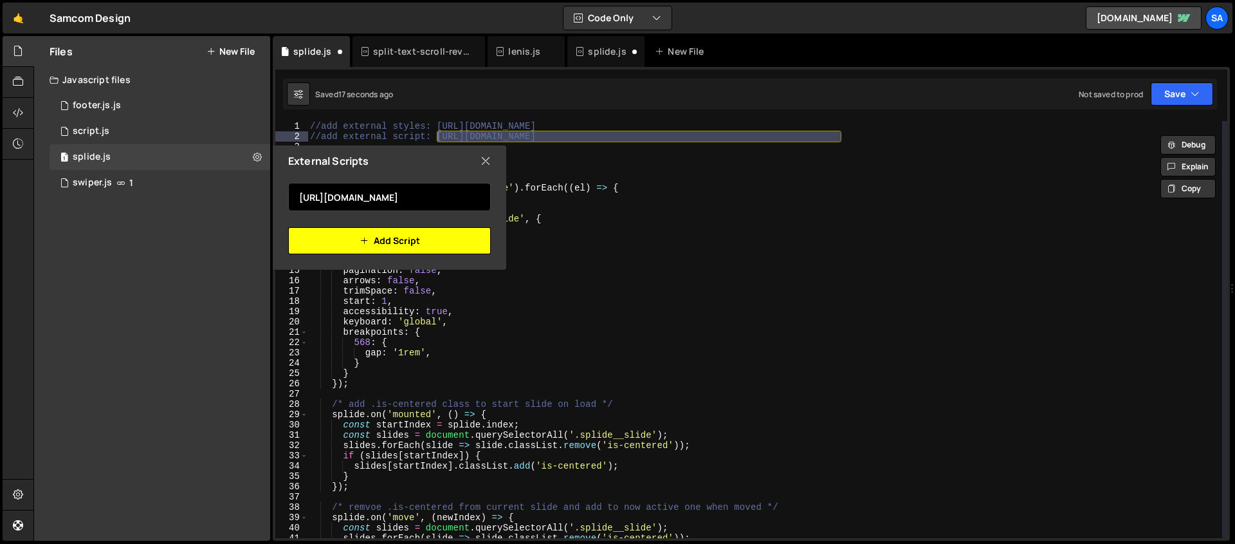
type input "https://cdn.jsdelivr.net/npm/@splidejs/splide@4.1.4/dist/js/splide.min.js"
click at [367, 237] on icon "button" at bounding box center [364, 240] width 9 height 15
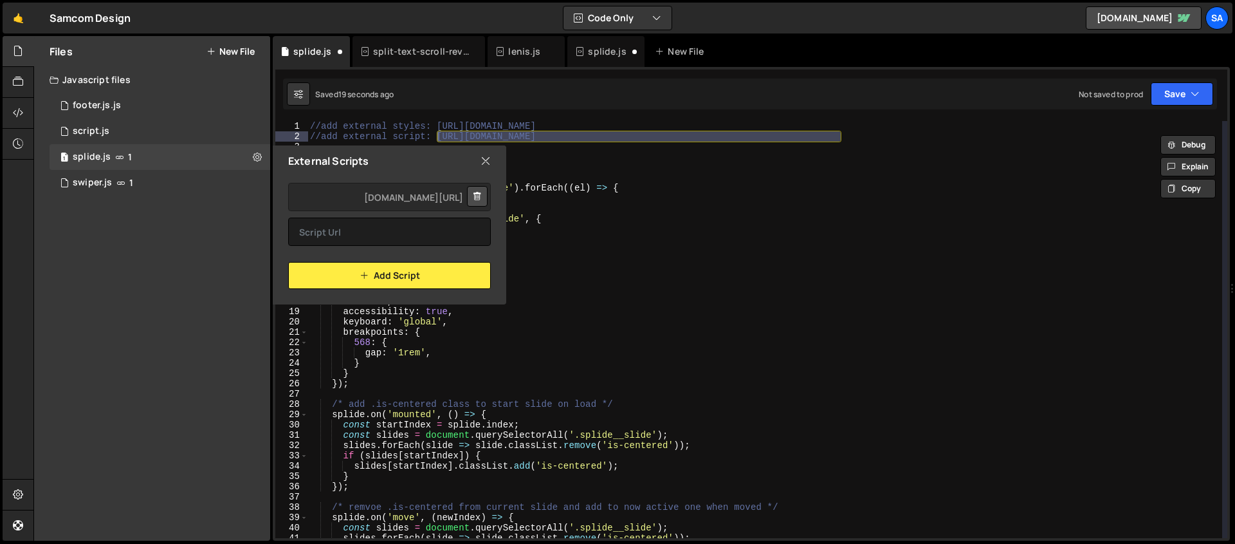
click at [488, 160] on icon at bounding box center [486, 161] width 10 height 14
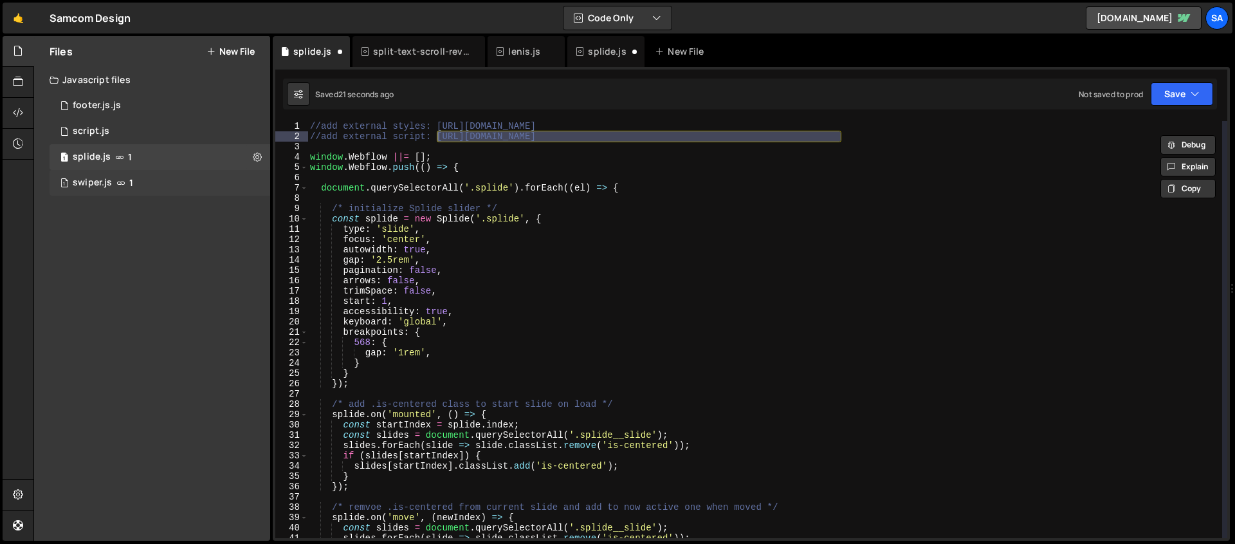
click at [160, 184] on div "1 swiper.js 1" at bounding box center [160, 183] width 221 height 26
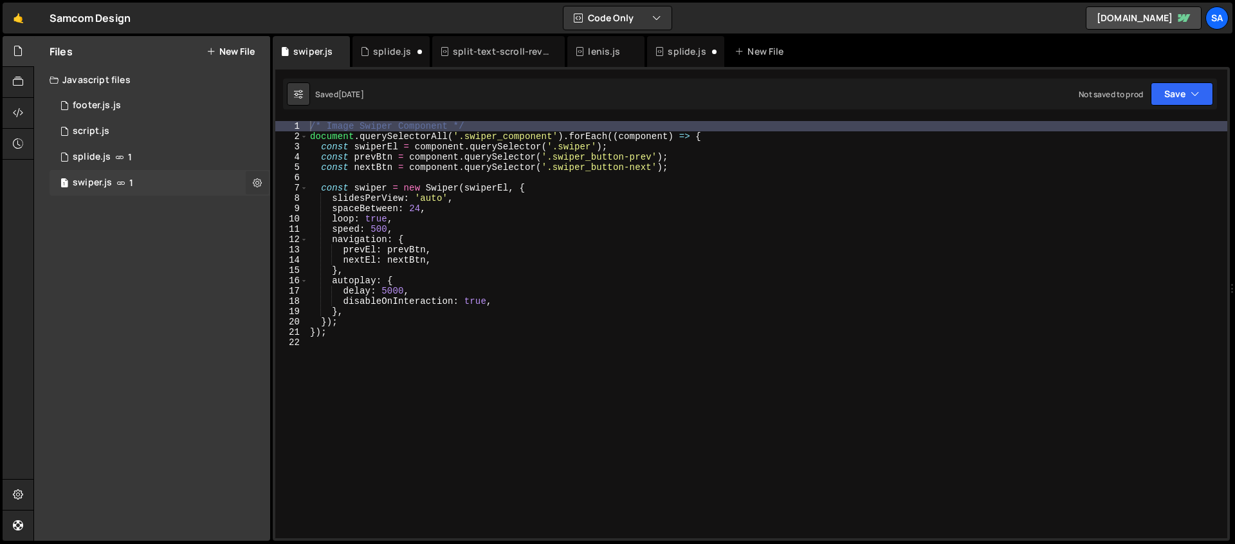
click at [257, 181] on icon at bounding box center [257, 182] width 9 height 12
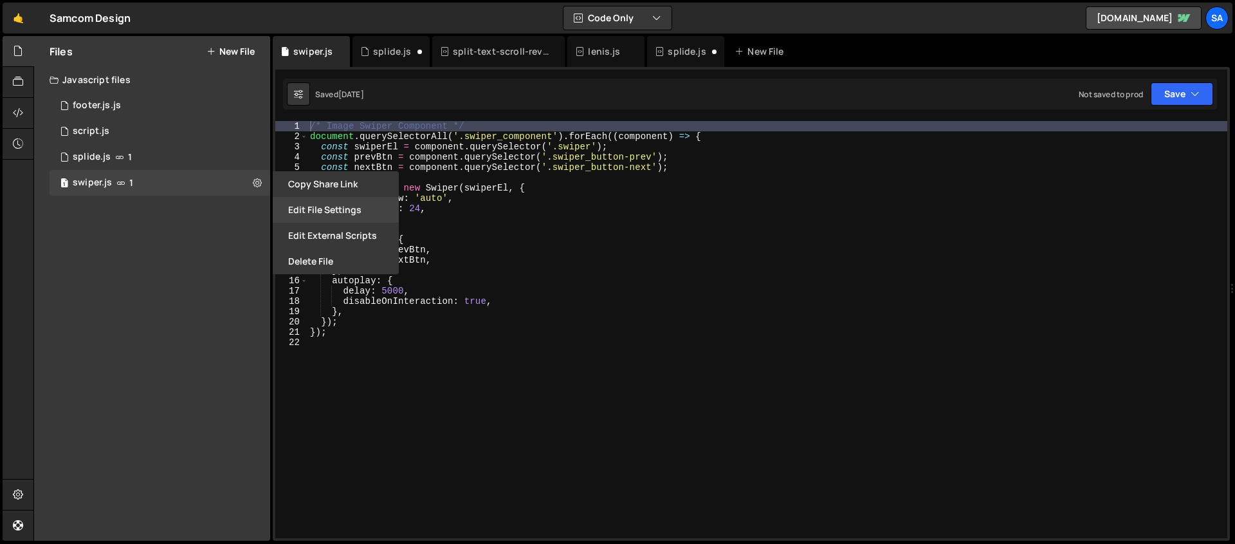
click at [307, 207] on button "Edit File Settings" at bounding box center [336, 210] width 126 height 26
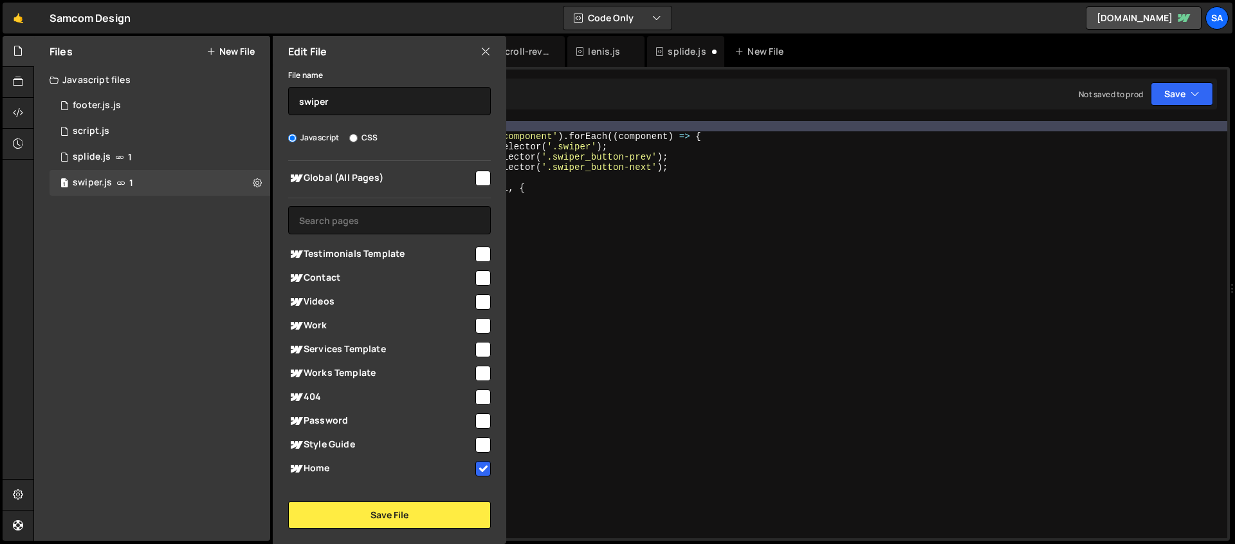
click at [489, 46] on icon at bounding box center [486, 51] width 10 height 14
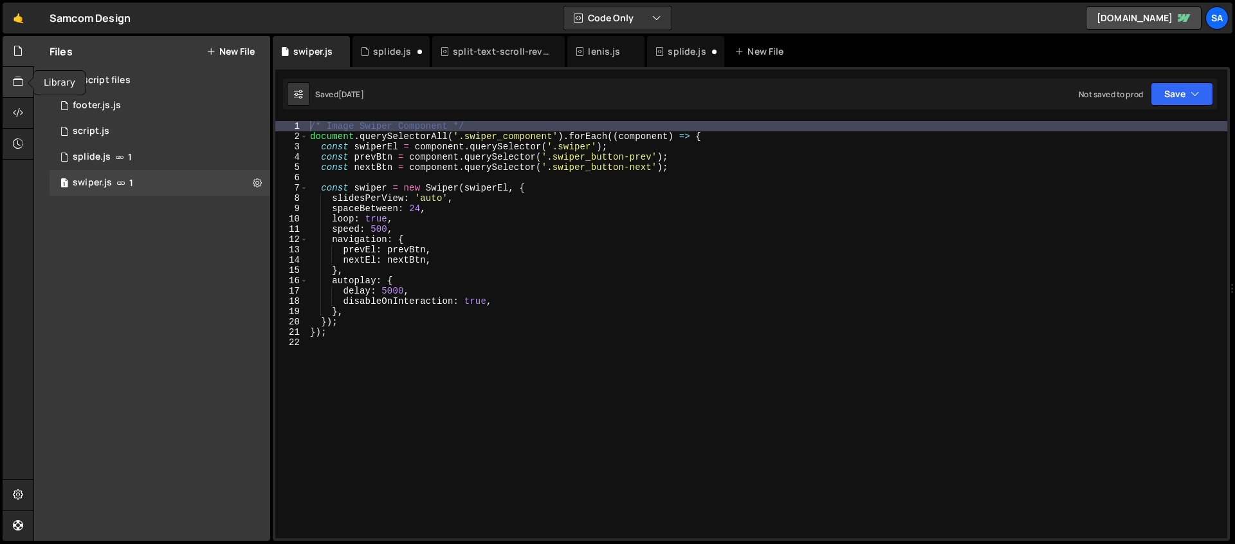
click at [14, 82] on icon at bounding box center [18, 82] width 10 height 14
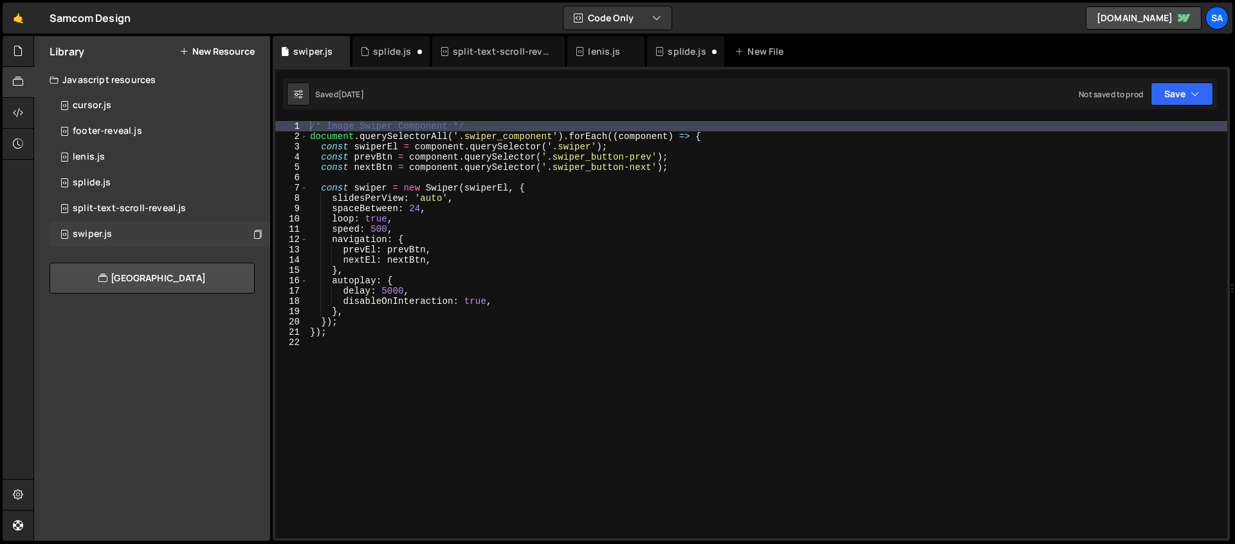
click at [140, 234] on div "swiper.js 0" at bounding box center [160, 234] width 221 height 26
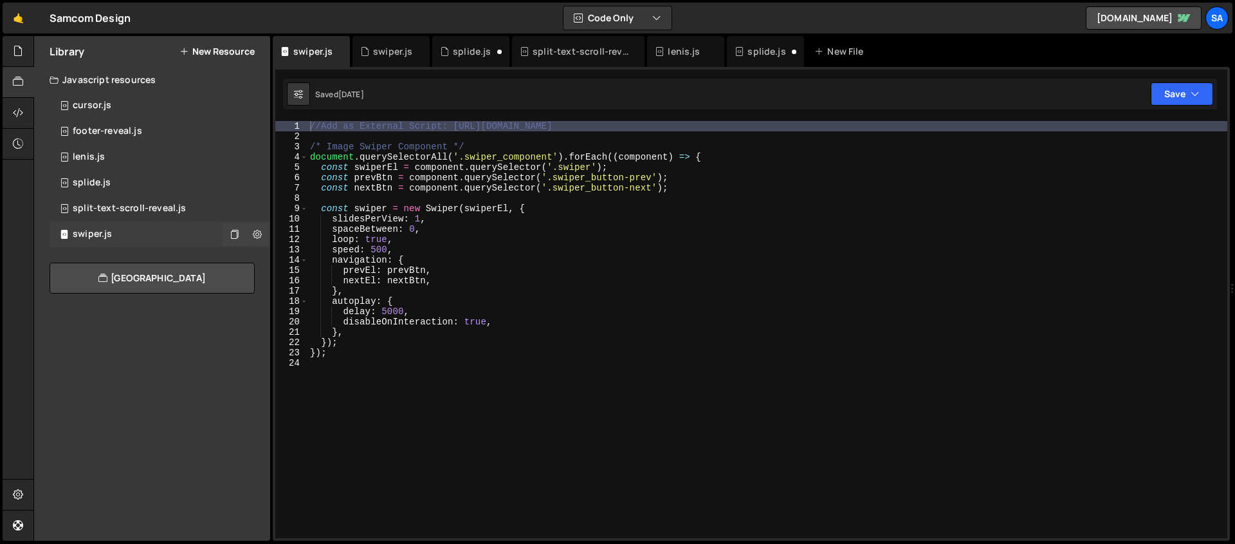
scroll to position [3242, 0]
drag, startPoint x: 19, startPoint y: 52, endPoint x: 22, endPoint y: 117, distance: 65.0
click at [19, 51] on icon at bounding box center [18, 51] width 10 height 14
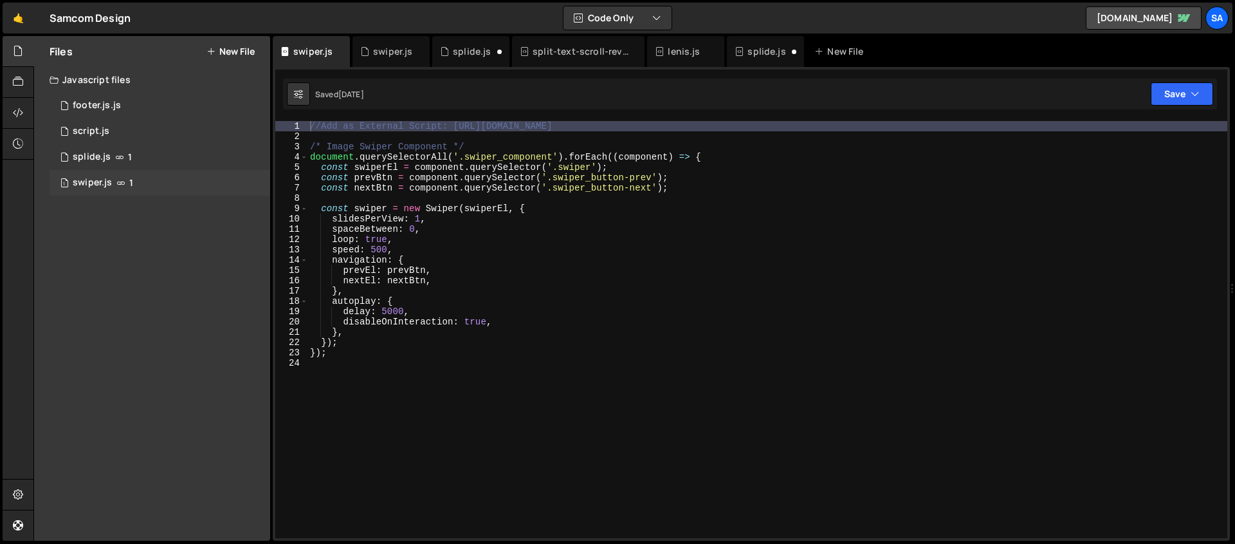
click at [222, 183] on div "1 swiper.js 1" at bounding box center [160, 183] width 221 height 26
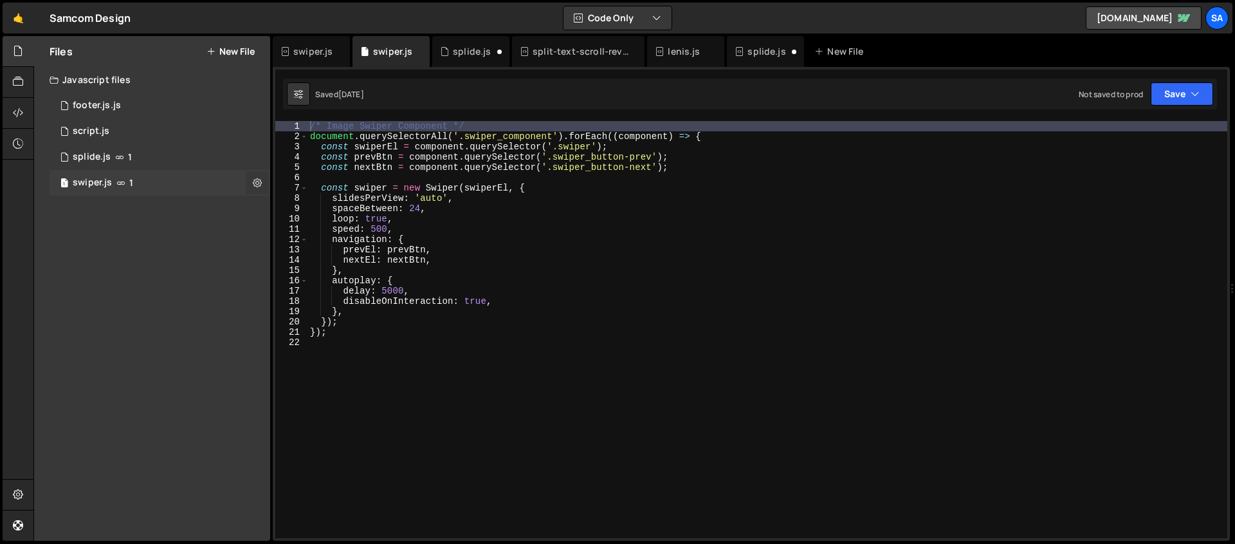
click at [256, 185] on icon at bounding box center [257, 182] width 9 height 12
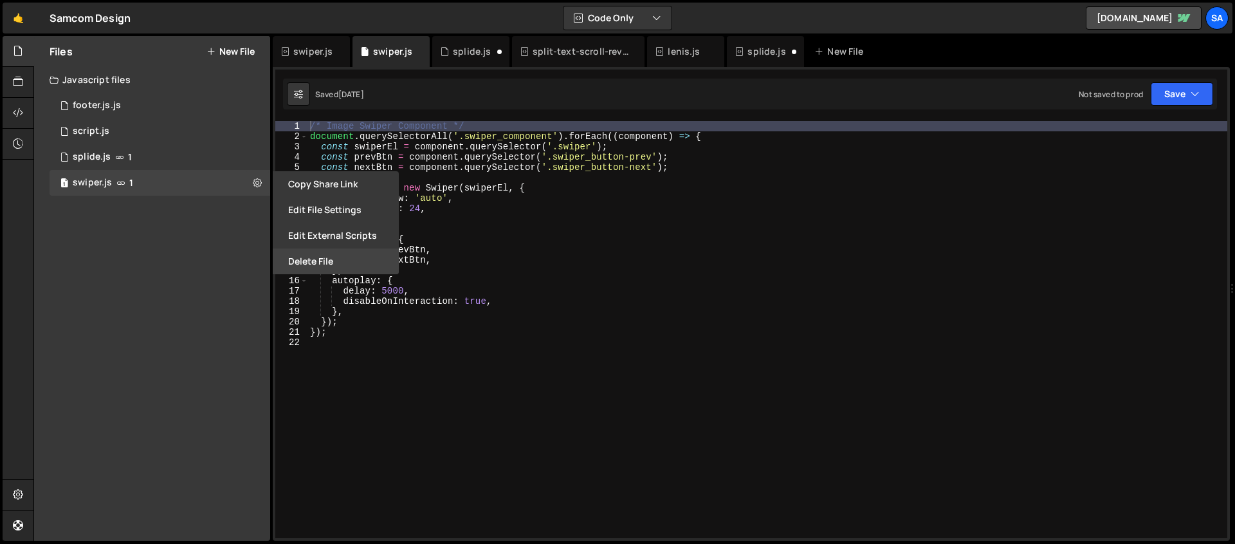
click at [320, 255] on button "Delete File" at bounding box center [336, 261] width 126 height 26
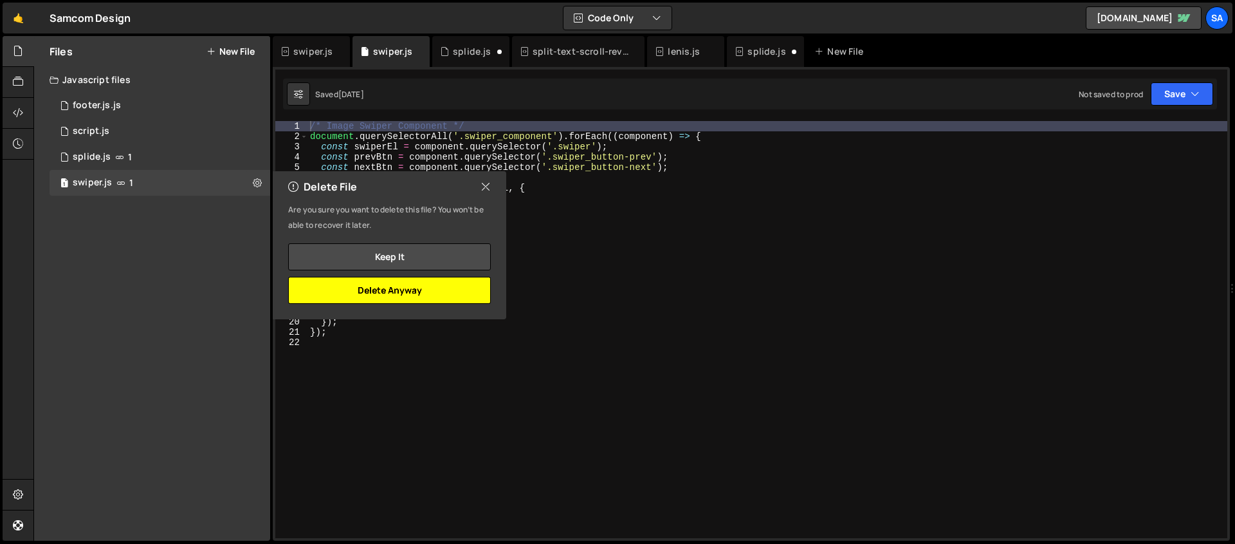
click at [425, 293] on button "Delete Anyway" at bounding box center [389, 290] width 203 height 27
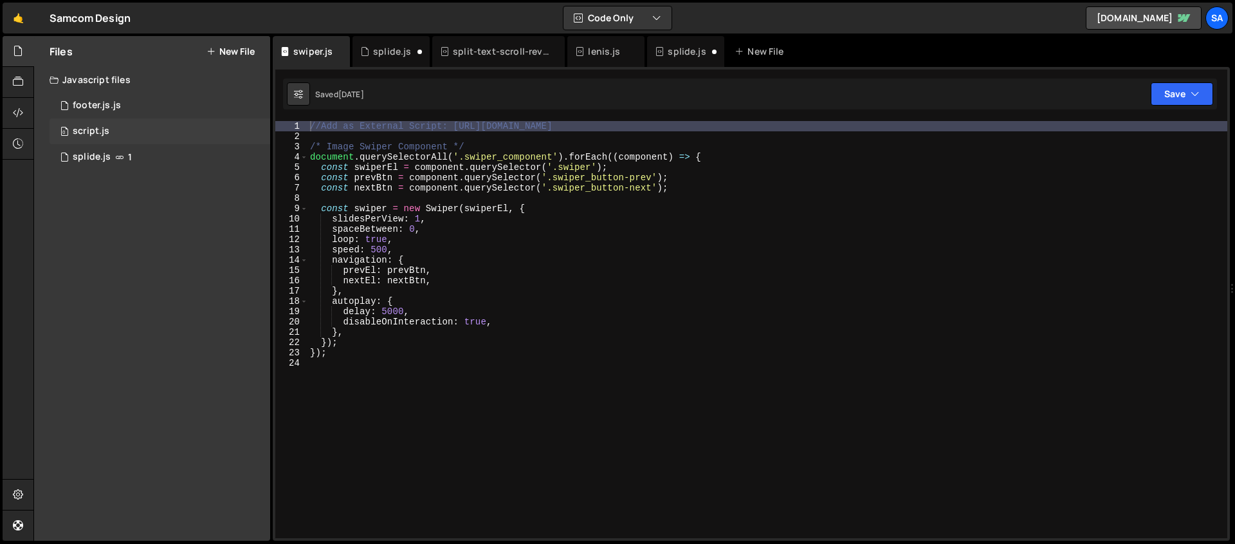
click at [161, 126] on div "0 script.js 0" at bounding box center [160, 131] width 221 height 26
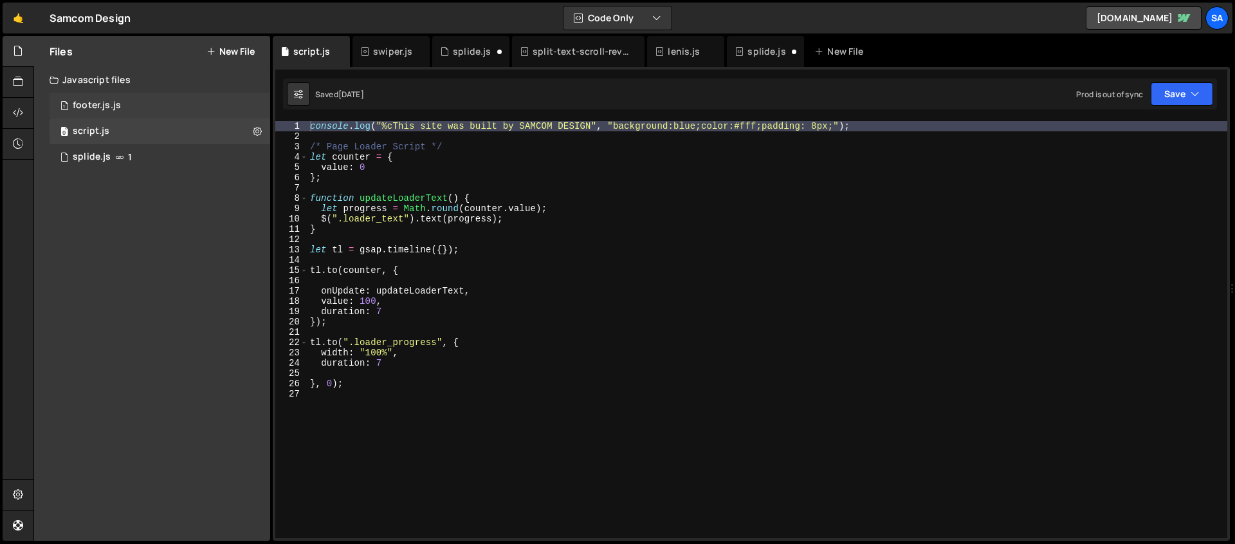
scroll to position [20966, 0]
click at [155, 107] on div "1 footer.js.js 0" at bounding box center [160, 106] width 221 height 26
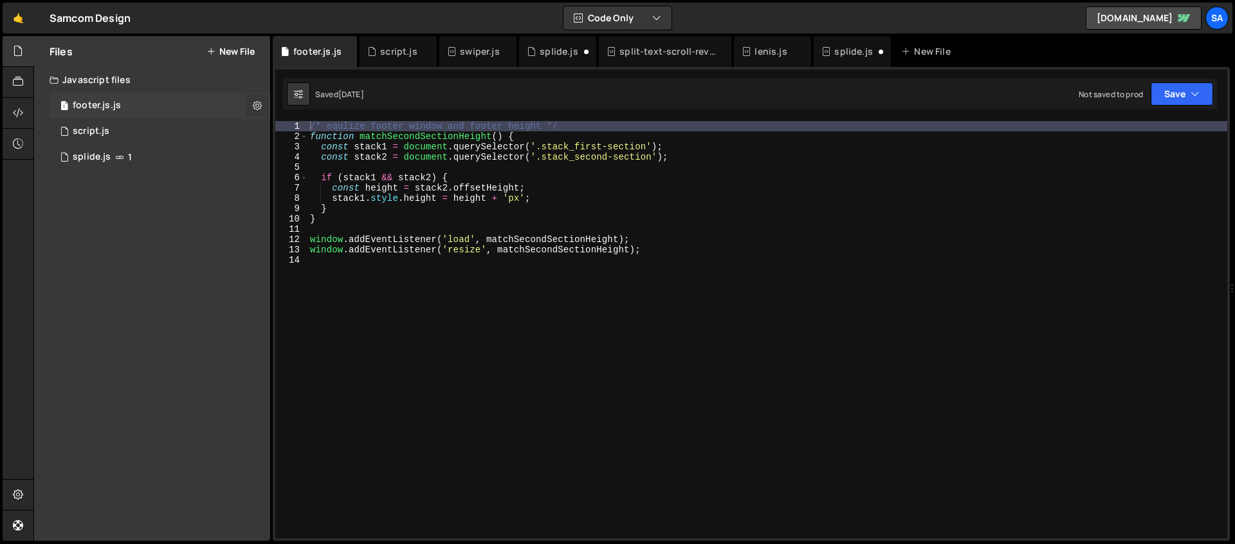
click at [255, 106] on icon at bounding box center [257, 105] width 9 height 12
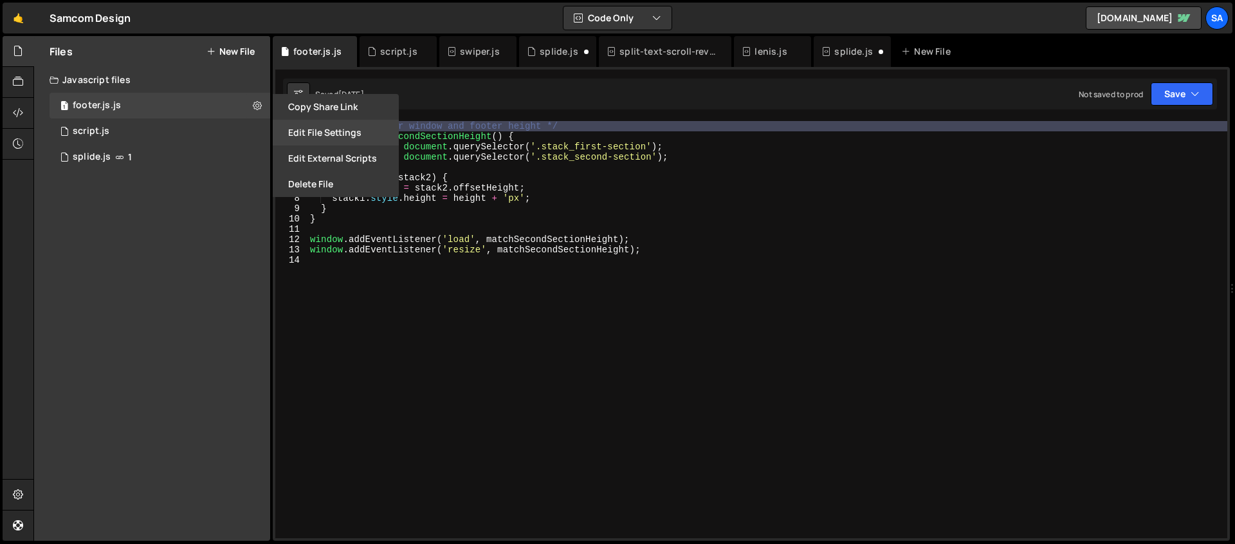
click at [302, 133] on button "Edit File Settings" at bounding box center [336, 133] width 126 height 26
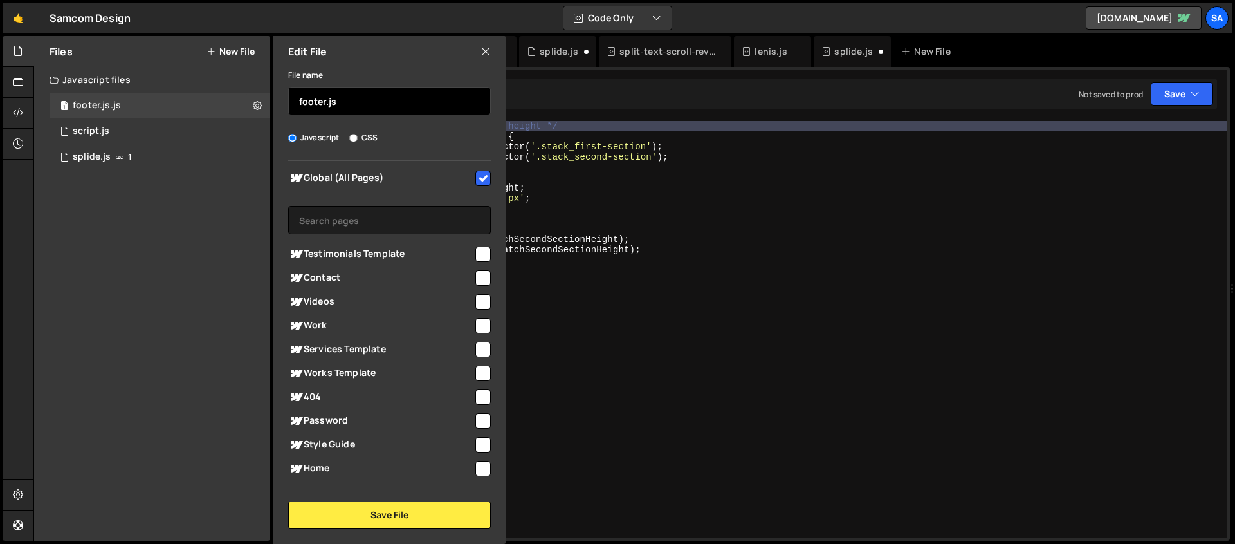
click at [338, 104] on input "footer.js" at bounding box center [389, 101] width 203 height 28
type input "footer"
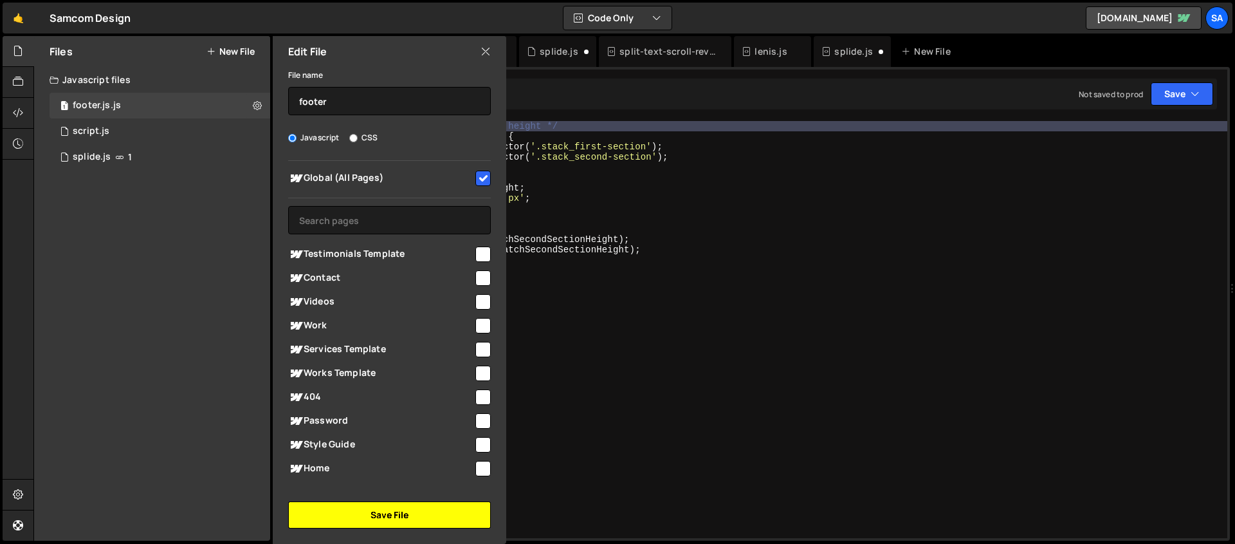
click at [425, 517] on button "Save File" at bounding box center [389, 514] width 203 height 27
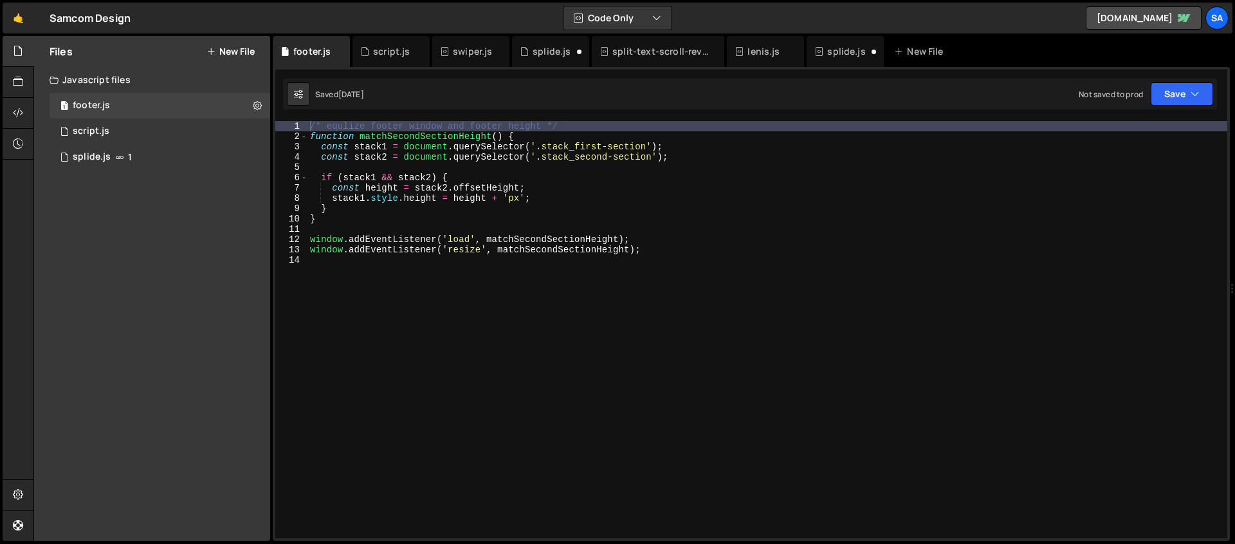
type textarea "window.addEventListener('load', matchSecondSectionHeight);"
click at [677, 234] on div "/* equlize footer window and footer height */ function matchSecondSectionHeight…" at bounding box center [768, 339] width 920 height 437
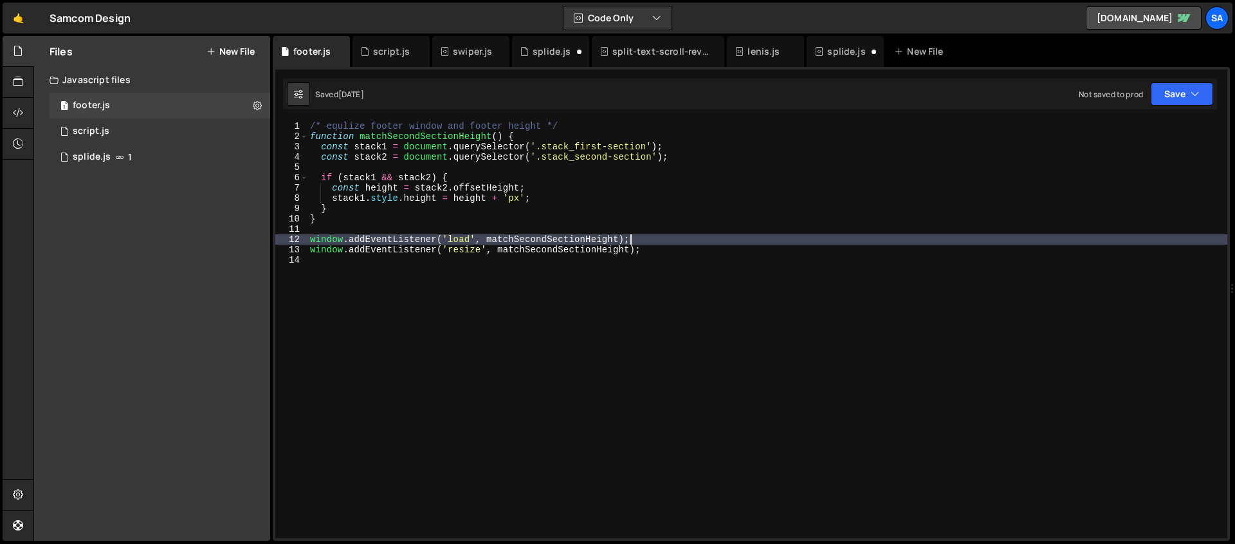
click at [674, 258] on div "/* equlize footer window and footer height */ function matchSecondSectionHeight…" at bounding box center [768, 339] width 920 height 437
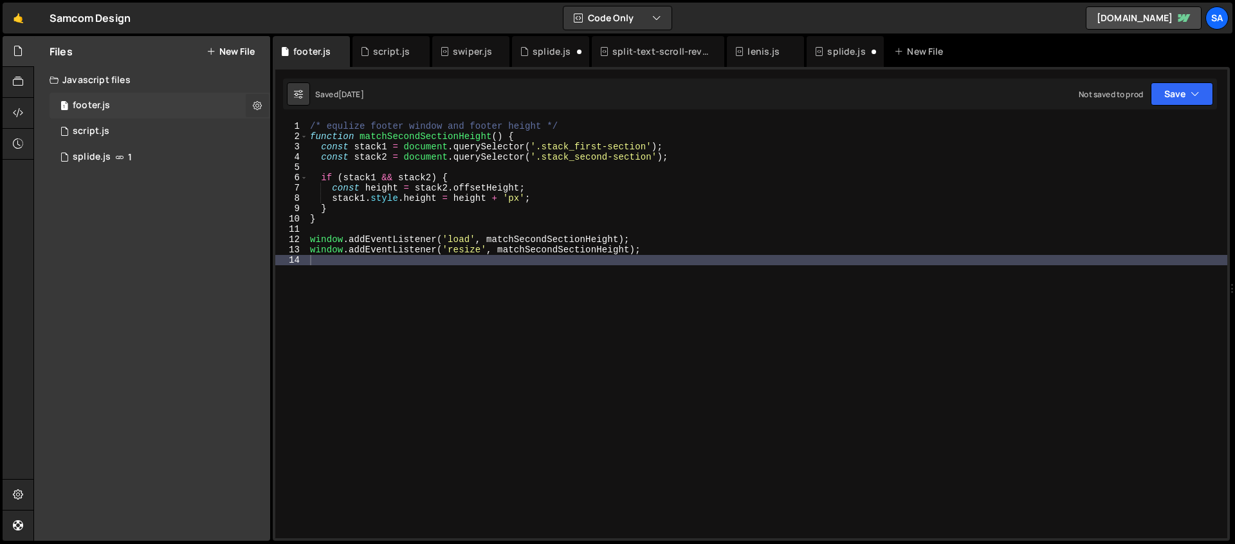
click at [257, 101] on icon at bounding box center [257, 105] width 9 height 12
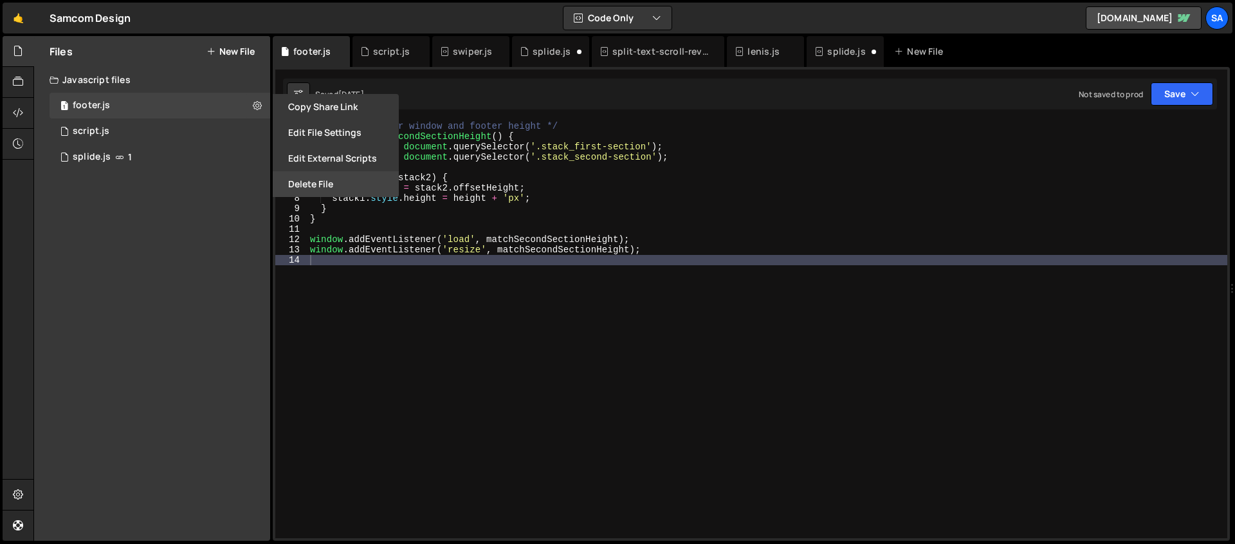
click at [352, 184] on button "Delete File" at bounding box center [336, 184] width 126 height 26
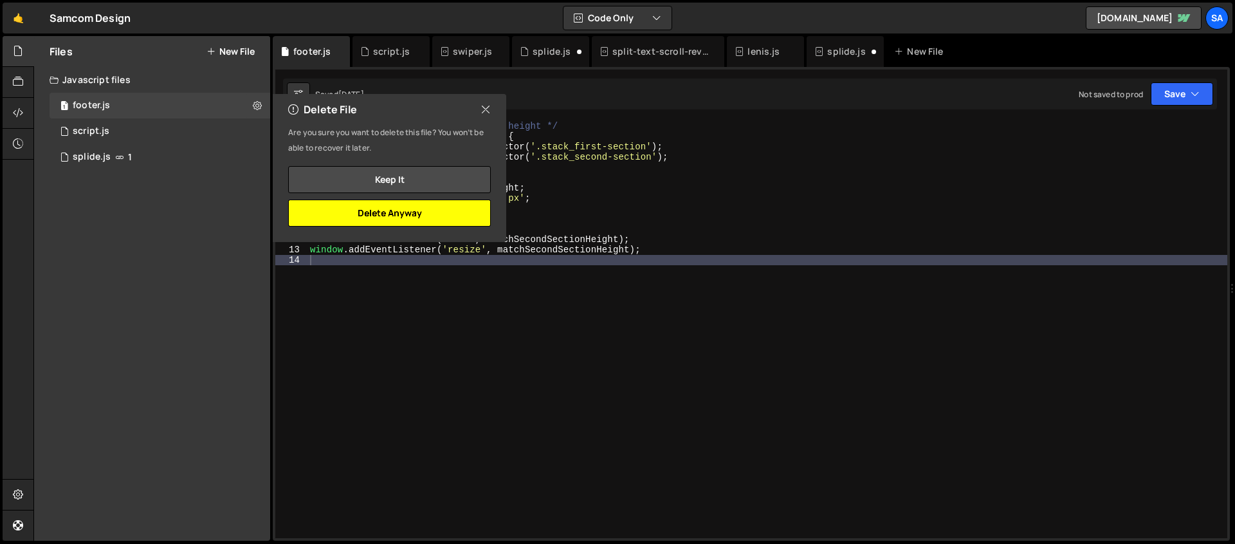
click at [427, 207] on button "Delete Anyway" at bounding box center [389, 212] width 203 height 27
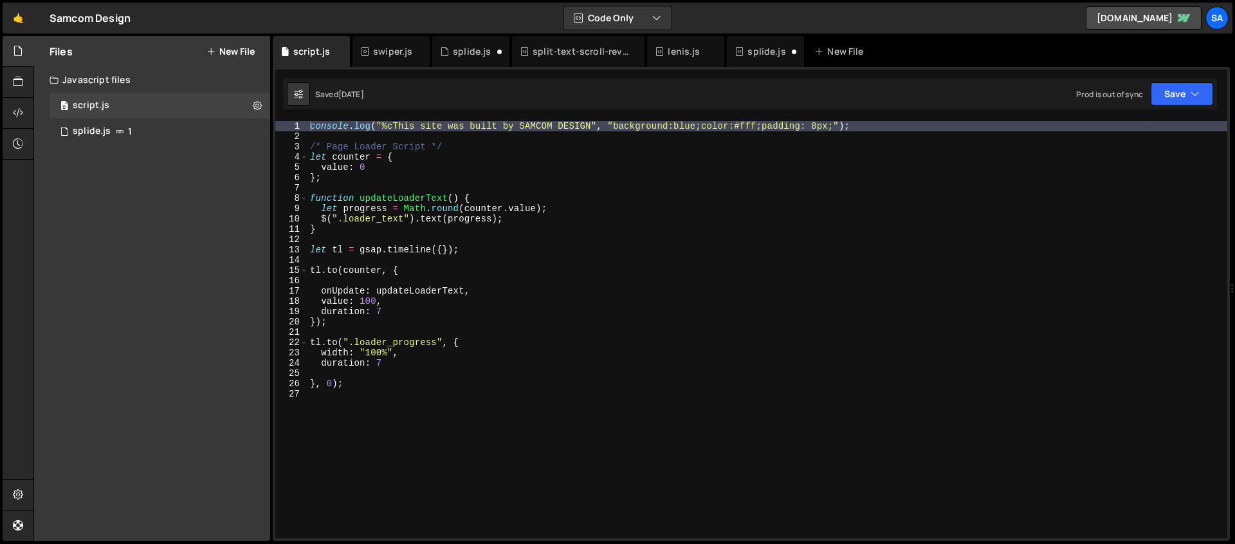
scroll to position [20966, 0]
click at [760, 146] on div "console . log ( "%cThis site was built by SAMCOM DESIGN" , "background:blue;col…" at bounding box center [768, 339] width 920 height 437
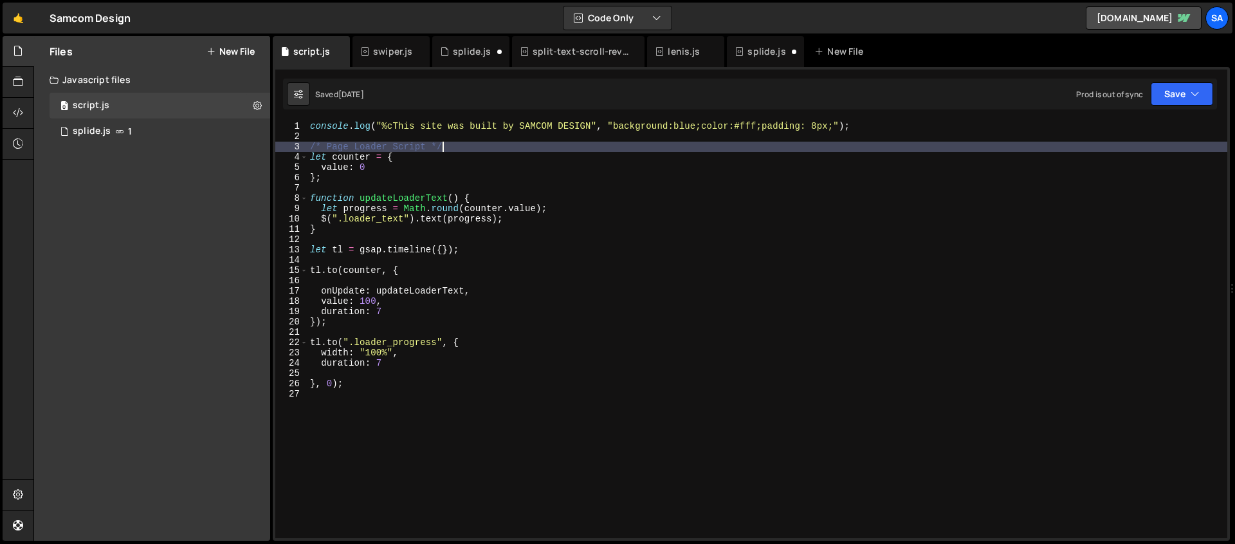
click at [510, 166] on div "console . log ( "%cThis site was built by SAMCOM DESIGN" , "background:blue;col…" at bounding box center [768, 339] width 920 height 437
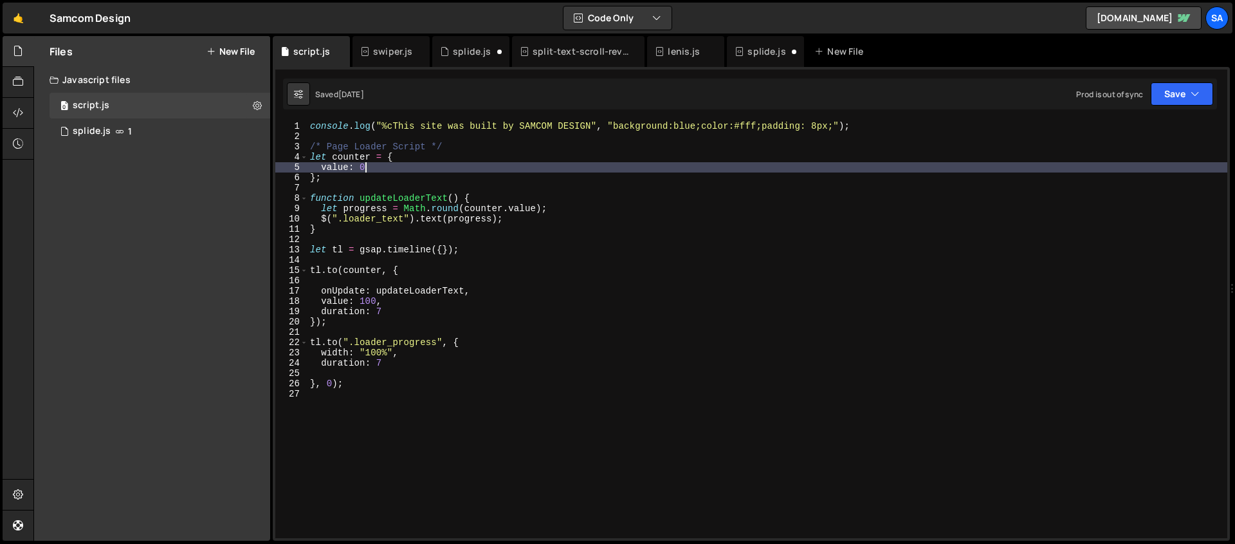
click at [877, 126] on div "console . log ( "%cThis site was built by SAMCOM DESIGN" , "background:blue;col…" at bounding box center [768, 339] width 920 height 437
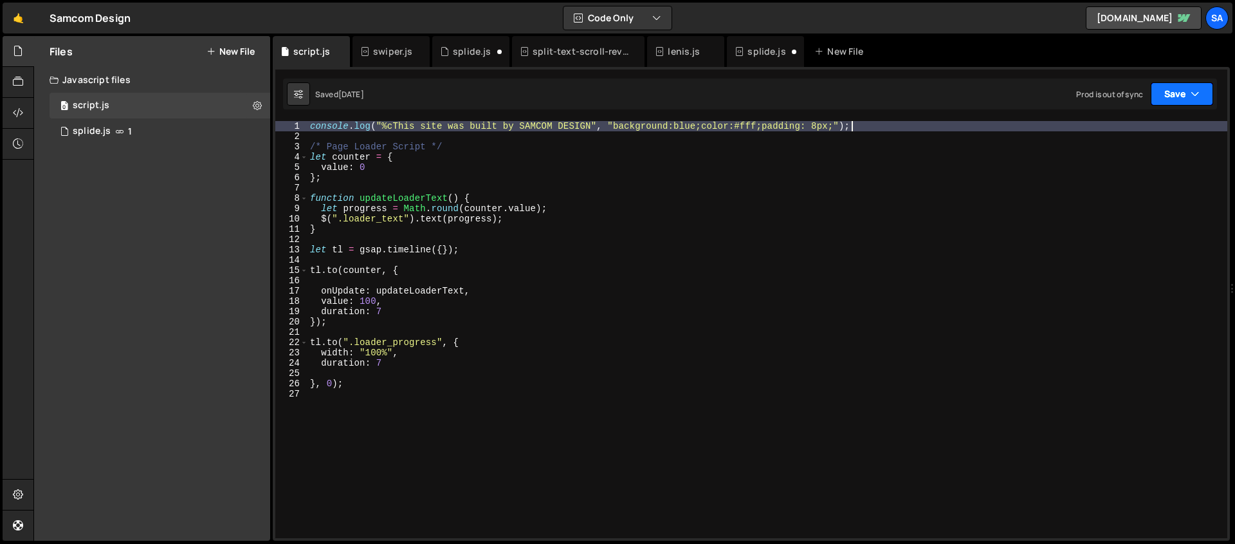
click at [1181, 97] on button "Save" at bounding box center [1182, 93] width 62 height 23
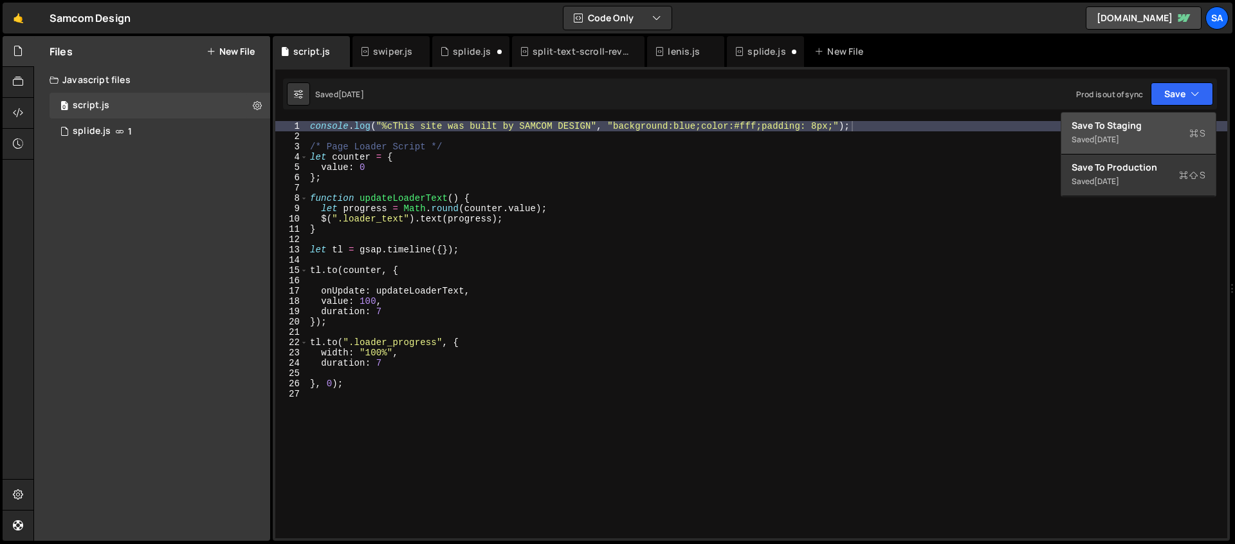
click at [1144, 127] on div "Save to Staging S" at bounding box center [1139, 125] width 134 height 13
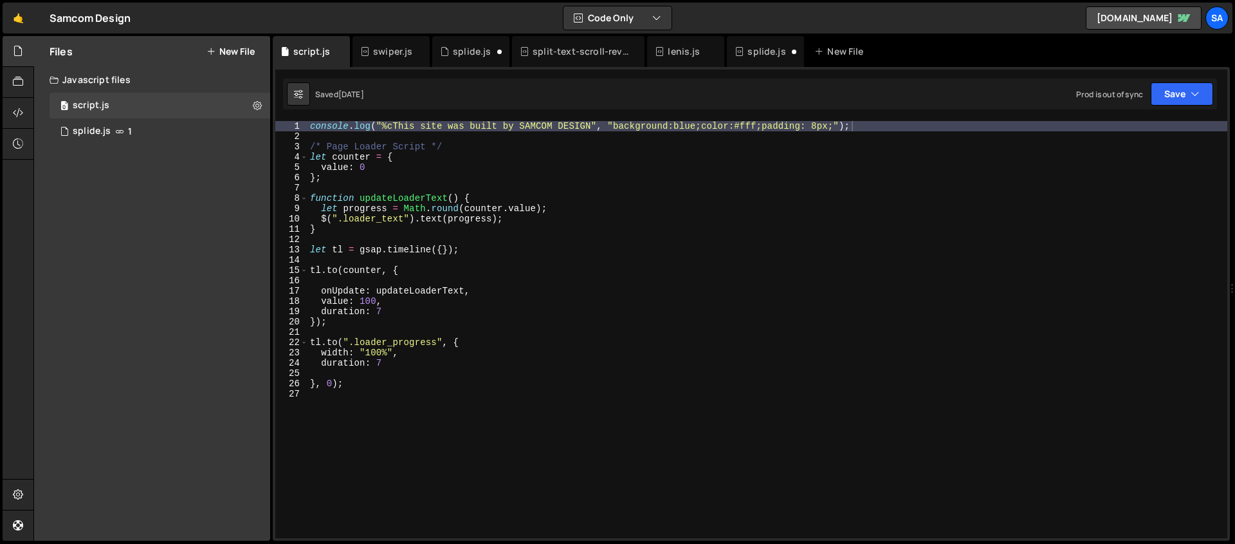
click at [569, 222] on div "console . log ( "%cThis site was built by SAMCOM DESIGN" , "background:blue;col…" at bounding box center [768, 339] width 920 height 437
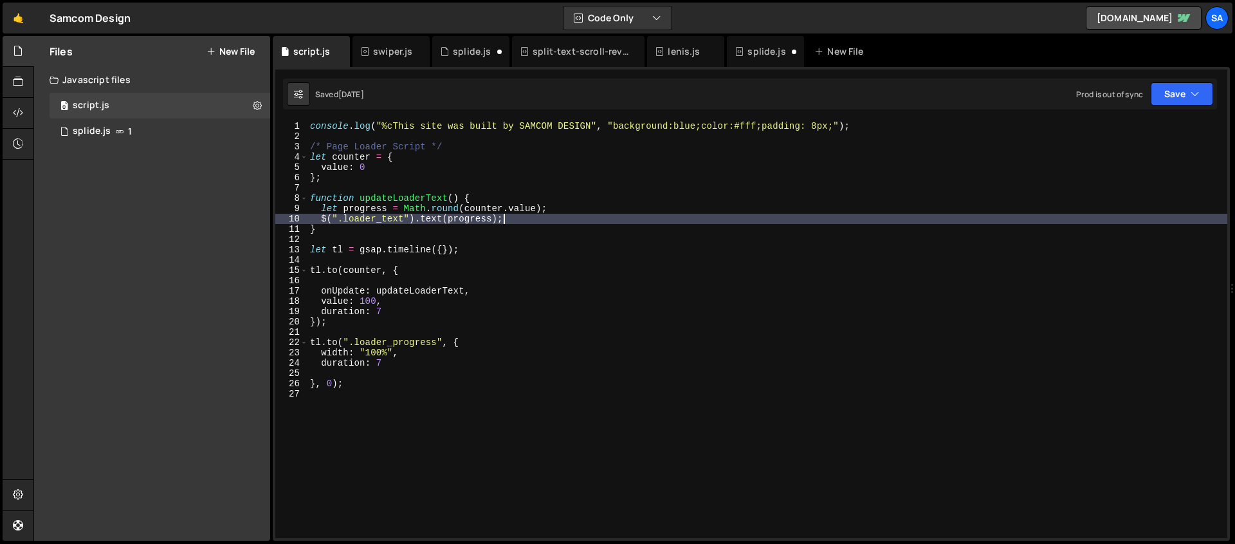
click at [498, 245] on div "console . log ( "%cThis site was built by SAMCOM DESIGN" , "background:blue;col…" at bounding box center [768, 339] width 920 height 437
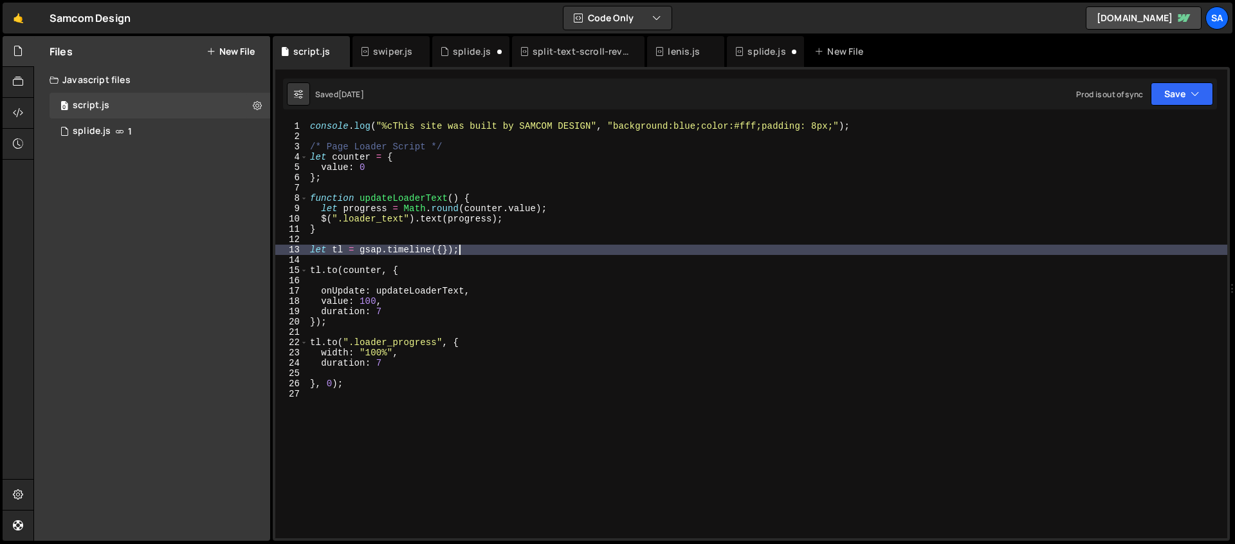
type textarea "}, 0);"
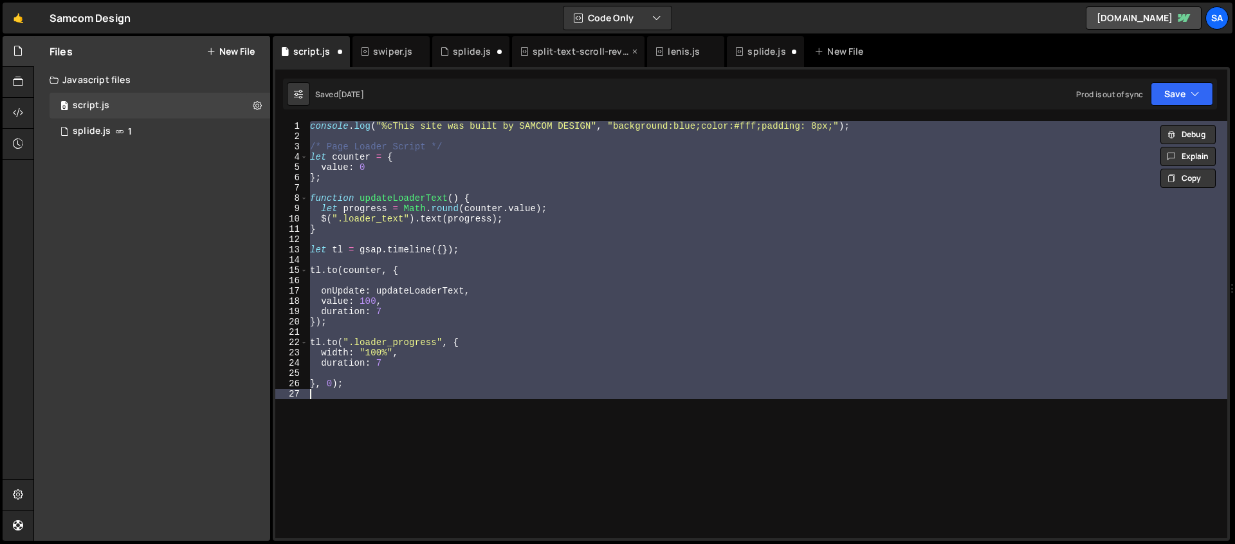
click at [587, 54] on div "split-text-scroll-reveal.js" at bounding box center [581, 51] width 96 height 13
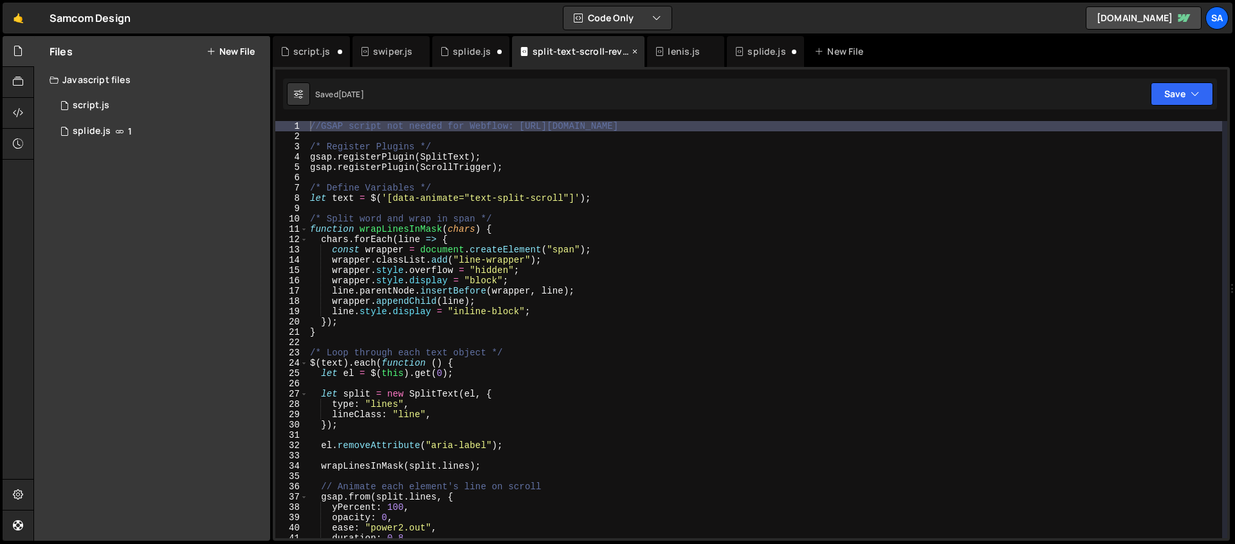
scroll to position [0, 0]
click at [140, 209] on div "Files New File Javascript files 0 script.js 0 1 splide.js 1 CSS files Copy shar…" at bounding box center [152, 288] width 236 height 504
click at [312, 50] on div "script.js" at bounding box center [311, 51] width 37 height 13
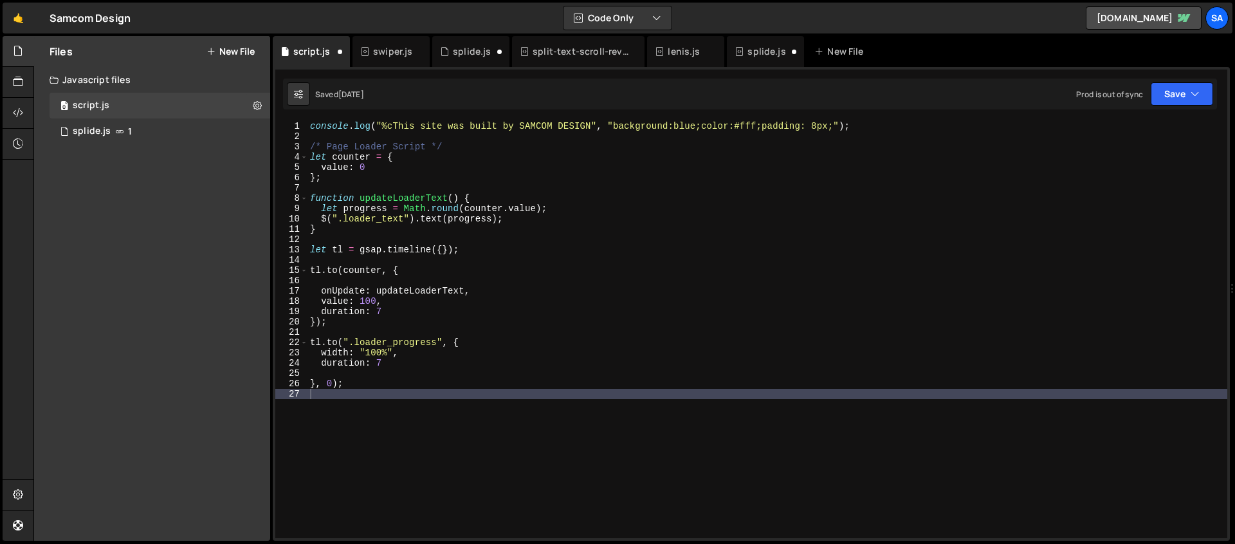
scroll to position [20966, 0]
click at [234, 51] on button "New File" at bounding box center [231, 51] width 48 height 10
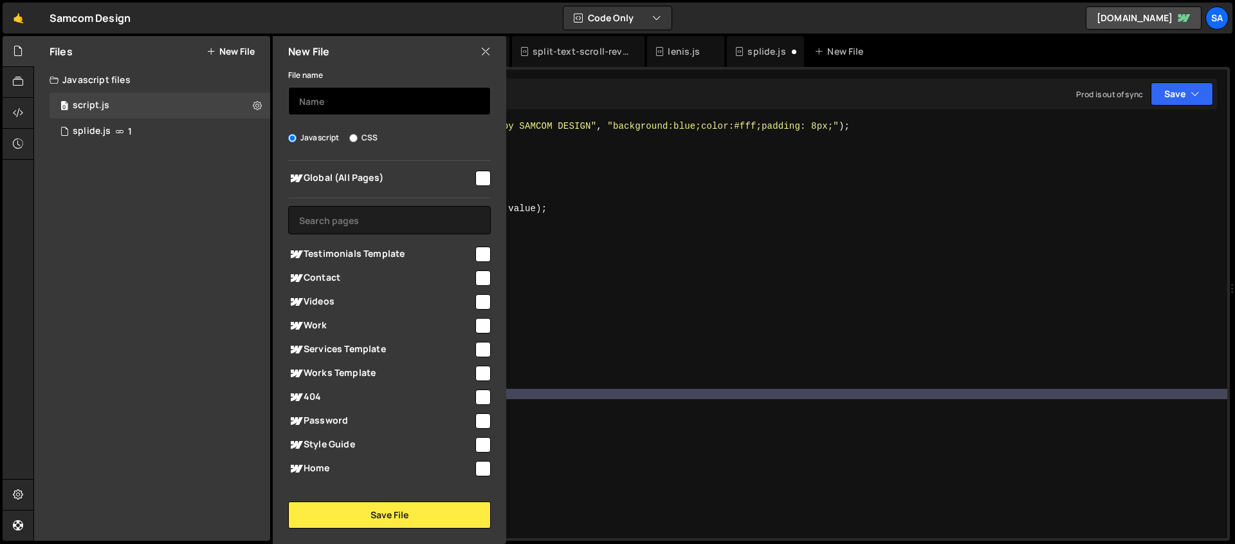
click at [374, 96] on input "text" at bounding box center [389, 101] width 203 height 28
type input "video"
click at [476, 176] on input "checkbox" at bounding box center [482, 177] width 15 height 15
checkbox input "true"
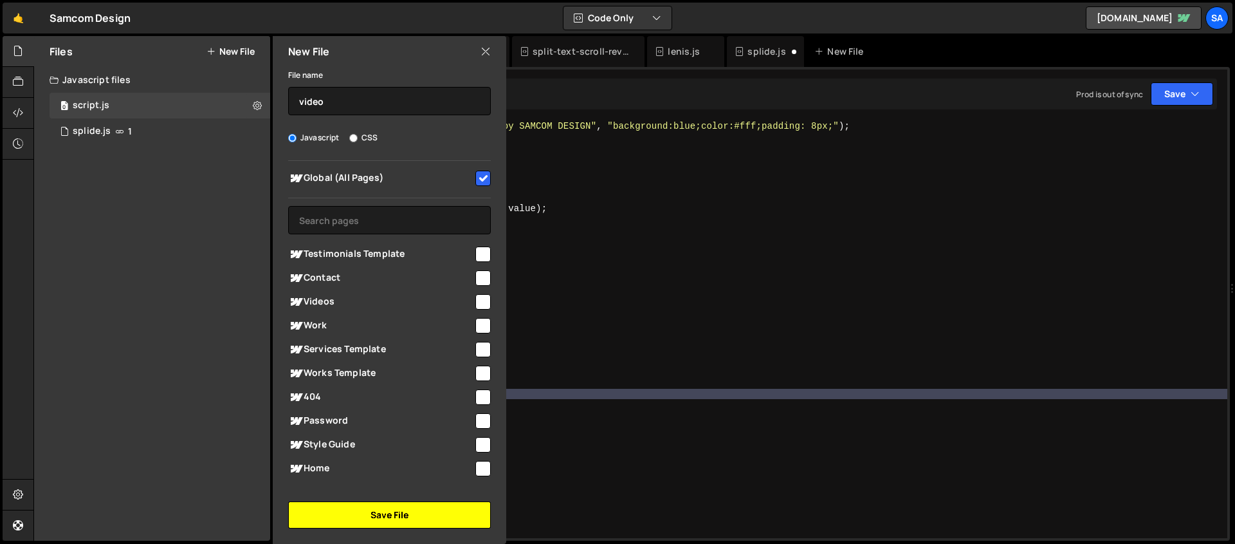
click at [395, 516] on button "Save File" at bounding box center [389, 514] width 203 height 27
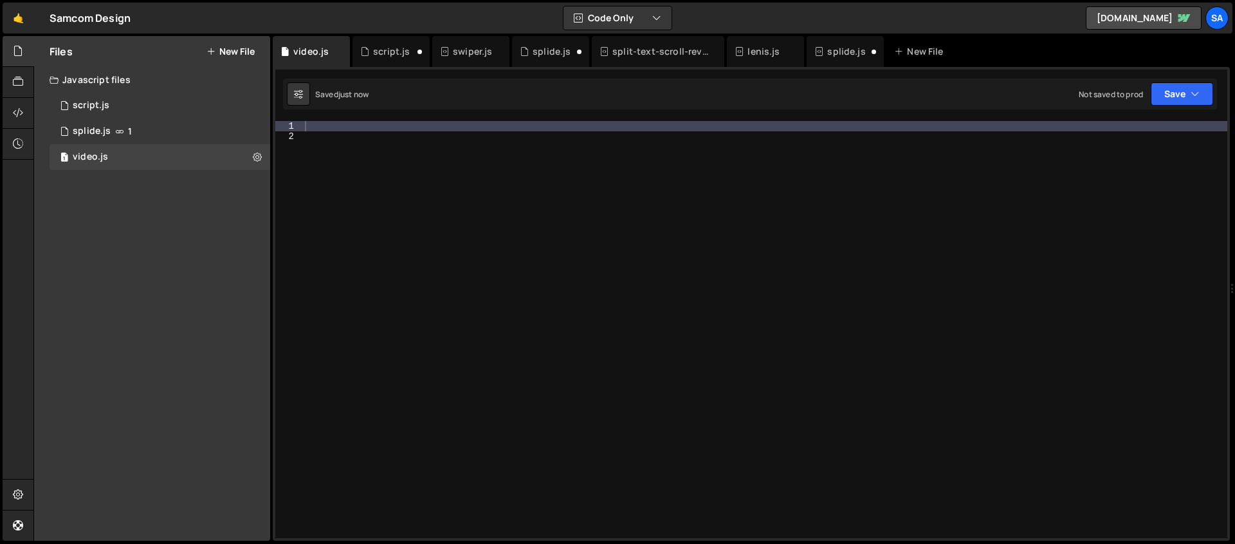
click at [492, 126] on div at bounding box center [764, 339] width 925 height 437
paste textarea "});"
type textarea "});"
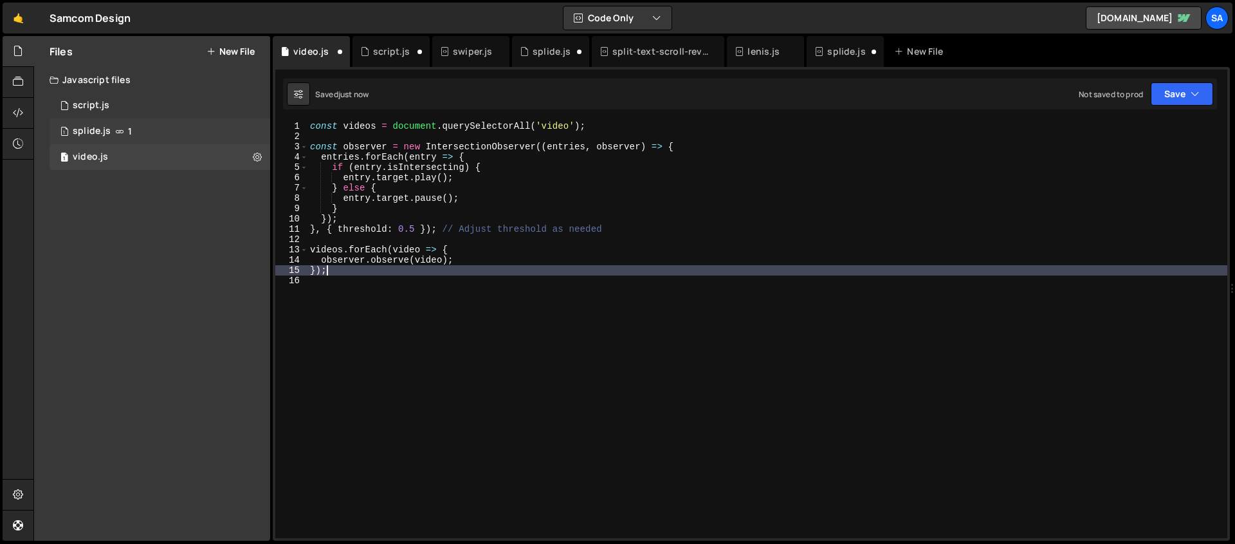
click at [121, 126] on icon at bounding box center [119, 131] width 9 height 10
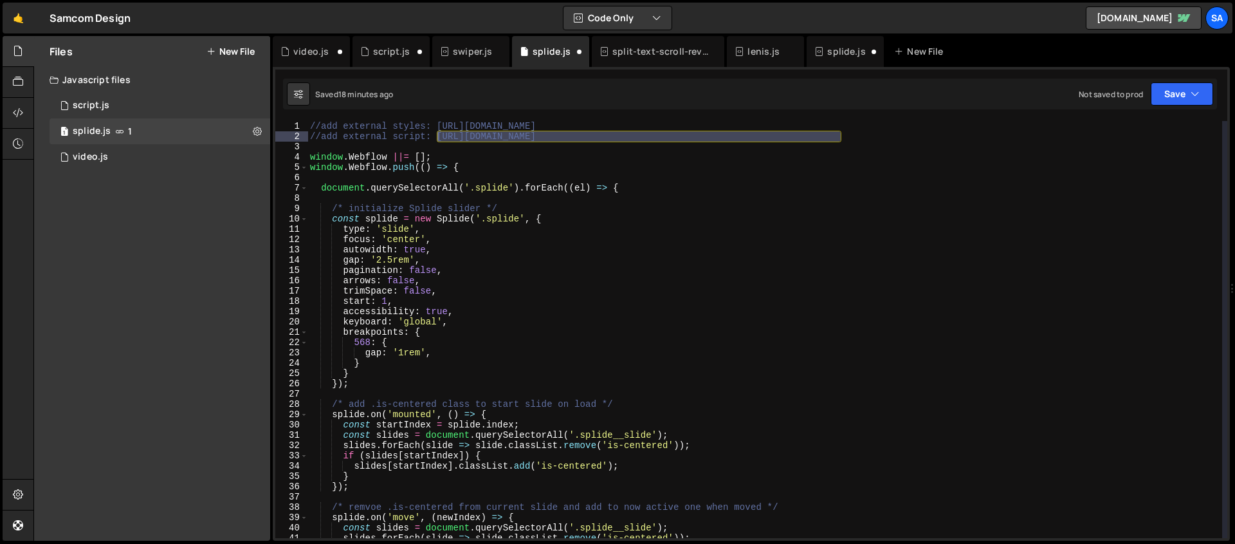
click at [439, 166] on div "//add external styles: https://cdn.jsdelivr.net/npm/@splidejs/splide@4.1.4/dist…" at bounding box center [765, 339] width 915 height 437
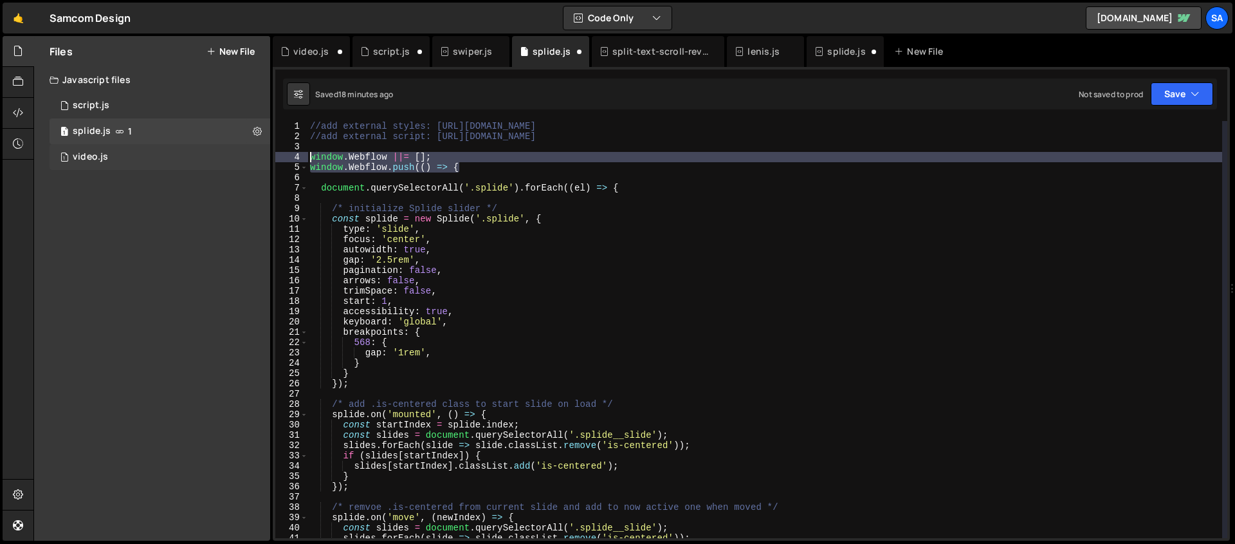
drag, startPoint x: 472, startPoint y: 166, endPoint x: 259, endPoint y: 154, distance: 213.3
click at [259, 154] on div "Files New File Javascript files 1 script.js 0 1 splide.js 1 1 video.js 0 CSS fi…" at bounding box center [634, 288] width 1202 height 505
type textarea "window.Webflow ||= []; window.Webflow.push(() => {"
click at [120, 151] on div "1 video.js 0" at bounding box center [160, 157] width 221 height 26
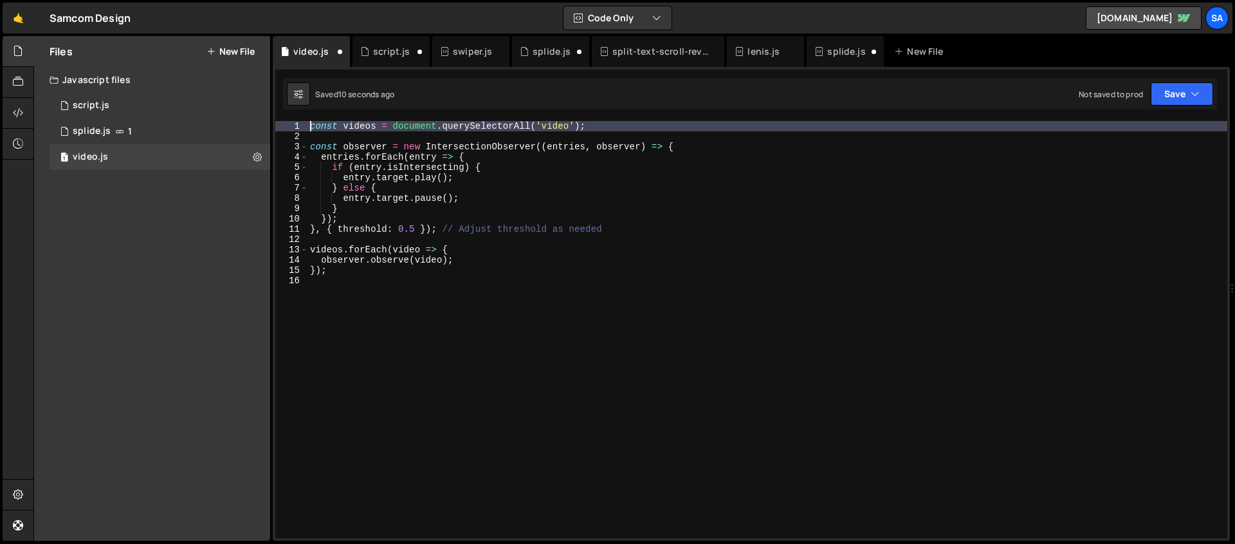
click at [311, 126] on div "const videos = document . querySelectorAll ( 'video' ) ; const observer = new I…" at bounding box center [768, 339] width 920 height 437
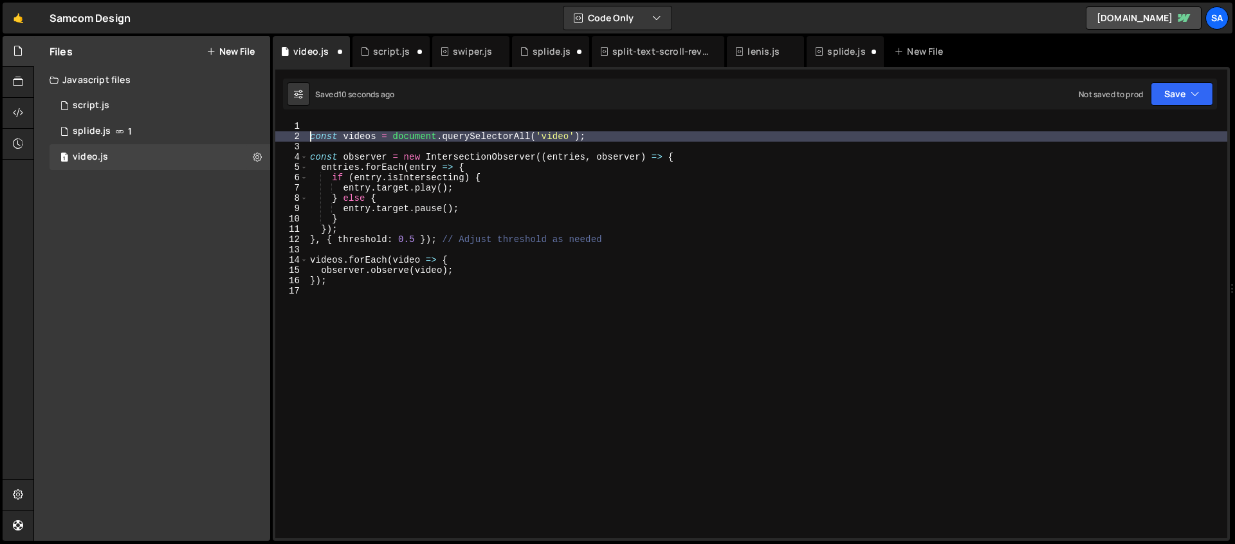
type textarea "const videos = document.querySelectorAll('video');"
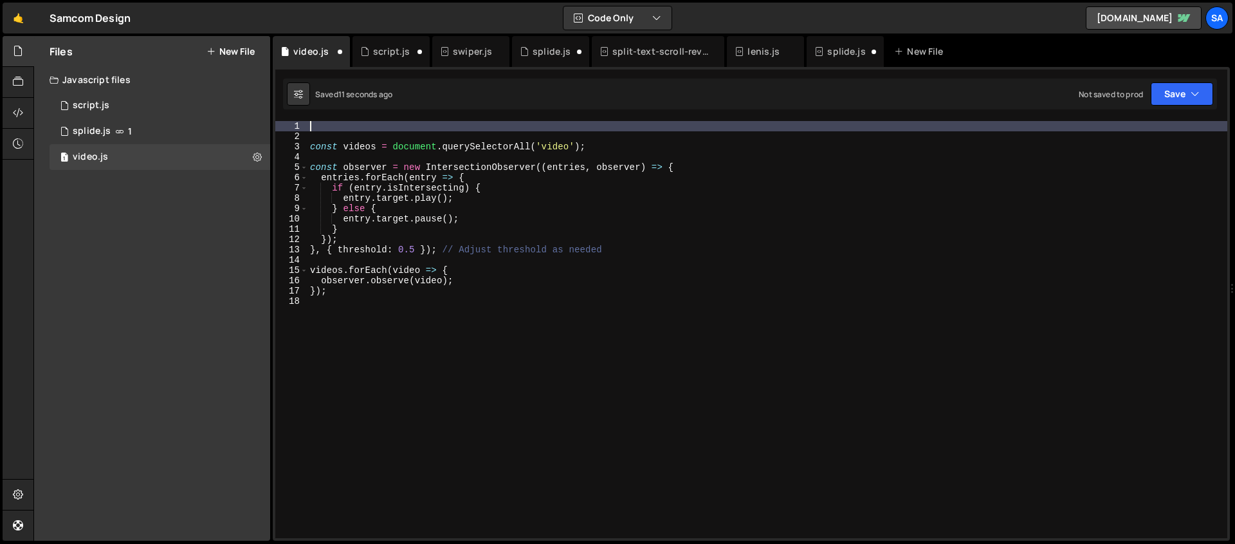
click at [310, 125] on div "const videos = document . querySelectorAll ( 'video' ) ; const observer = new I…" at bounding box center [768, 339] width 920 height 437
paste textarea "window.Webflow.push(() => {"
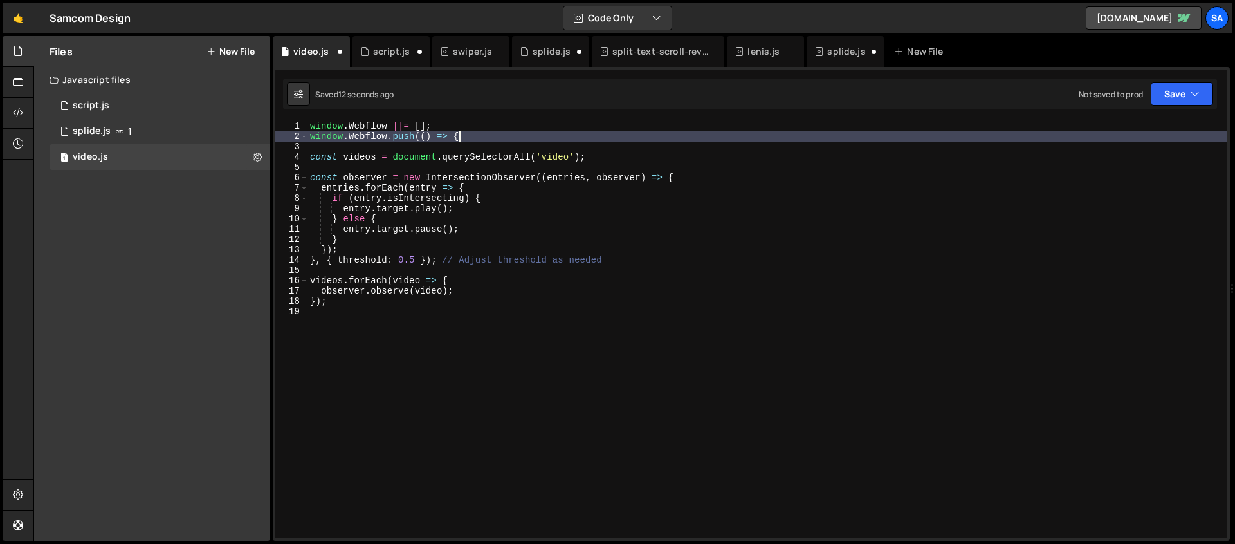
click at [310, 125] on div "window . Webflow ||= [ ] ; window . Webflow . push (( ) => { const videos = doc…" at bounding box center [768, 339] width 920 height 437
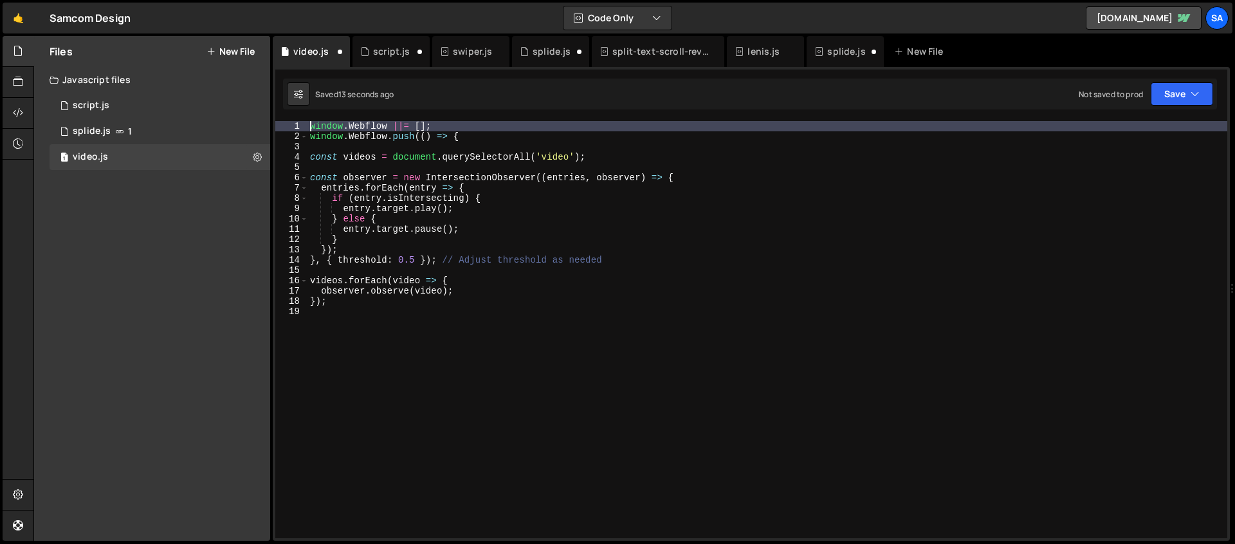
click at [336, 308] on div "window . Webflow ||= [ ] ; window . Webflow . push (( ) => { const videos = doc…" at bounding box center [768, 339] width 920 height 437
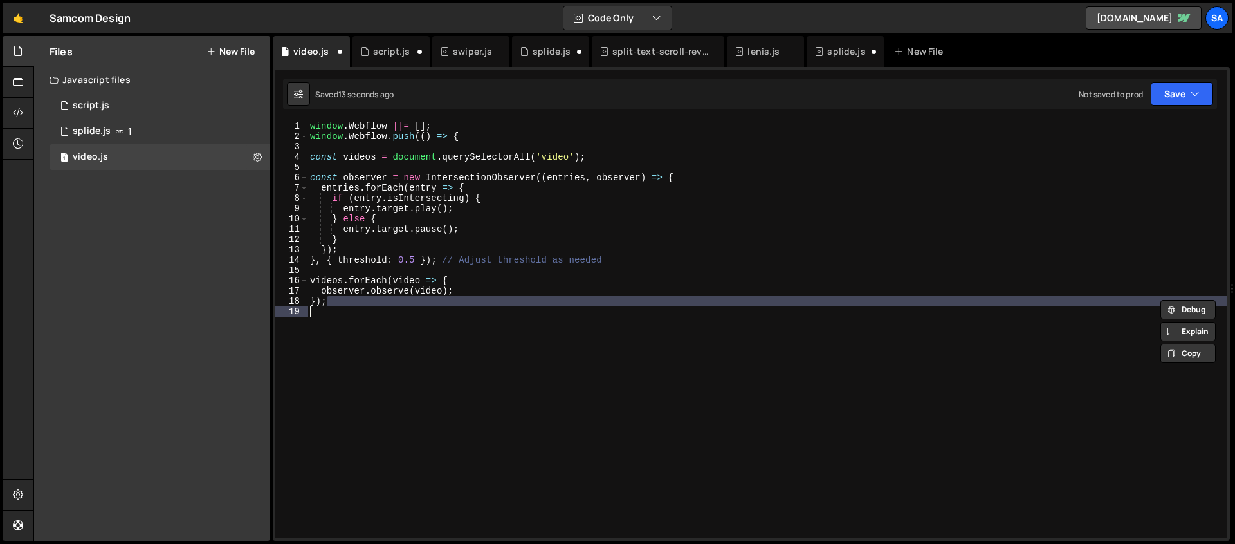
type textarea "});"
click at [335, 315] on div "window . Webflow ||= [ ] ; window . Webflow . push (( ) => { const videos = doc…" at bounding box center [768, 329] width 920 height 417
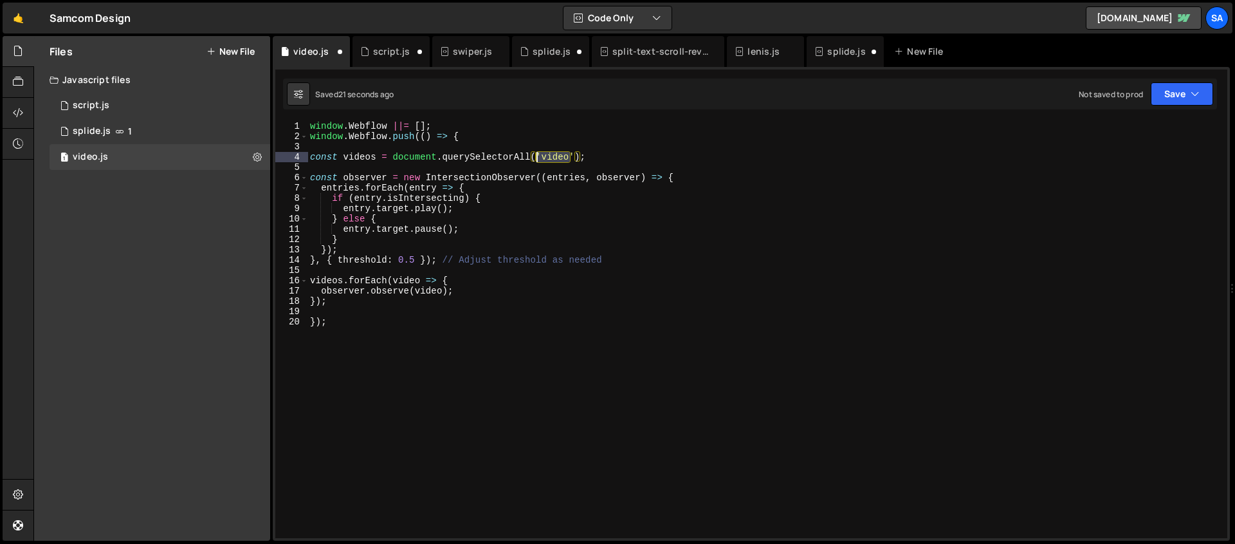
drag, startPoint x: 569, startPoint y: 155, endPoint x: 380, endPoint y: 24, distance: 230.4
click at [540, 157] on div "window . Webflow ||= [ ] ; window . Webflow . push (( ) => { const videos = doc…" at bounding box center [768, 339] width 920 height 437
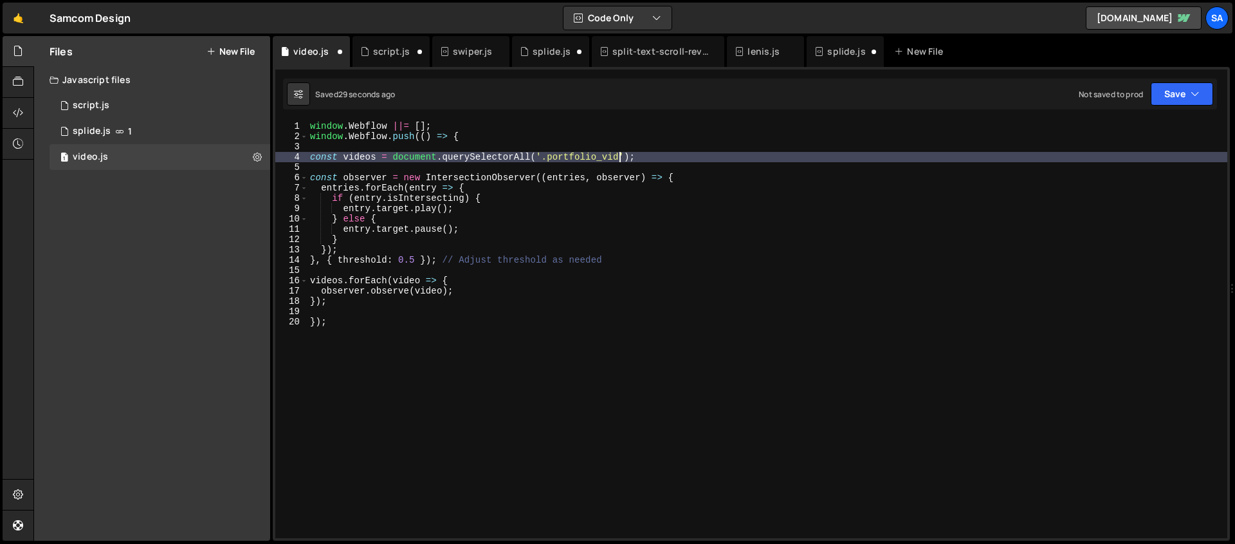
scroll to position [0, 22]
type textarea "const videos = document.querySelectorAll('.portfolio_video');"
click at [1158, 91] on button "Save" at bounding box center [1182, 93] width 62 height 23
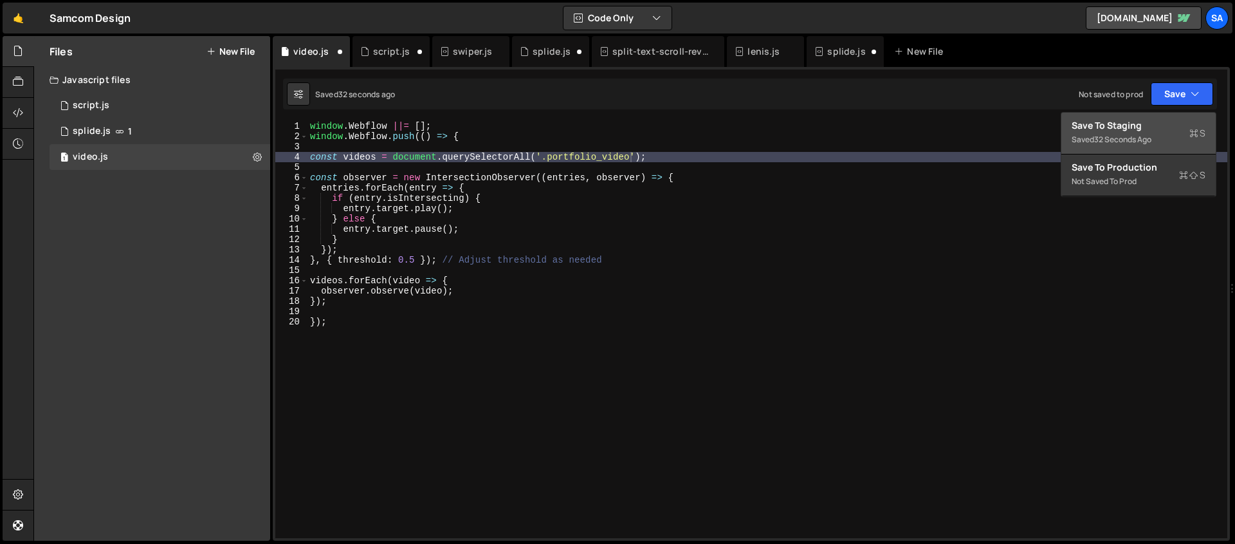
click at [1134, 134] on div "32 seconds ago" at bounding box center [1122, 139] width 57 height 11
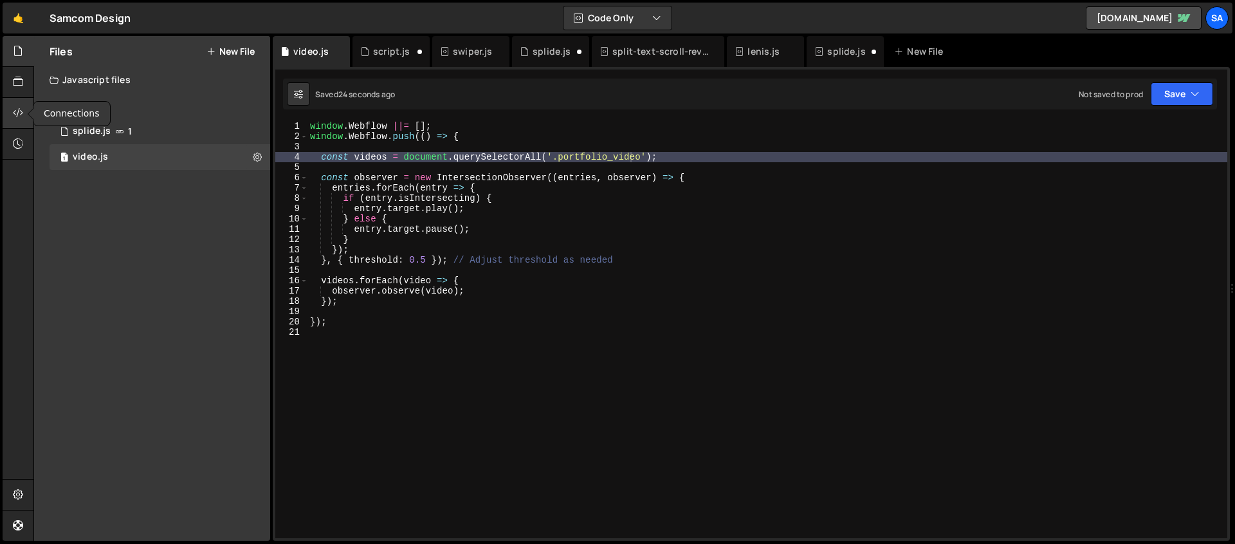
click at [14, 109] on icon at bounding box center [18, 113] width 10 height 14
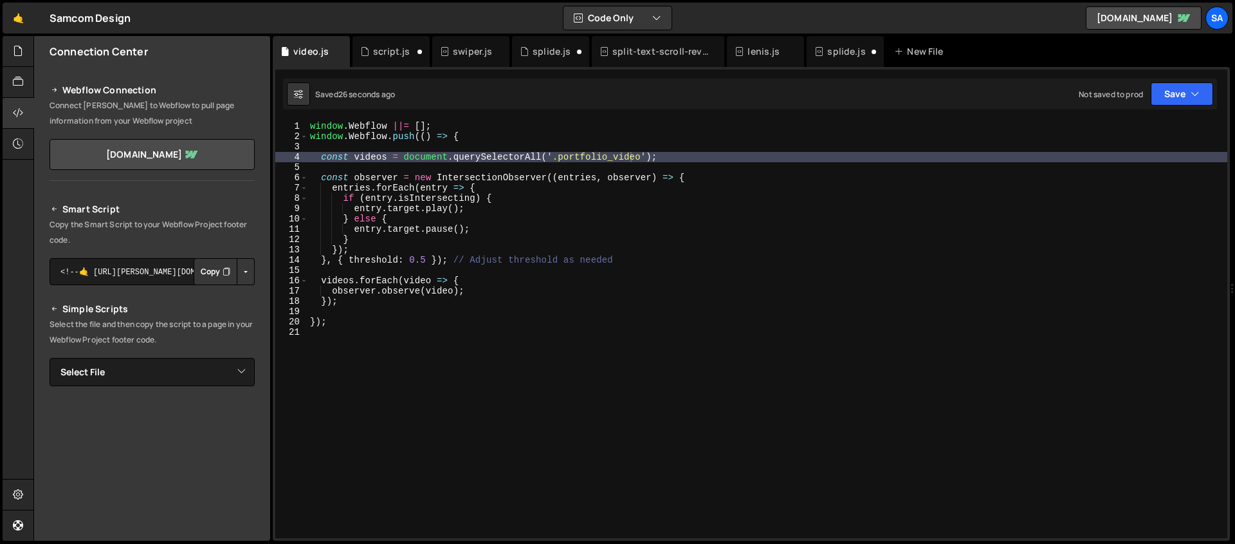
click at [212, 276] on button "Copy" at bounding box center [216, 271] width 44 height 27
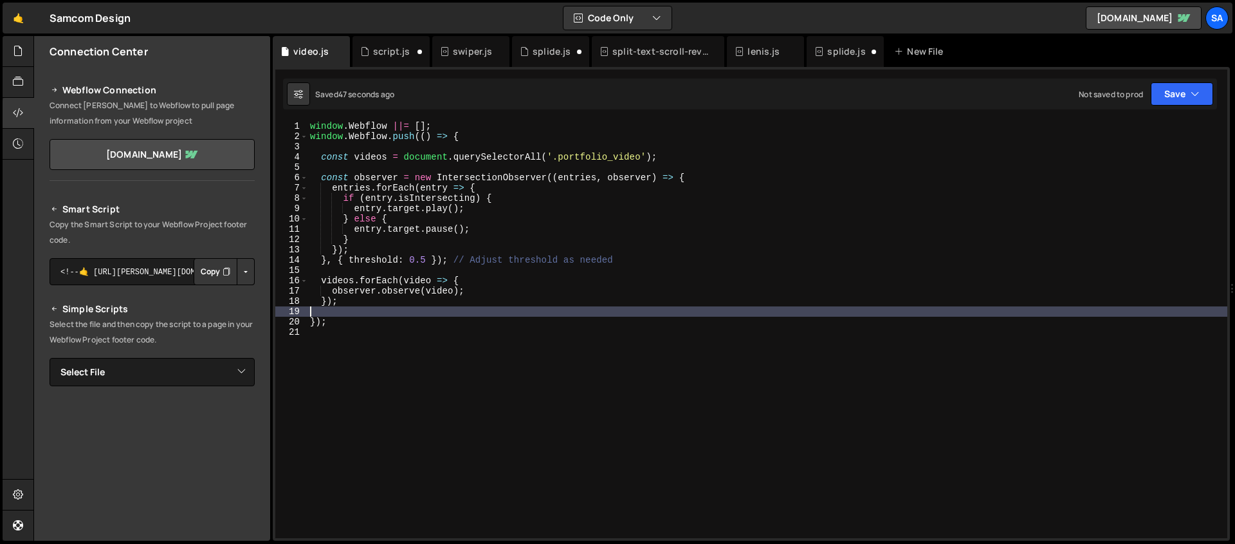
click at [363, 316] on div "window . Webflow ||= [ ] ; window . Webflow . push (( ) => { const videos = doc…" at bounding box center [768, 339] width 920 height 437
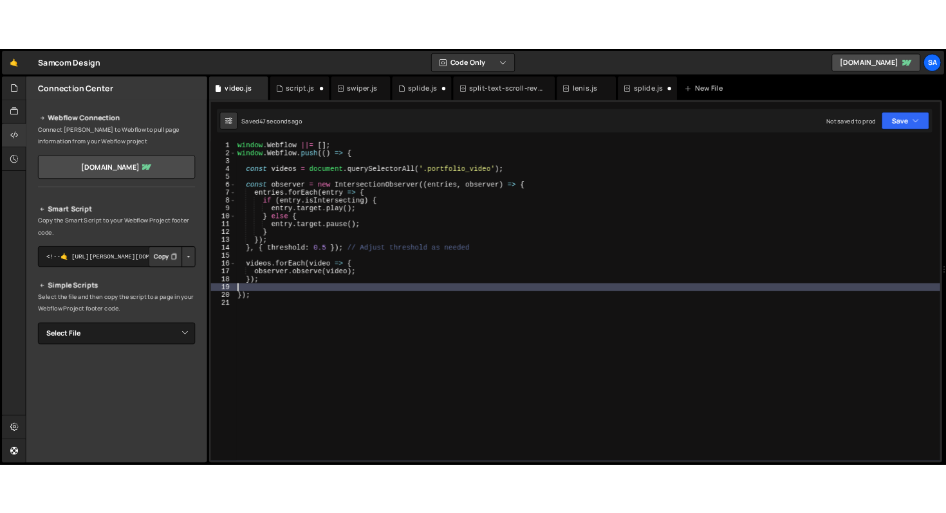
scroll to position [0, 0]
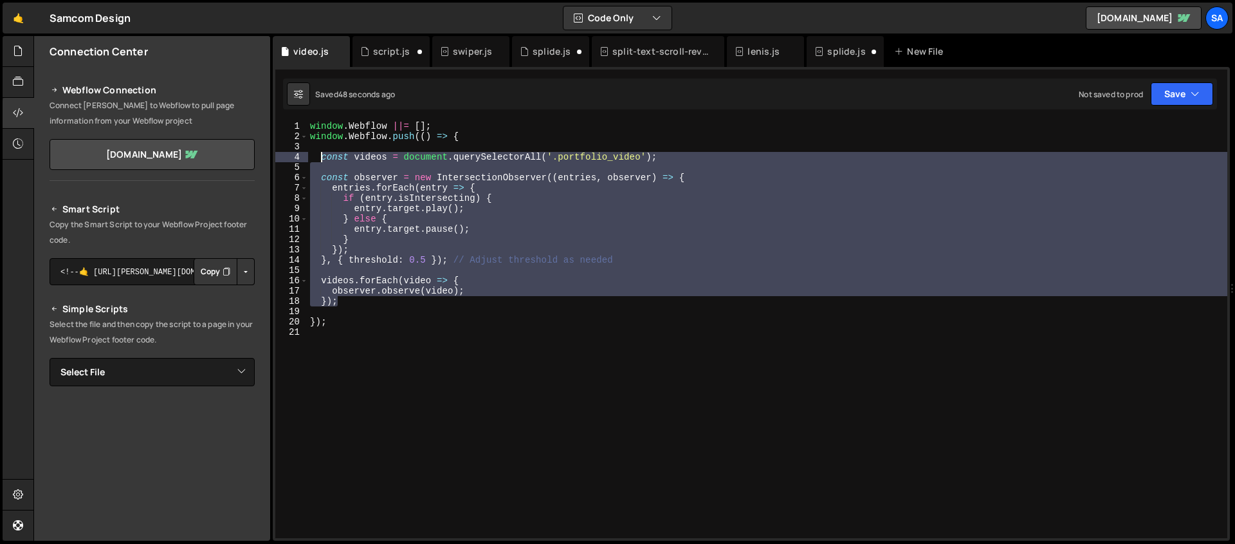
drag, startPoint x: 341, startPoint y: 298, endPoint x: 323, endPoint y: 160, distance: 138.8
click at [323, 160] on div "window . Webflow ||= [ ] ; window . Webflow . push (( ) => { const videos = doc…" at bounding box center [768, 339] width 920 height 437
paste textarea "});"
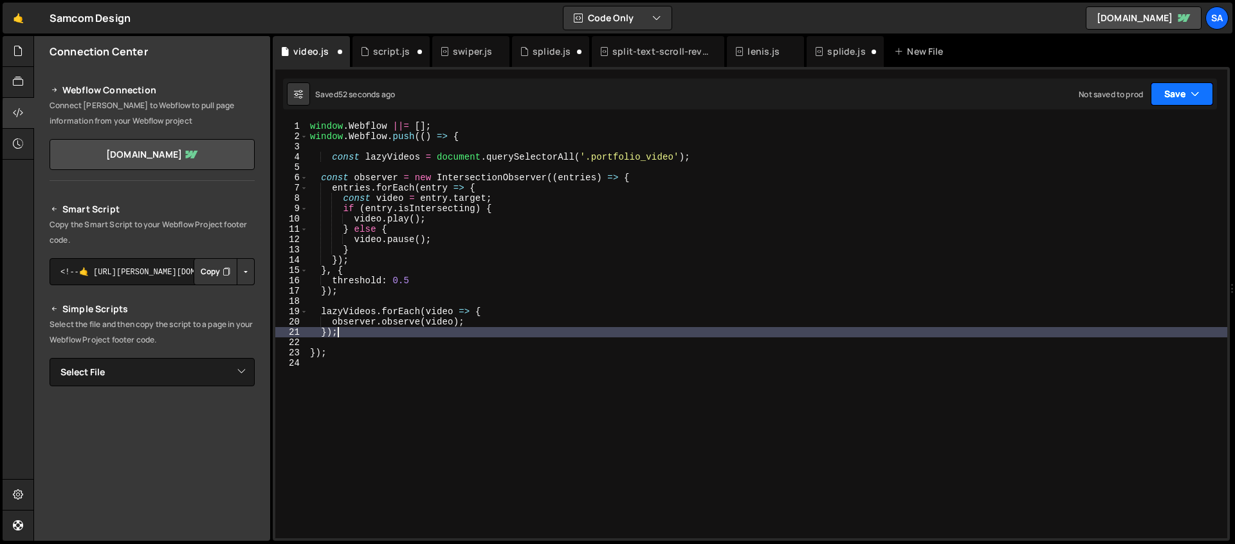
click at [1150, 89] on div "Not saved to prod Upgrade to Edit Save Save to Staging S Saved 52 seconds ago S…" at bounding box center [1146, 93] width 134 height 23
click at [1165, 91] on button "Save" at bounding box center [1182, 93] width 62 height 23
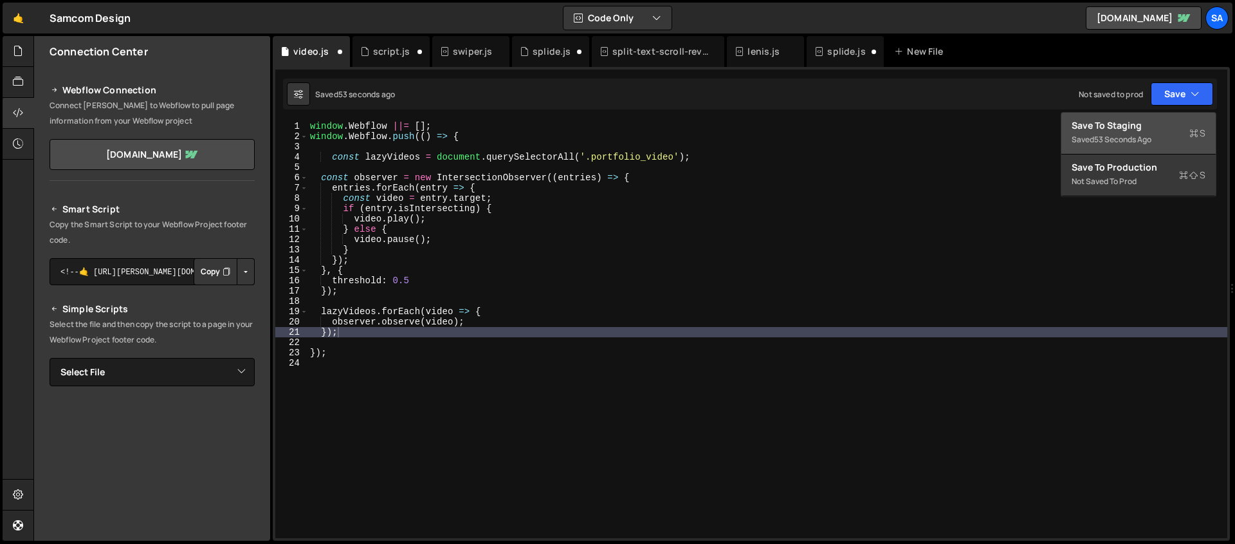
click at [1130, 124] on div "Save to Staging S" at bounding box center [1139, 125] width 134 height 13
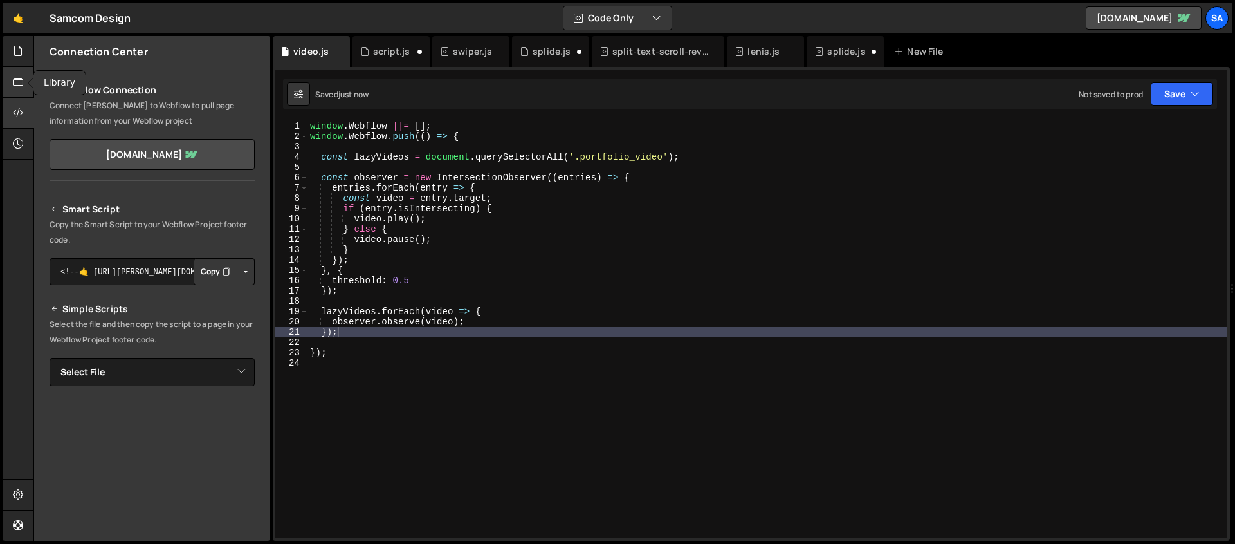
click at [14, 79] on icon at bounding box center [18, 82] width 10 height 14
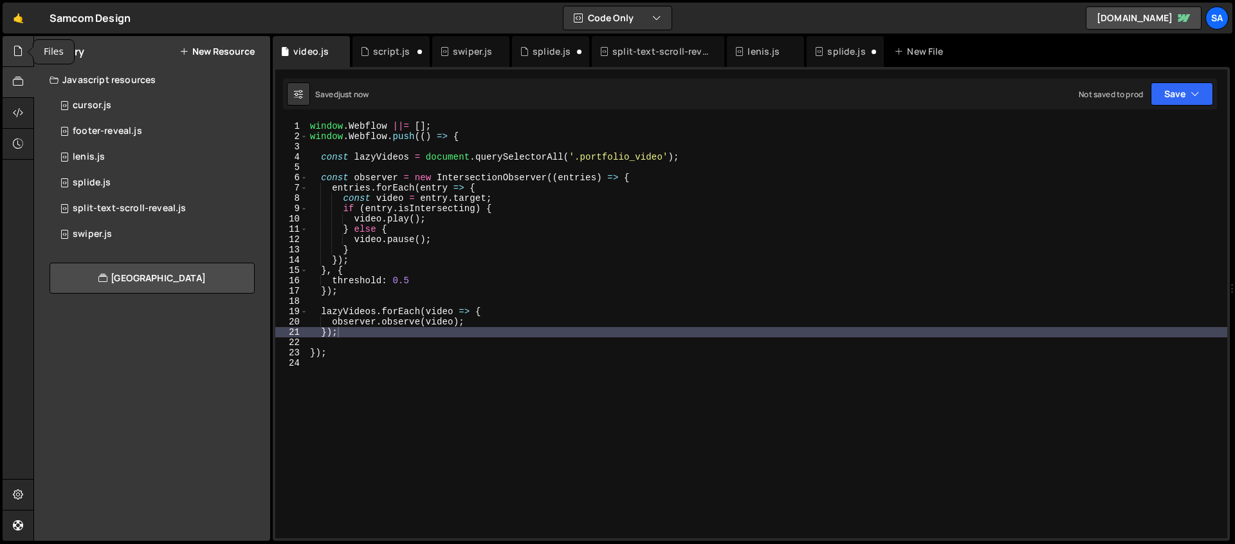
click at [18, 53] on icon at bounding box center [18, 51] width 10 height 14
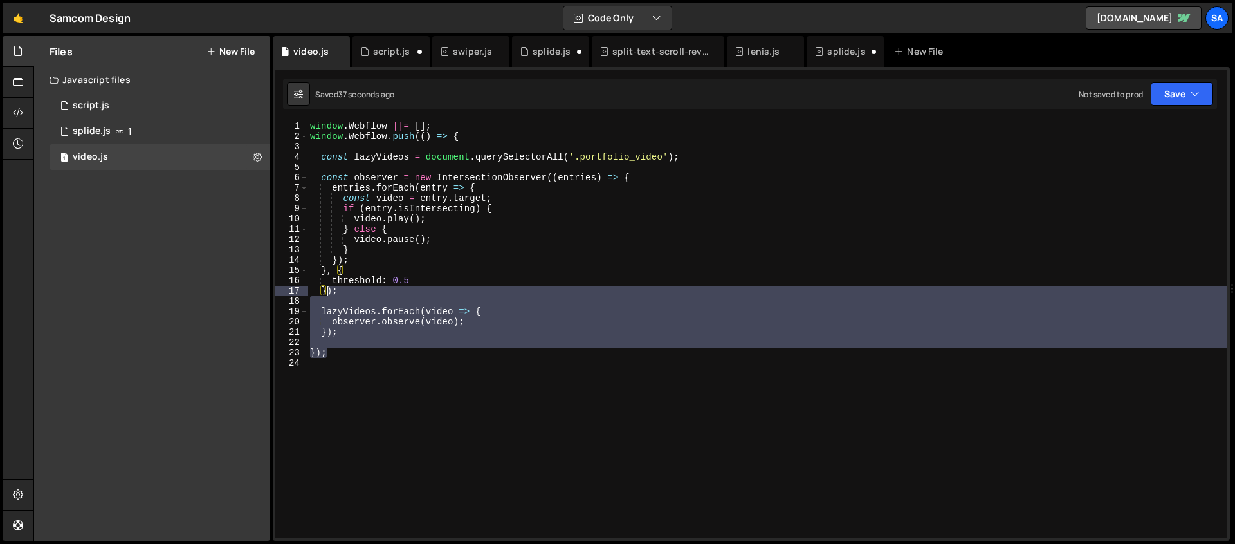
drag, startPoint x: 338, startPoint y: 352, endPoint x: 326, endPoint y: 292, distance: 60.9
click at [326, 292] on div "window . Webflow ||= [ ] ; window . Webflow . push (( ) => { const lazyVideos =…" at bounding box center [768, 339] width 920 height 437
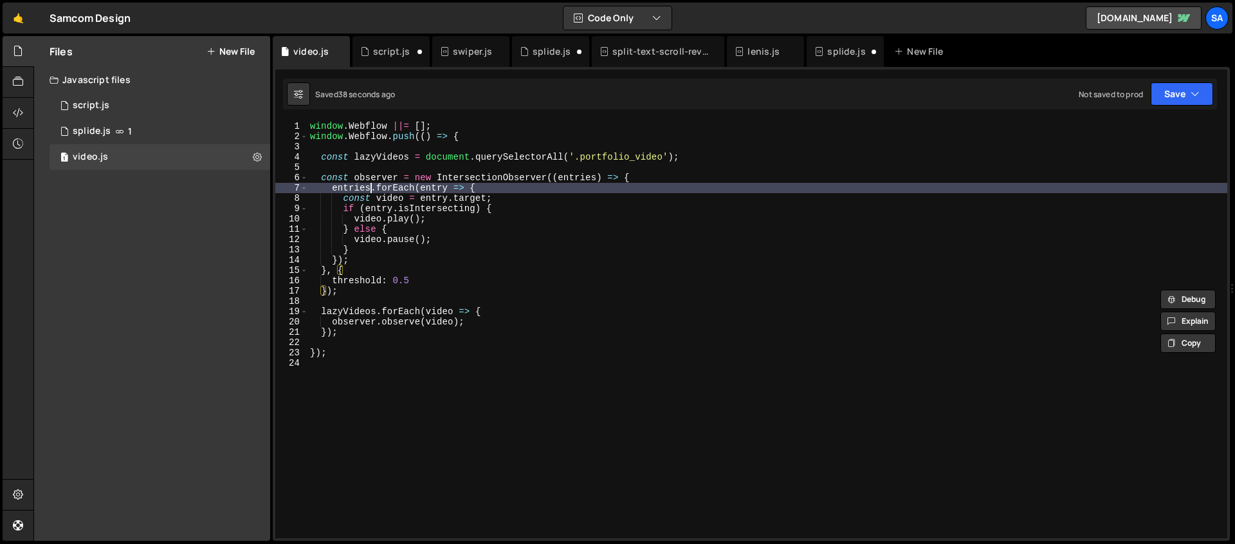
click at [370, 192] on div "window . Webflow ||= [ ] ; window . Webflow . push (( ) => { const lazyVideos =…" at bounding box center [768, 339] width 920 height 437
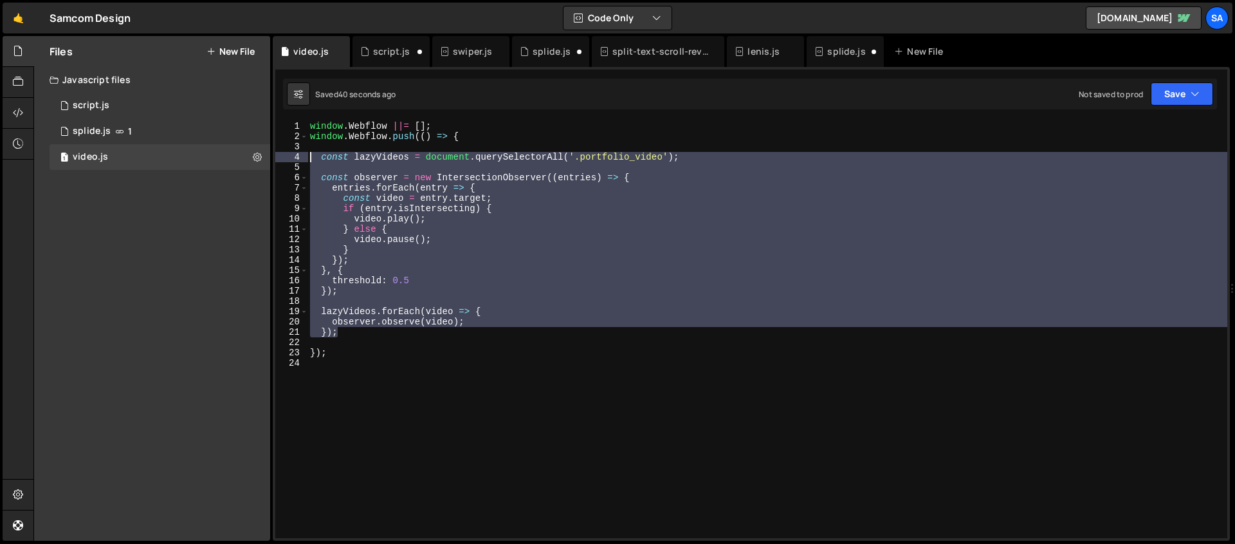
drag, startPoint x: 381, startPoint y: 335, endPoint x: 280, endPoint y: 156, distance: 204.5
click at [280, 156] on div "entries.forEach(entry => { 1 2 3 4 5 6 7 8 9 10 11 12 13 14 15 16 17 18 19 20 2…" at bounding box center [751, 329] width 952 height 417
type textarea "const lazyVideos = document.querySelectorAll('.portfolio_video');"
click at [360, 341] on div "window . Webflow ||= [ ] ; window . Webflow . push (( ) => { const lazyVideos =…" at bounding box center [768, 339] width 920 height 437
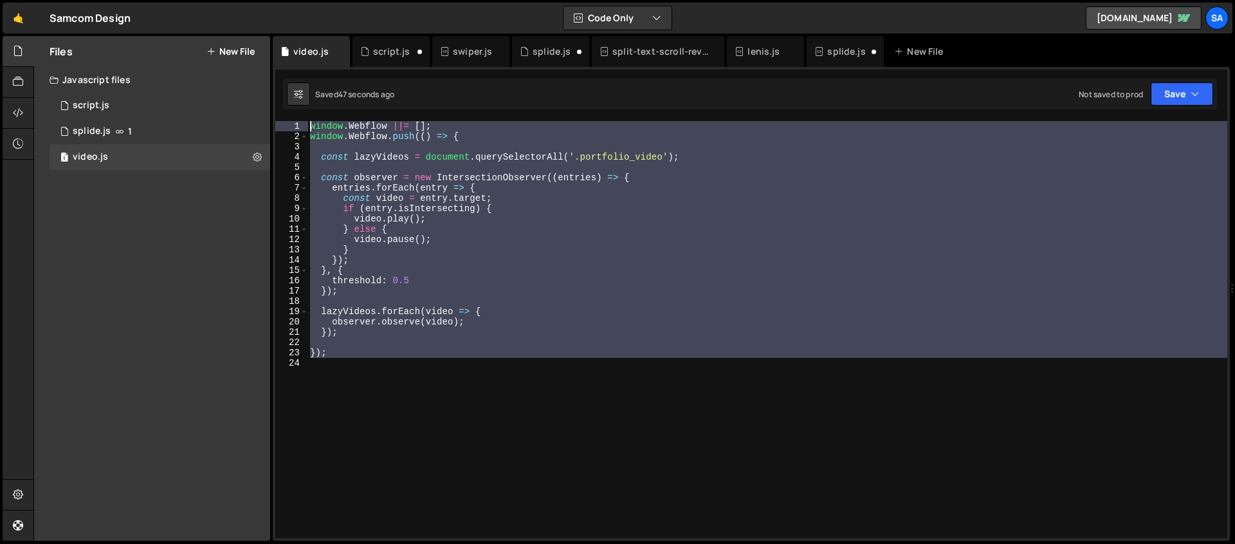
drag, startPoint x: 336, startPoint y: 362, endPoint x: 270, endPoint y: 122, distance: 249.6
click at [270, 122] on div "Files New File Javascript files 1 script.js 0 1 splide.js 1 1 video.js 0 CSS fi…" at bounding box center [634, 288] width 1202 height 505
type textarea "window.Webflow ||= []; window.Webflow.push(() => {"
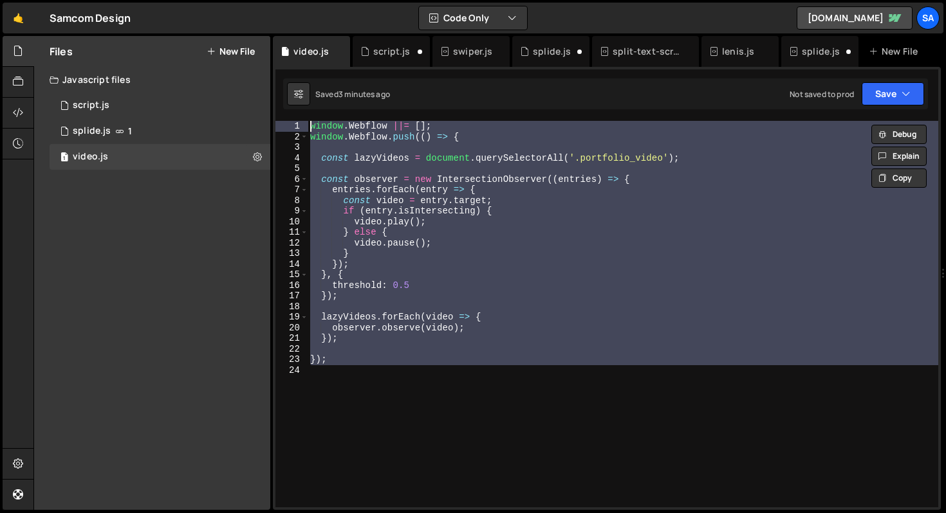
click at [641, 152] on div "window . Webflow ||= [ ] ; window . Webflow . push (( ) => { const lazyVideos =…" at bounding box center [623, 314] width 630 height 387
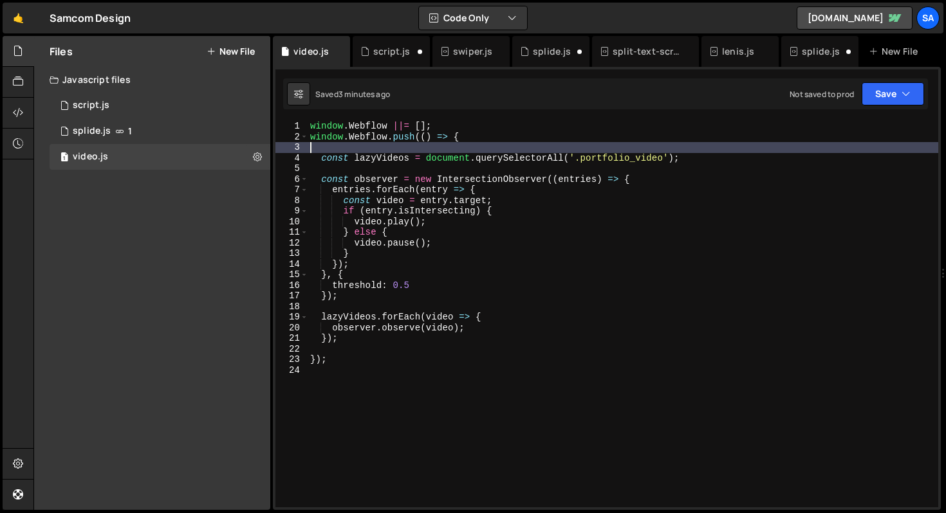
click at [664, 158] on div "window . Webflow ||= [ ] ; window . Webflow . push (( ) => { const lazyVideos =…" at bounding box center [623, 325] width 630 height 408
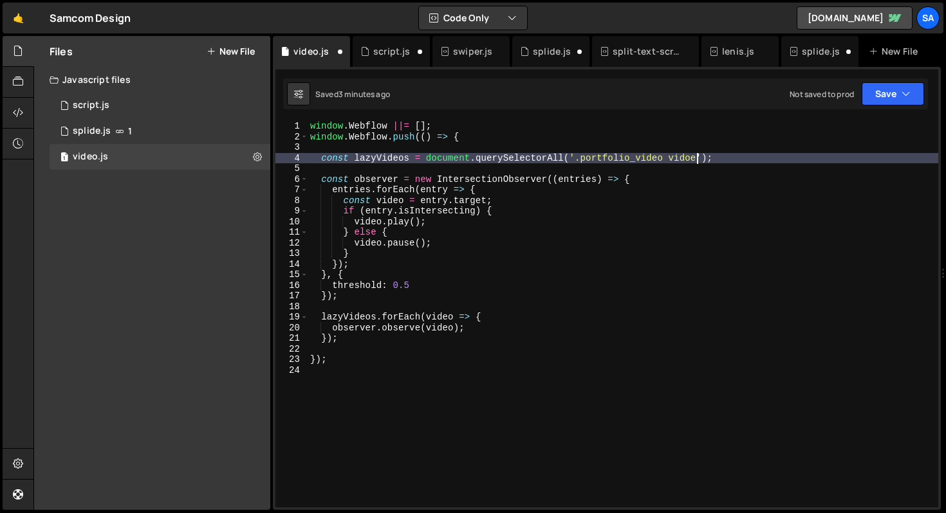
scroll to position [0, 26]
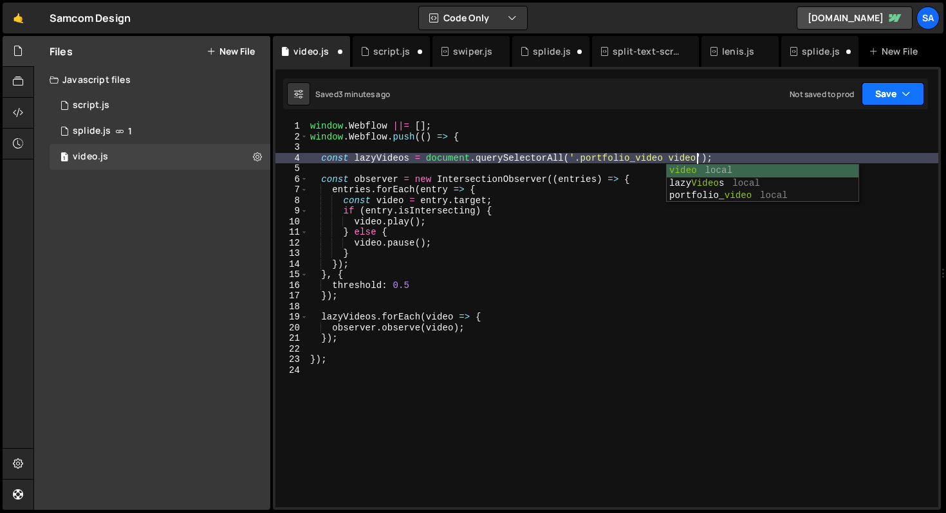
type textarea "const lazyVideos = document.querySelectorAll('.portfolio_video video');"
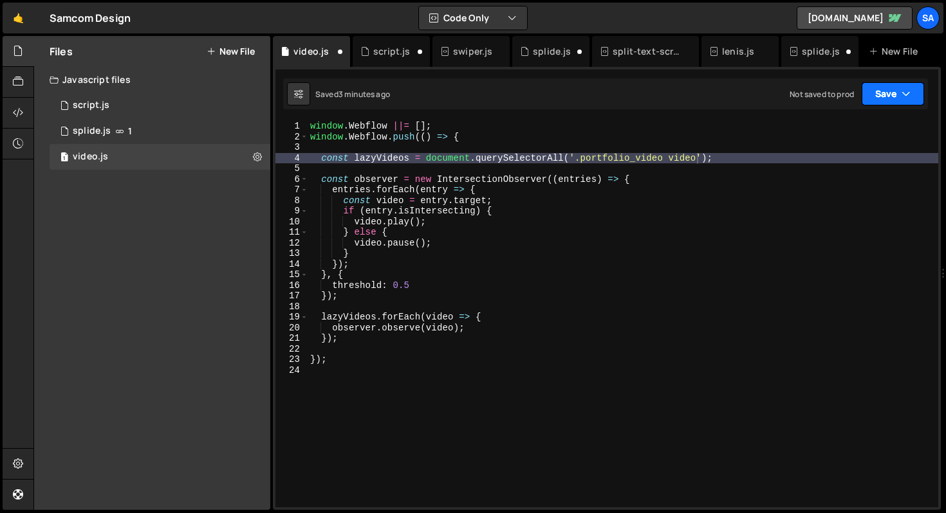
click at [906, 91] on icon "button" at bounding box center [905, 93] width 9 height 13
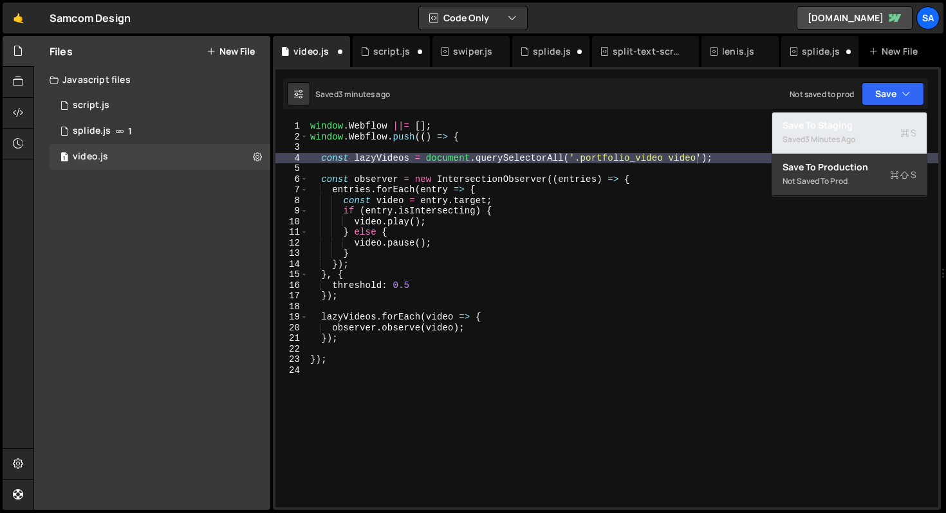
click at [832, 119] on div "Save to Staging S" at bounding box center [849, 125] width 134 height 13
